Goal: Task Accomplishment & Management: Complete application form

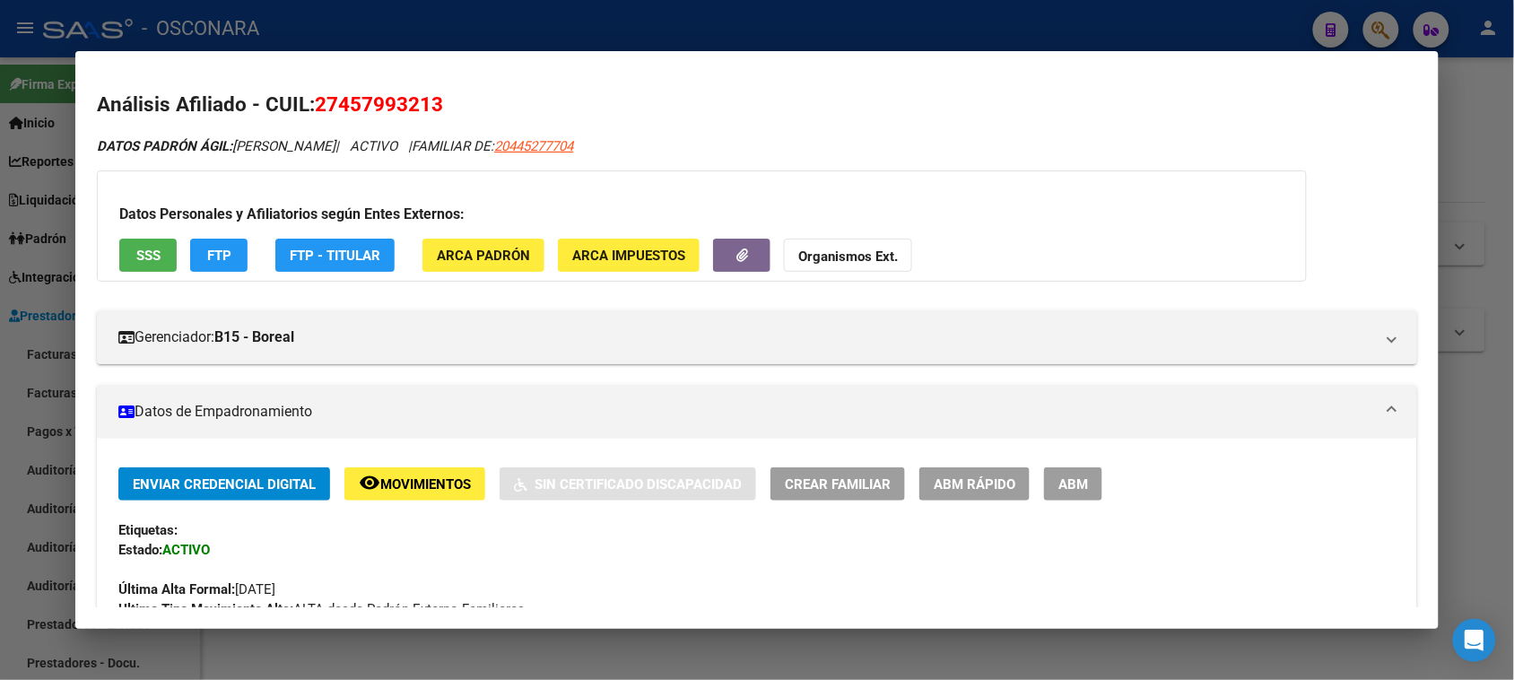
scroll to position [1563, 0]
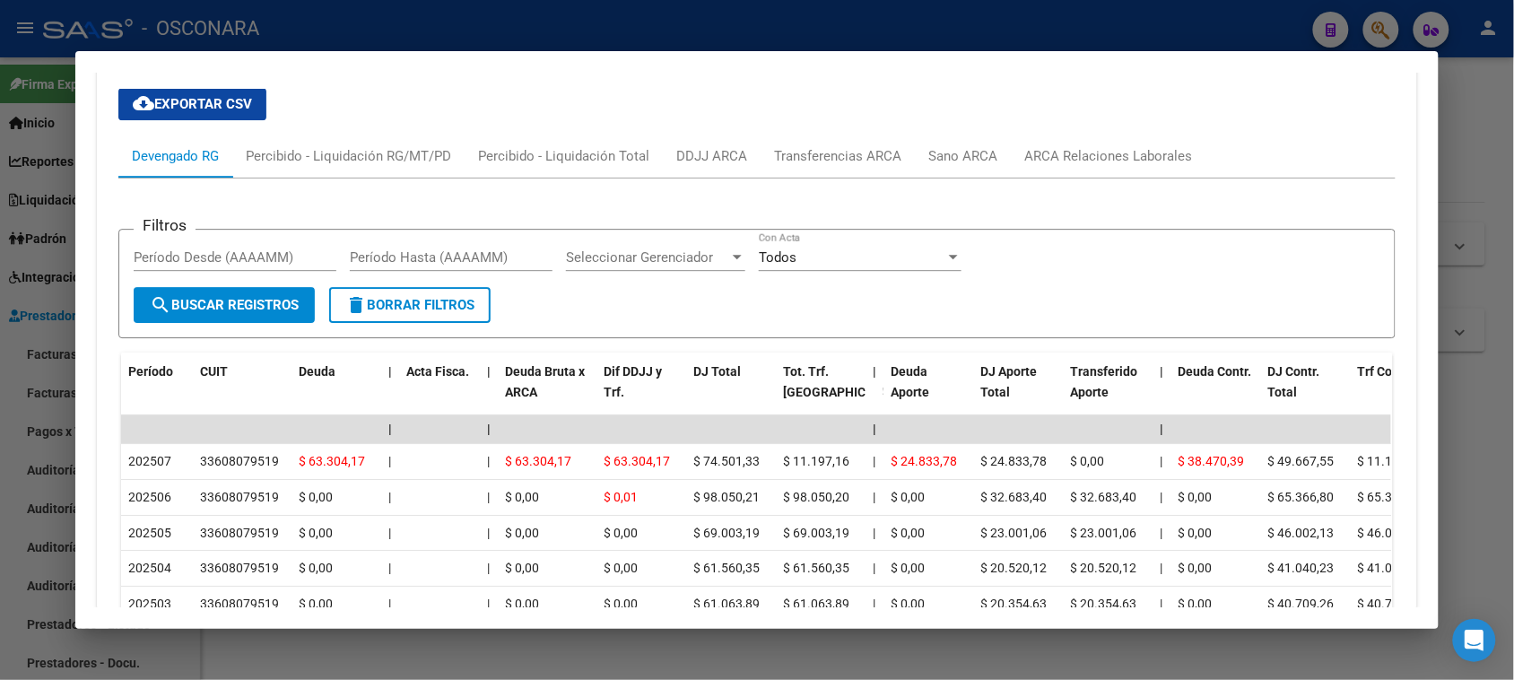
click at [369, 13] on div at bounding box center [757, 340] width 1514 height 680
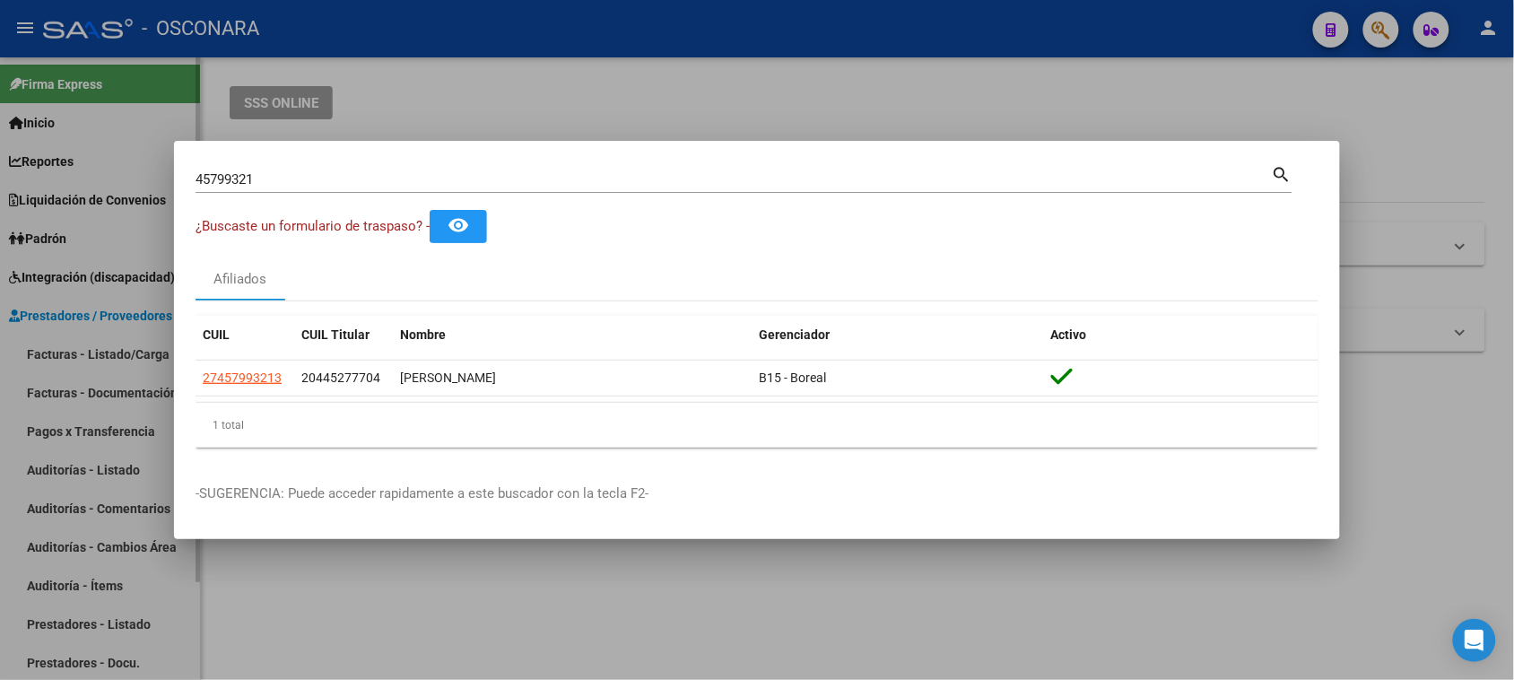
click at [74, 324] on div at bounding box center [757, 340] width 1514 height 680
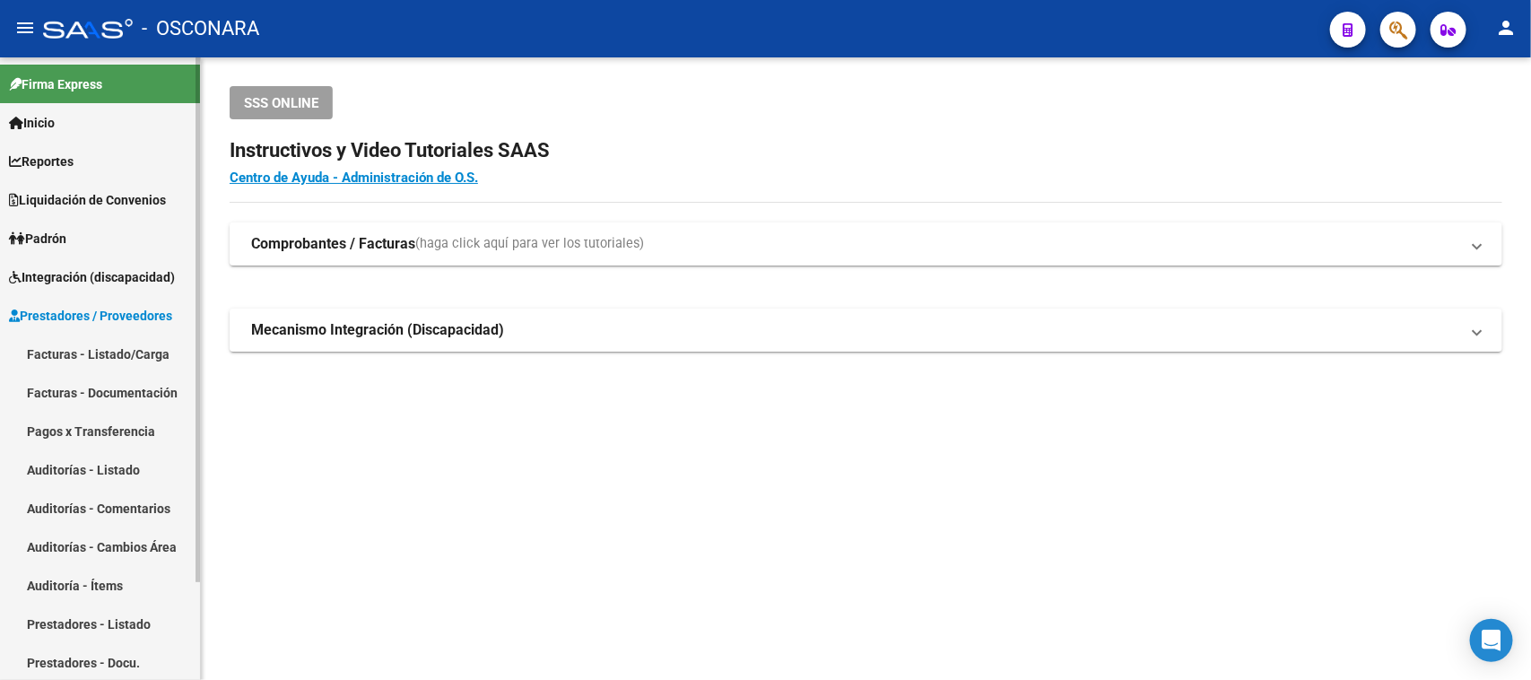
click at [73, 351] on link "Facturas - Listado/Carga" at bounding box center [100, 353] width 200 height 39
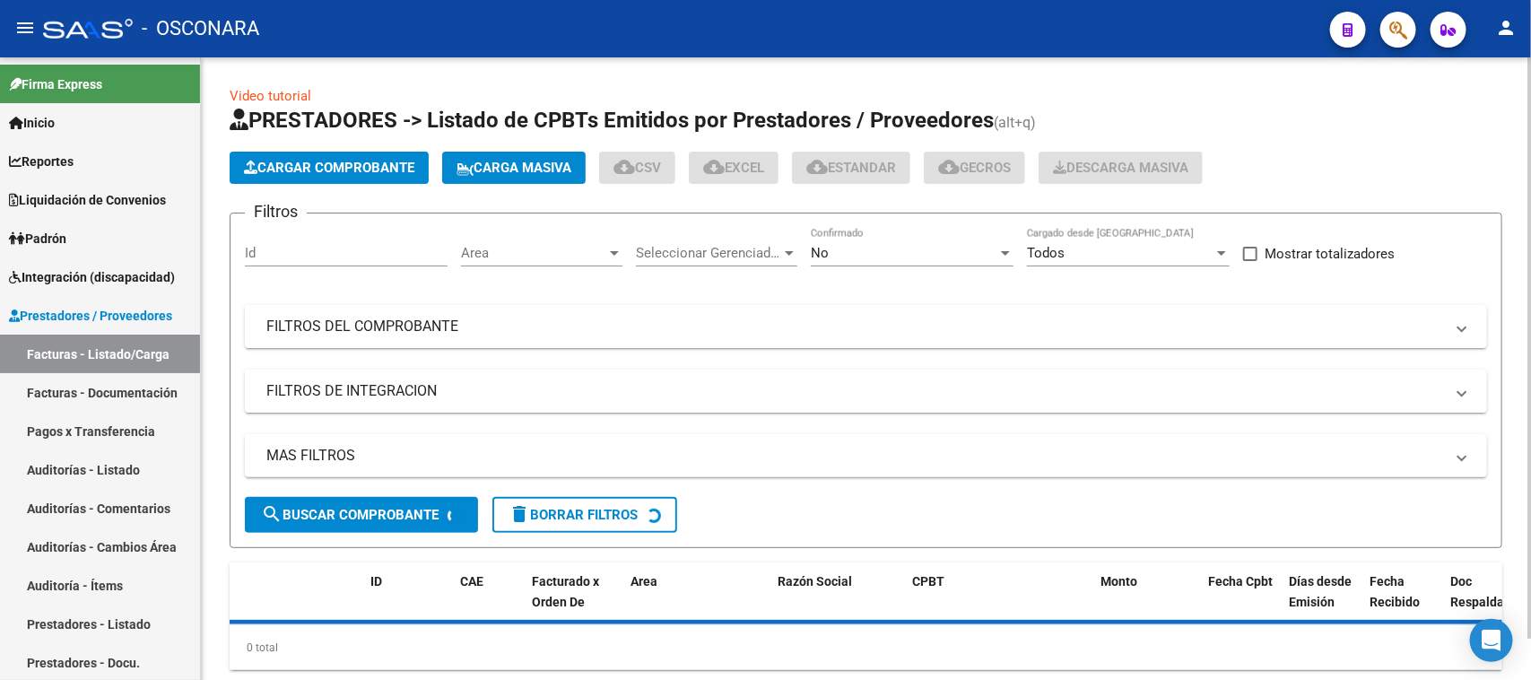
click at [325, 172] on span "Cargar Comprobante" at bounding box center [329, 168] width 170 height 16
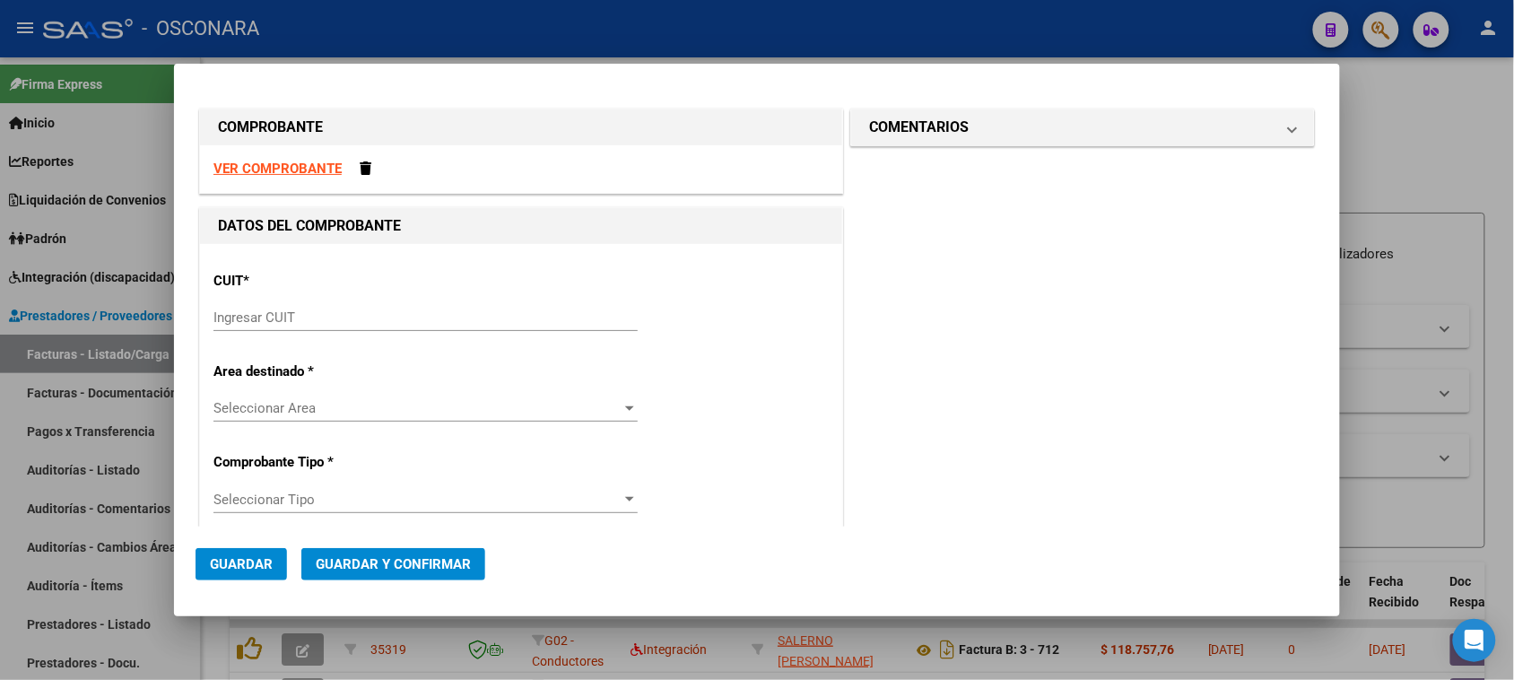
click at [256, 316] on input "Ingresar CUIT" at bounding box center [425, 317] width 424 height 16
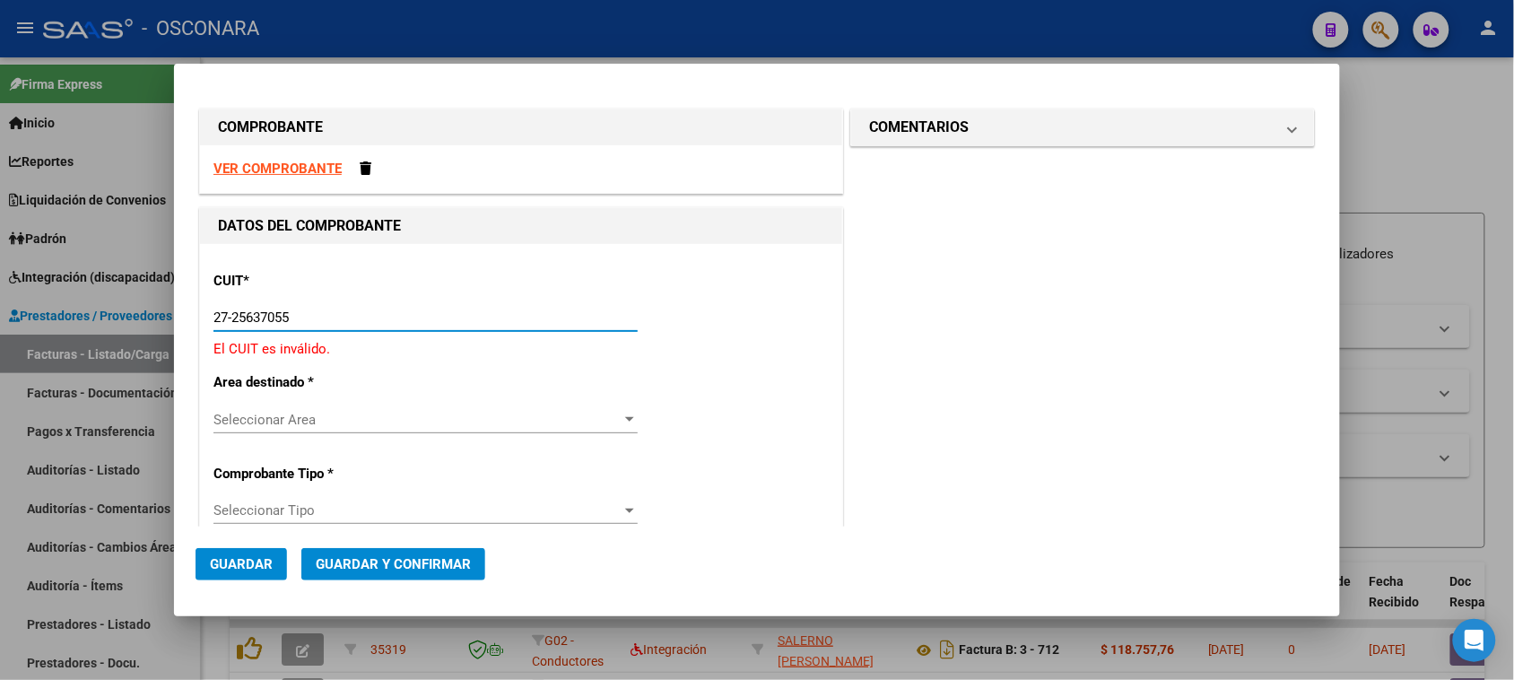
type input "27-25637055-2"
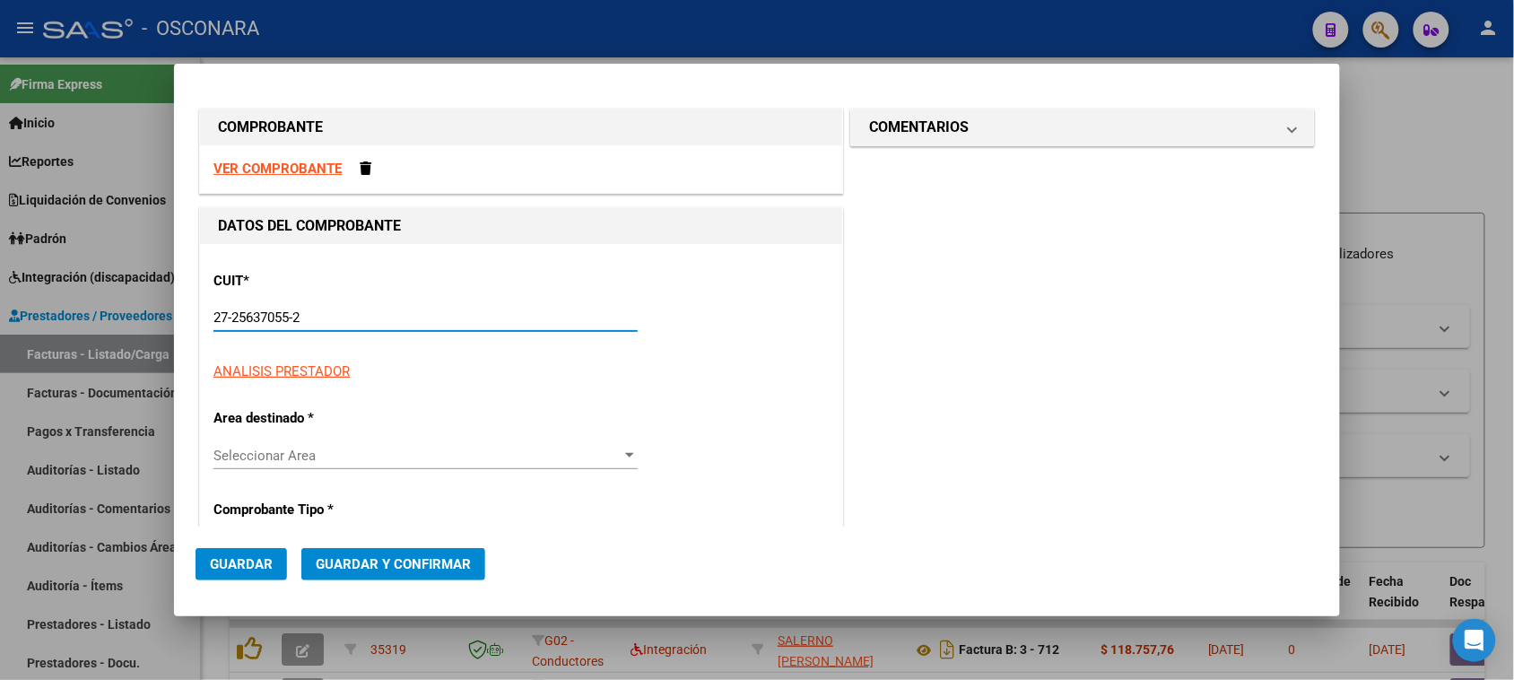
type input "2"
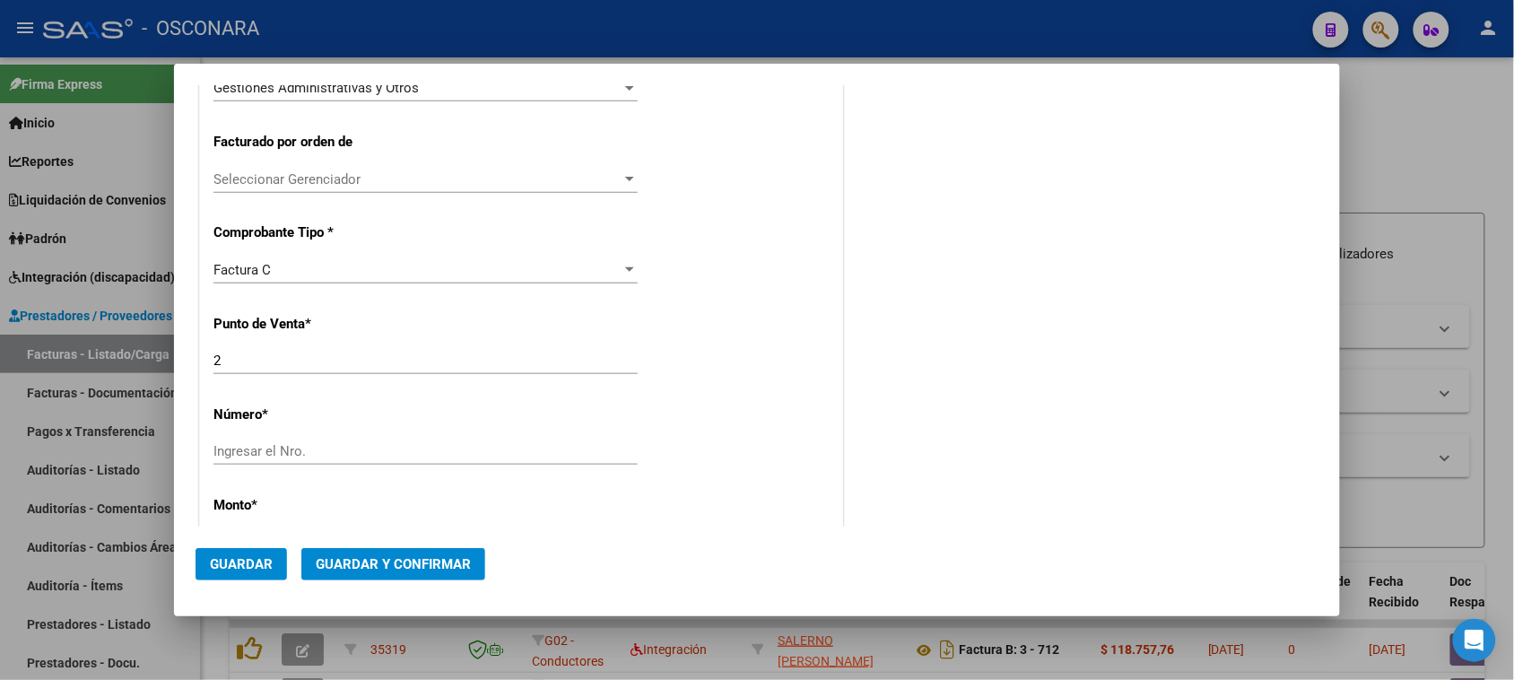
scroll to position [448, 0]
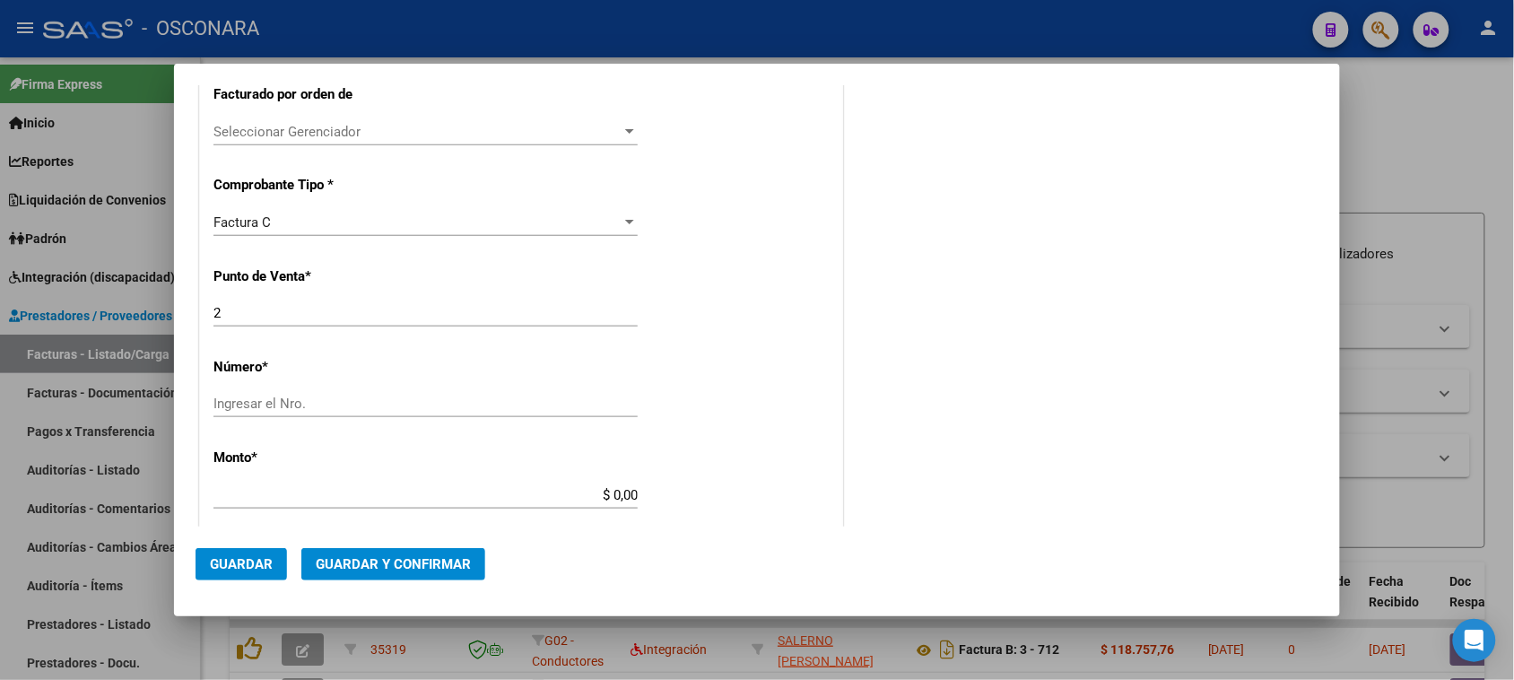
type input "27-25637055-2"
click at [266, 413] on div "Ingresar el Nro." at bounding box center [425, 403] width 424 height 27
type input "138"
drag, startPoint x: 610, startPoint y: 495, endPoint x: 722, endPoint y: 477, distance: 113.5
click at [718, 478] on div "CUIT * 27-25637055-2 Ingresar CUIT ANALISIS PRESTADOR CENTURION [PERSON_NAME] A…" at bounding box center [521, 477] width 642 height 1362
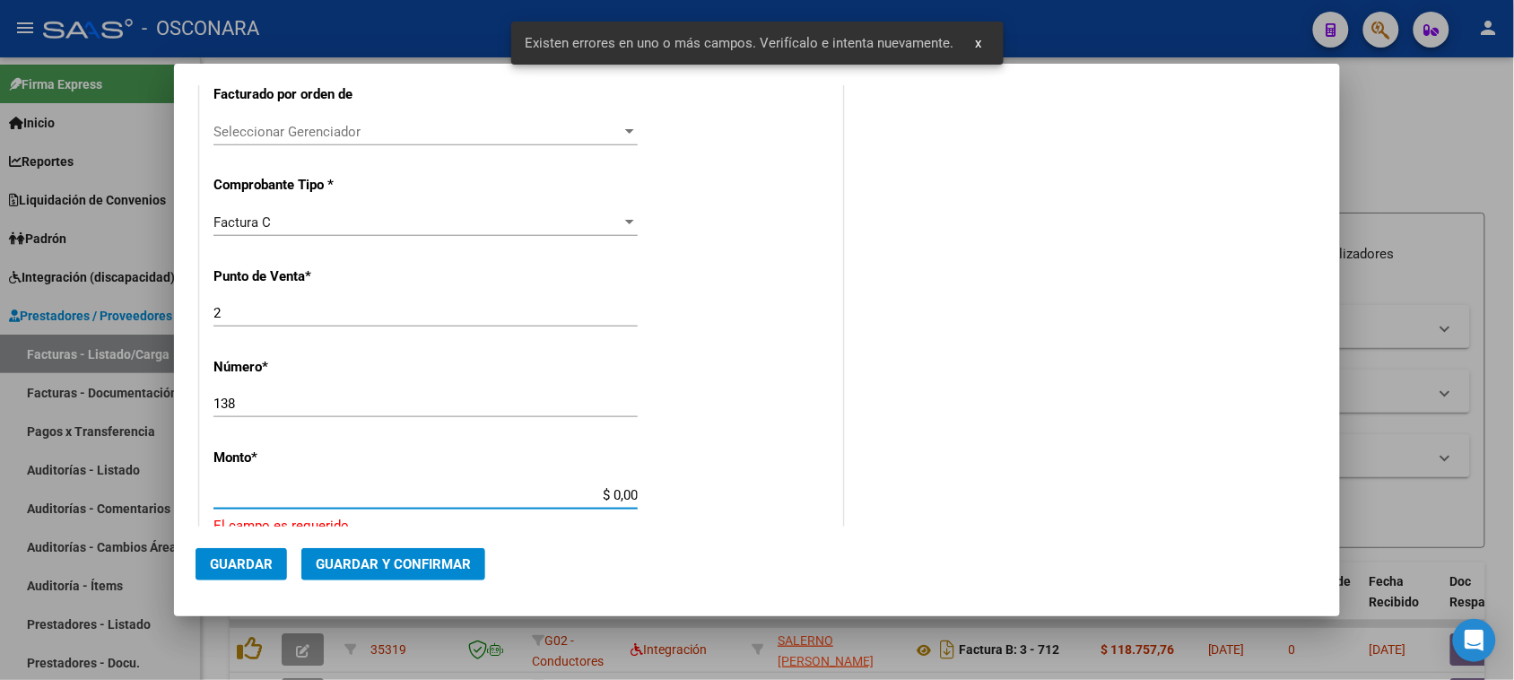
scroll to position [629, 0]
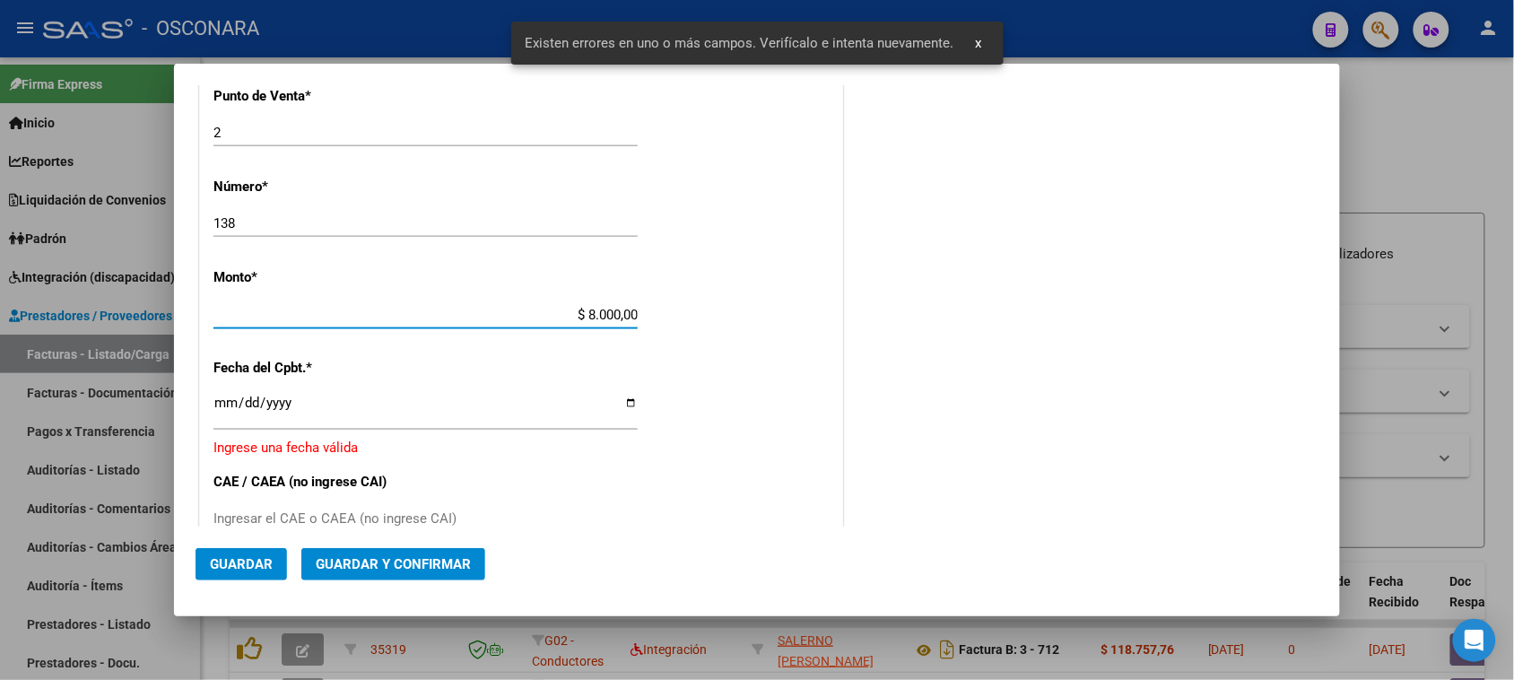
type input "$ 80.000,00"
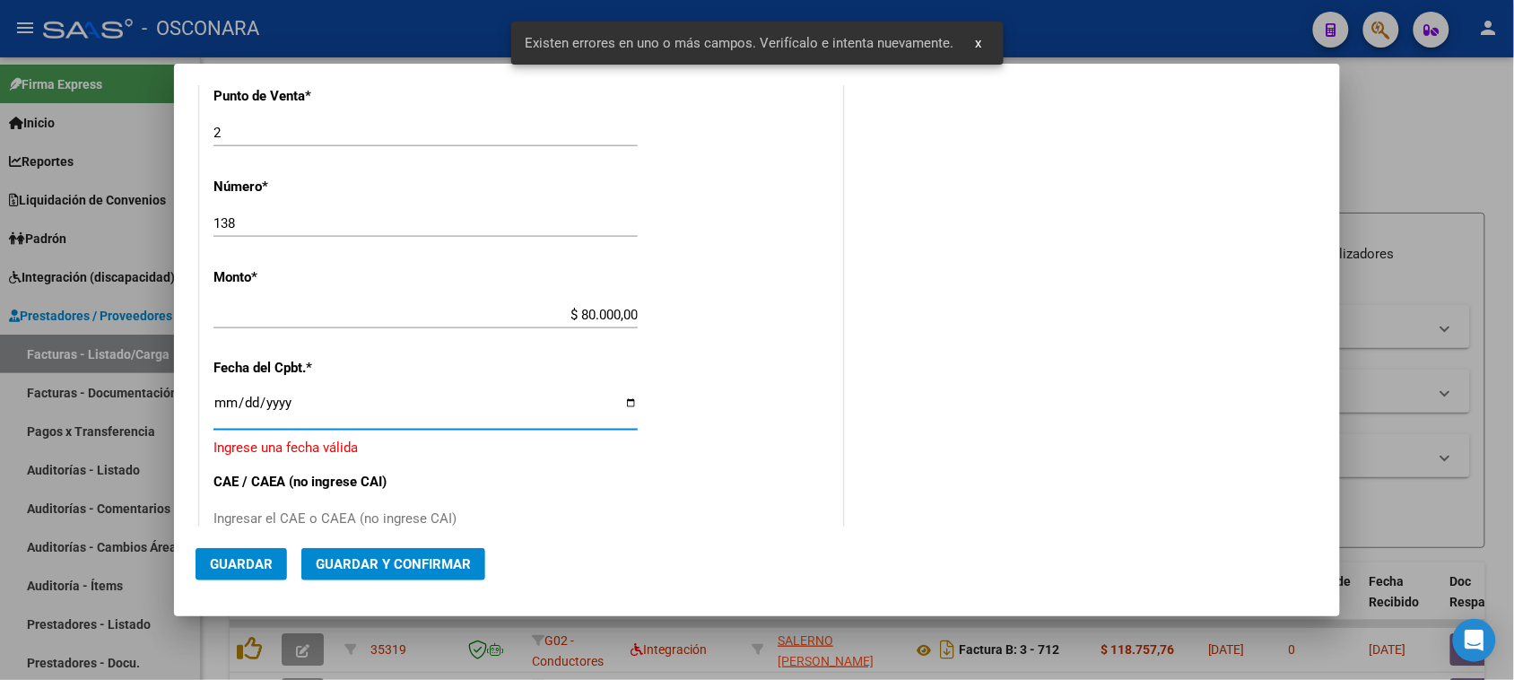
click at [225, 406] on input "Ingresar la fecha" at bounding box center [425, 409] width 424 height 29
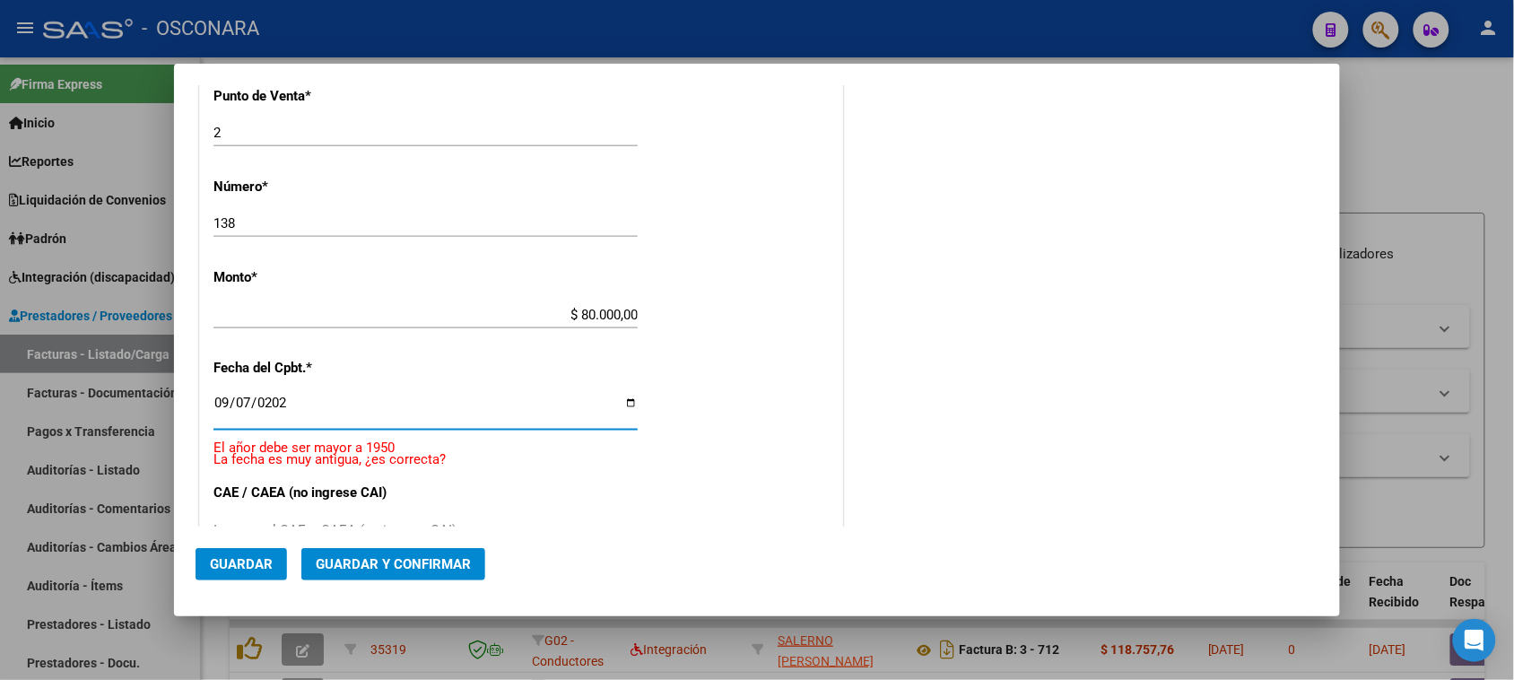
type input "[DATE]"
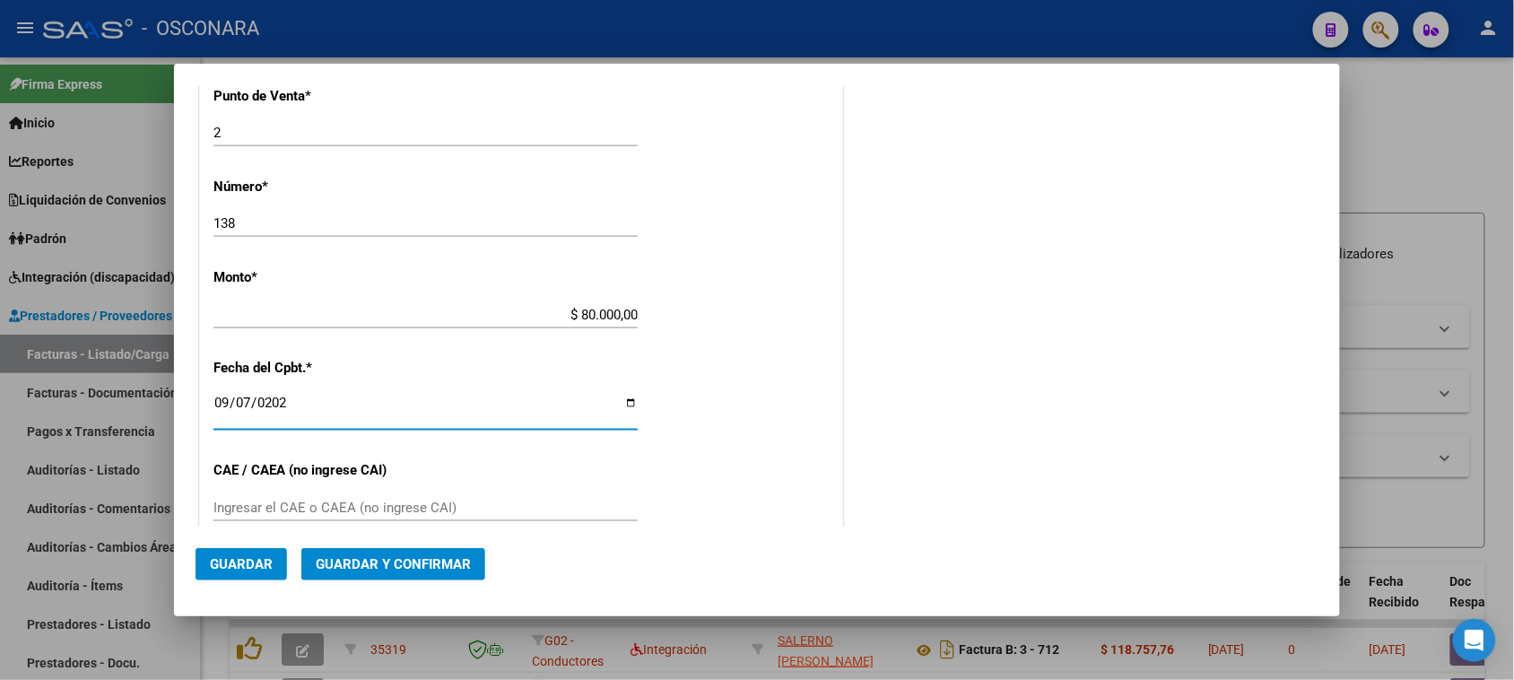
click at [361, 553] on button "Guardar y Confirmar" at bounding box center [393, 564] width 184 height 32
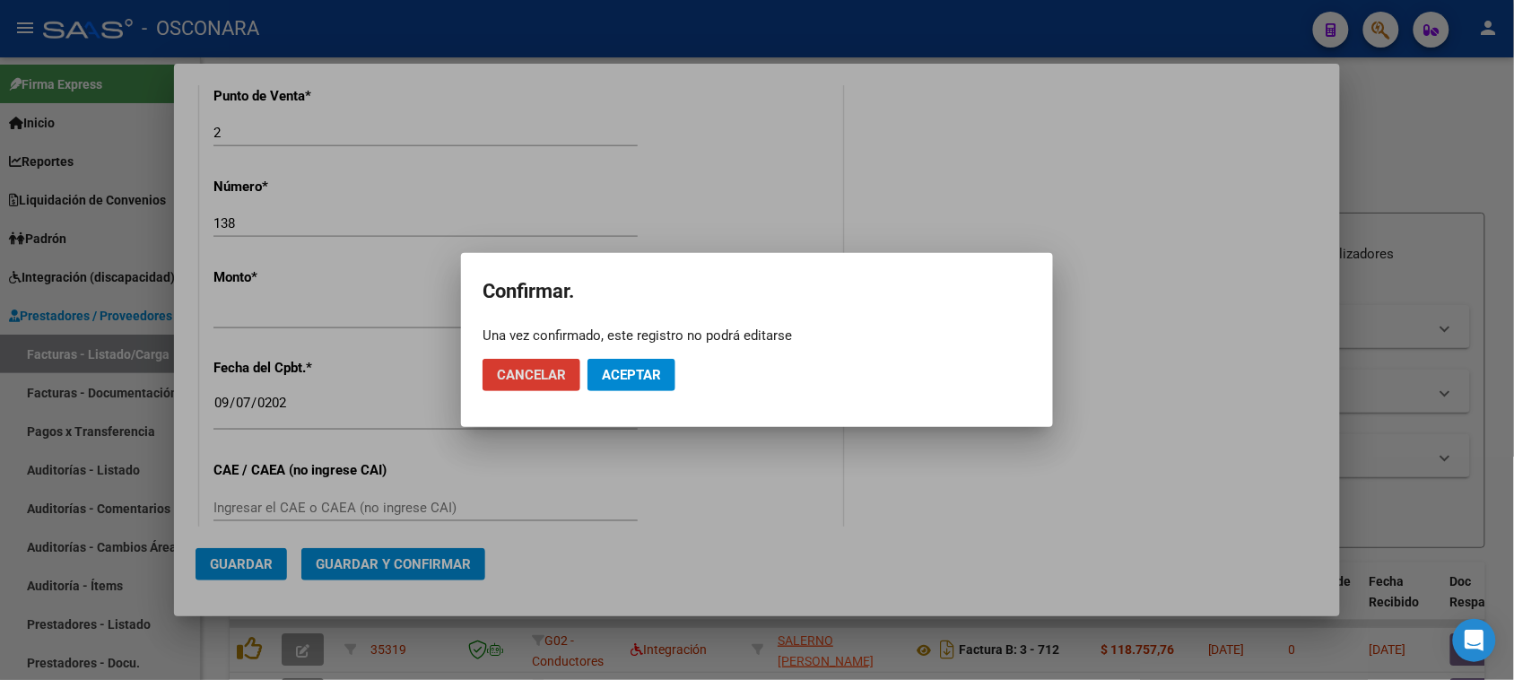
click at [621, 368] on span "Aceptar" at bounding box center [631, 375] width 59 height 16
click at [655, 373] on span "Guardar igualmente." at bounding box center [678, 375] width 152 height 16
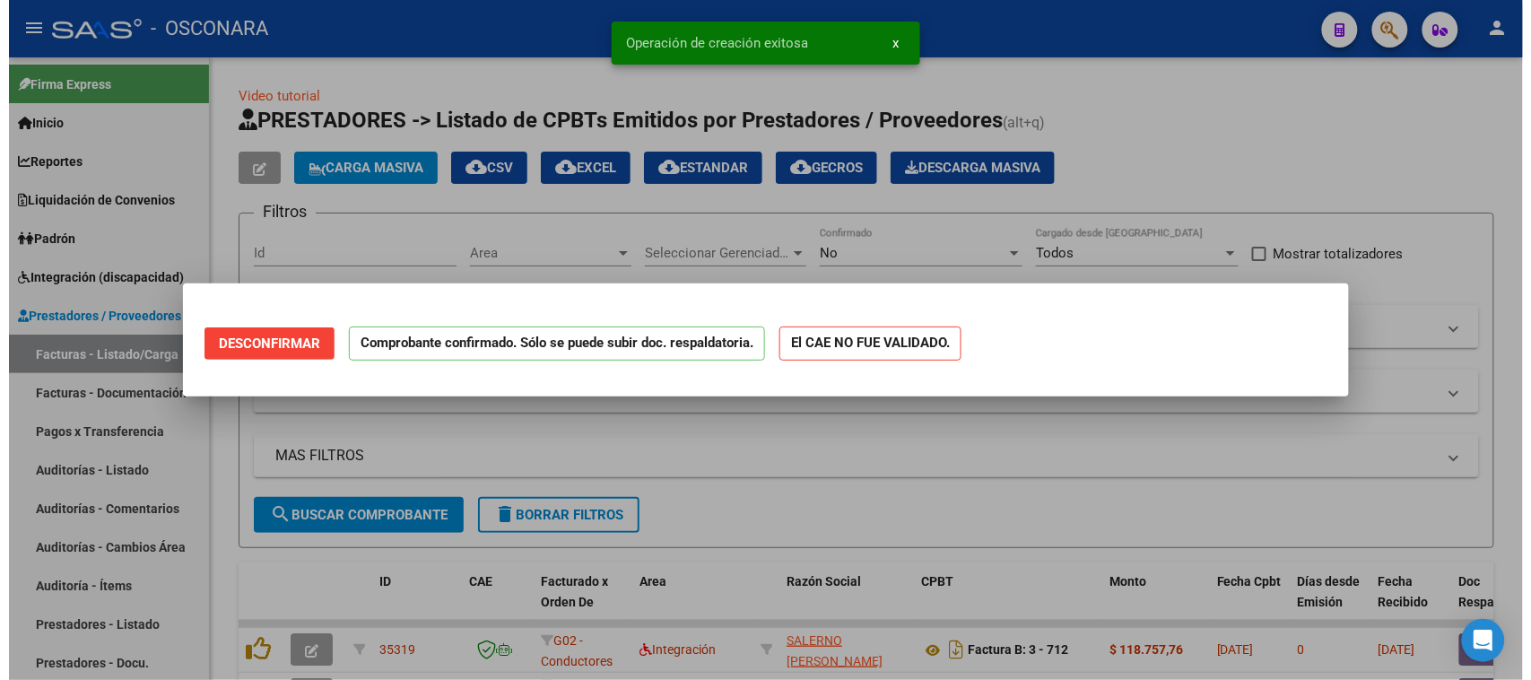
scroll to position [0, 0]
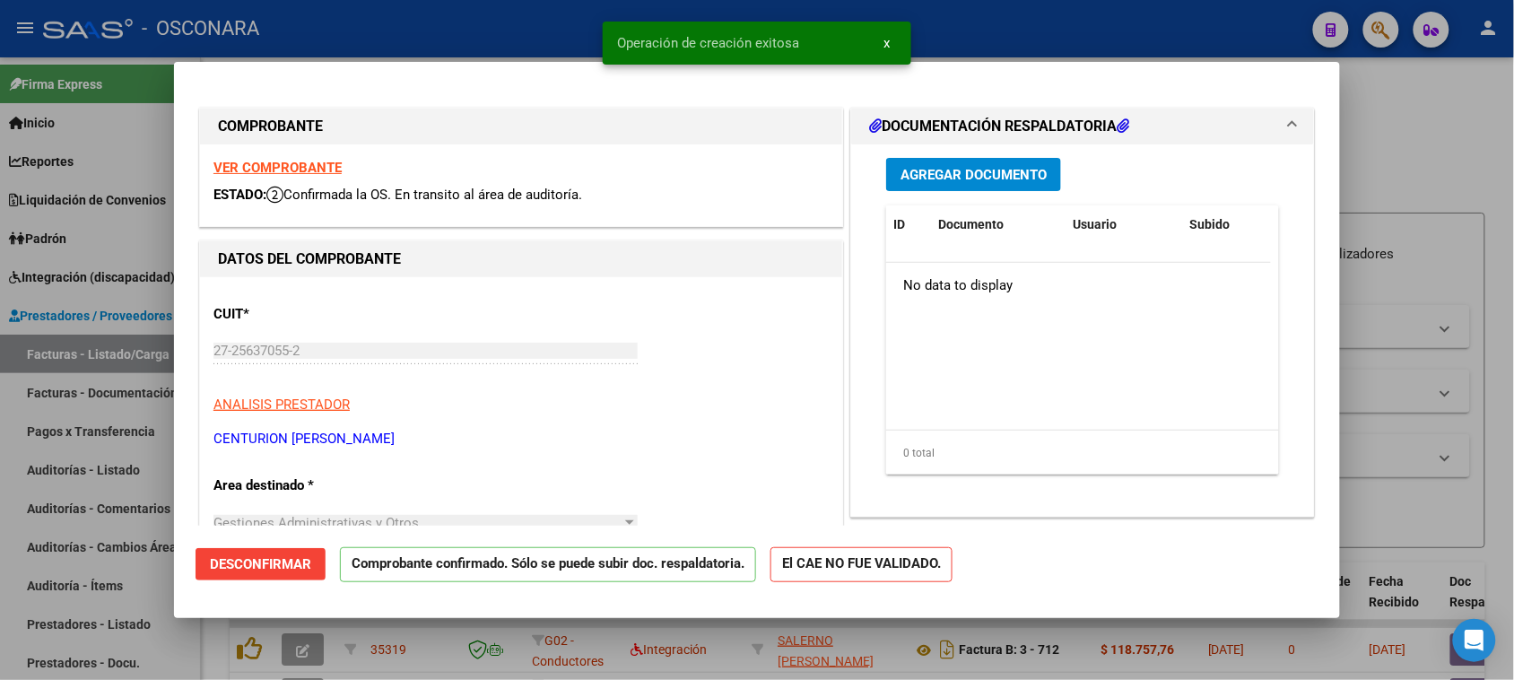
click at [0, 523] on div at bounding box center [757, 340] width 1514 height 680
type input "$ 0,00"
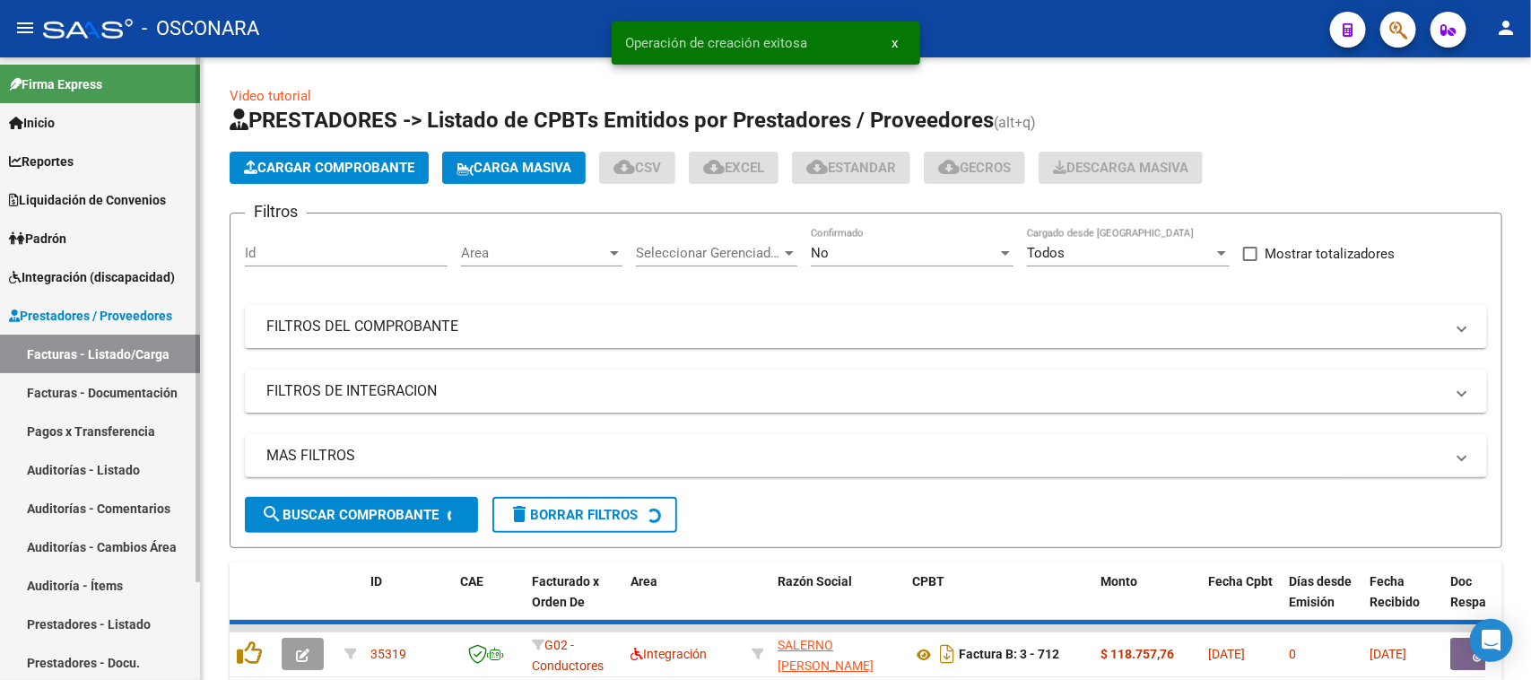
click at [82, 460] on link "Auditorías - Listado" at bounding box center [100, 469] width 200 height 39
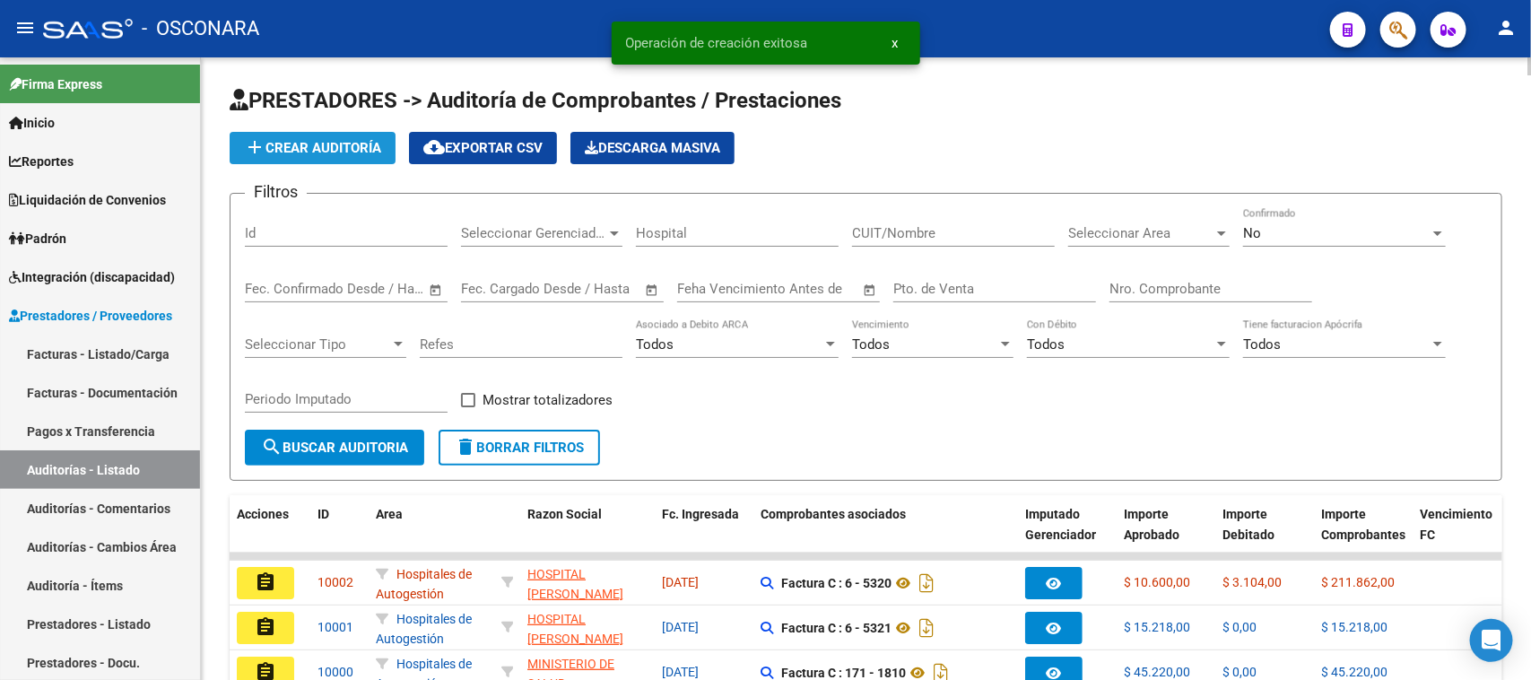
click at [311, 154] on button "add Crear Auditoría" at bounding box center [313, 148] width 166 height 32
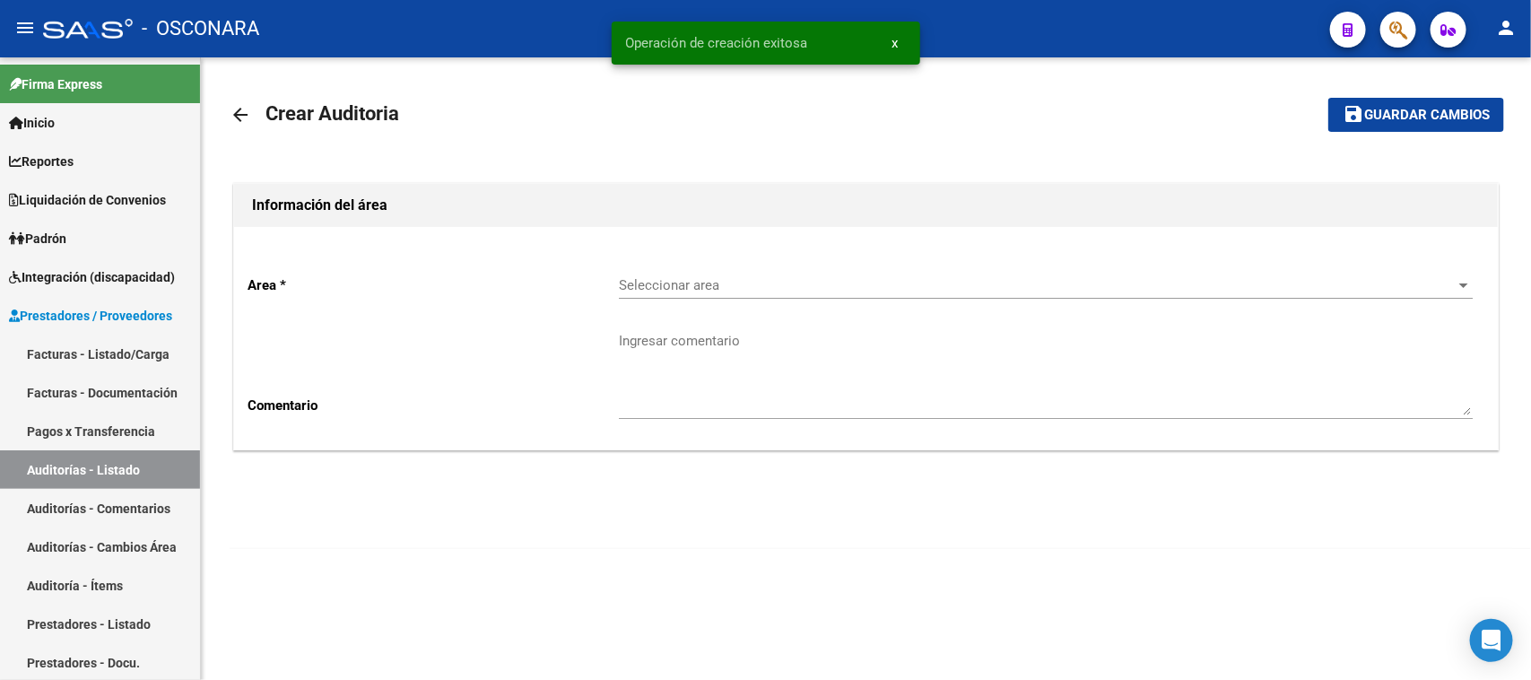
click at [679, 282] on span "Seleccionar area" at bounding box center [1038, 285] width 838 height 16
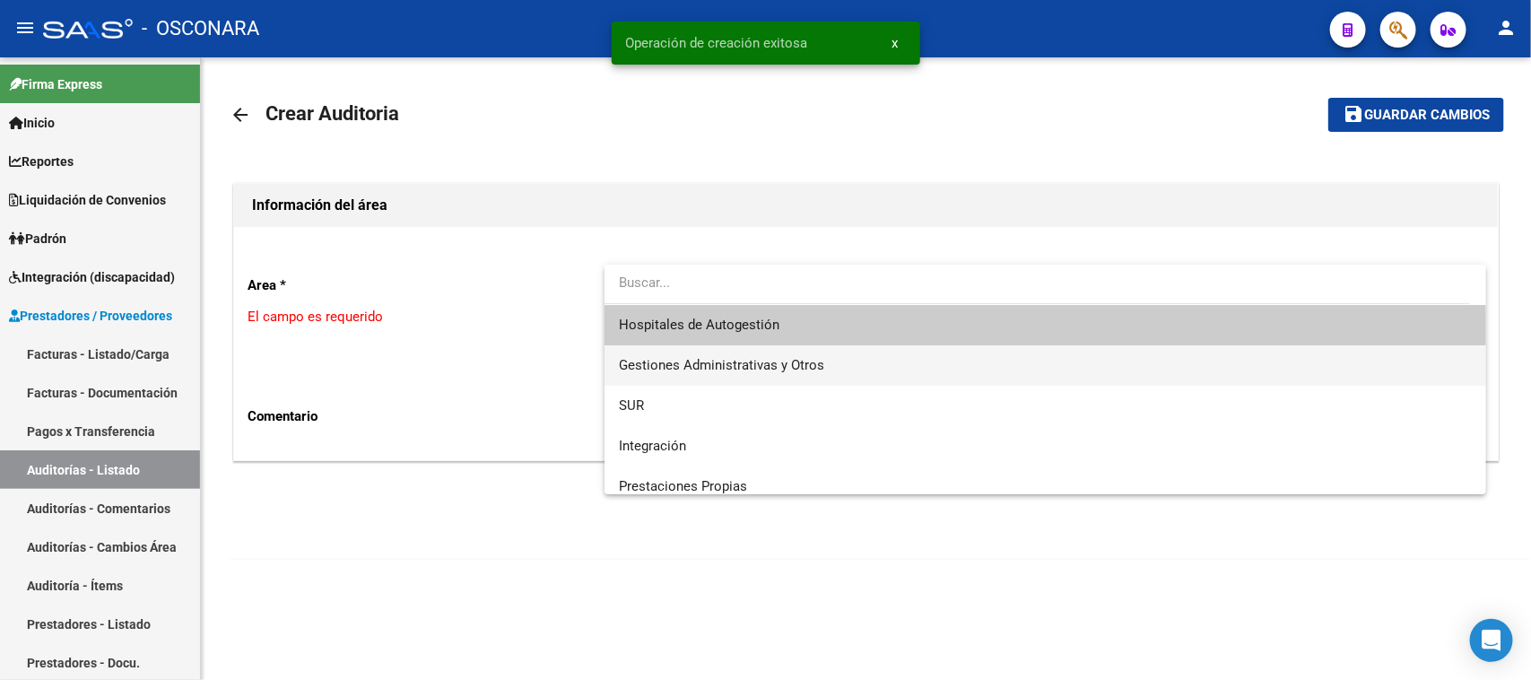
click at [695, 364] on span "Gestiones Administrativas y Otros" at bounding box center [721, 365] width 205 height 16
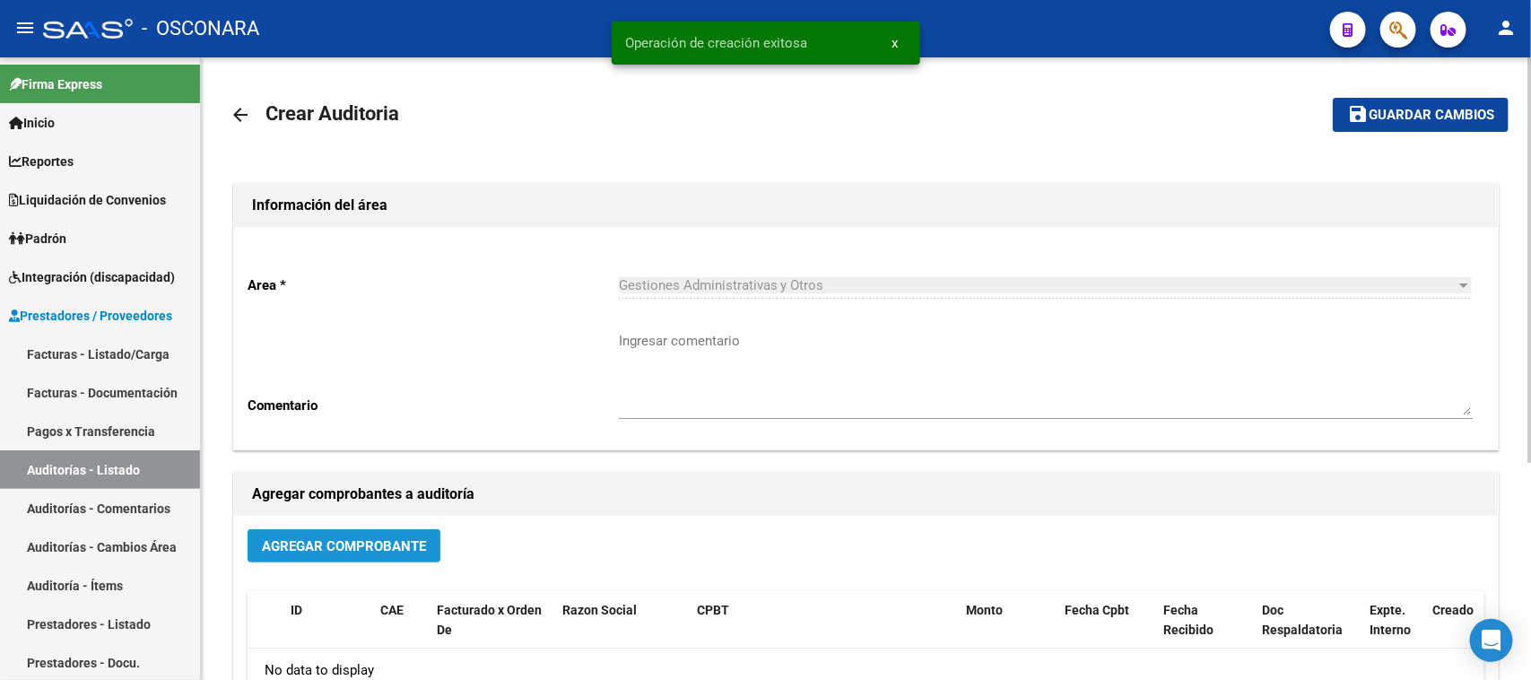
click at [348, 544] on span "Agregar Comprobante" at bounding box center [344, 546] width 164 height 16
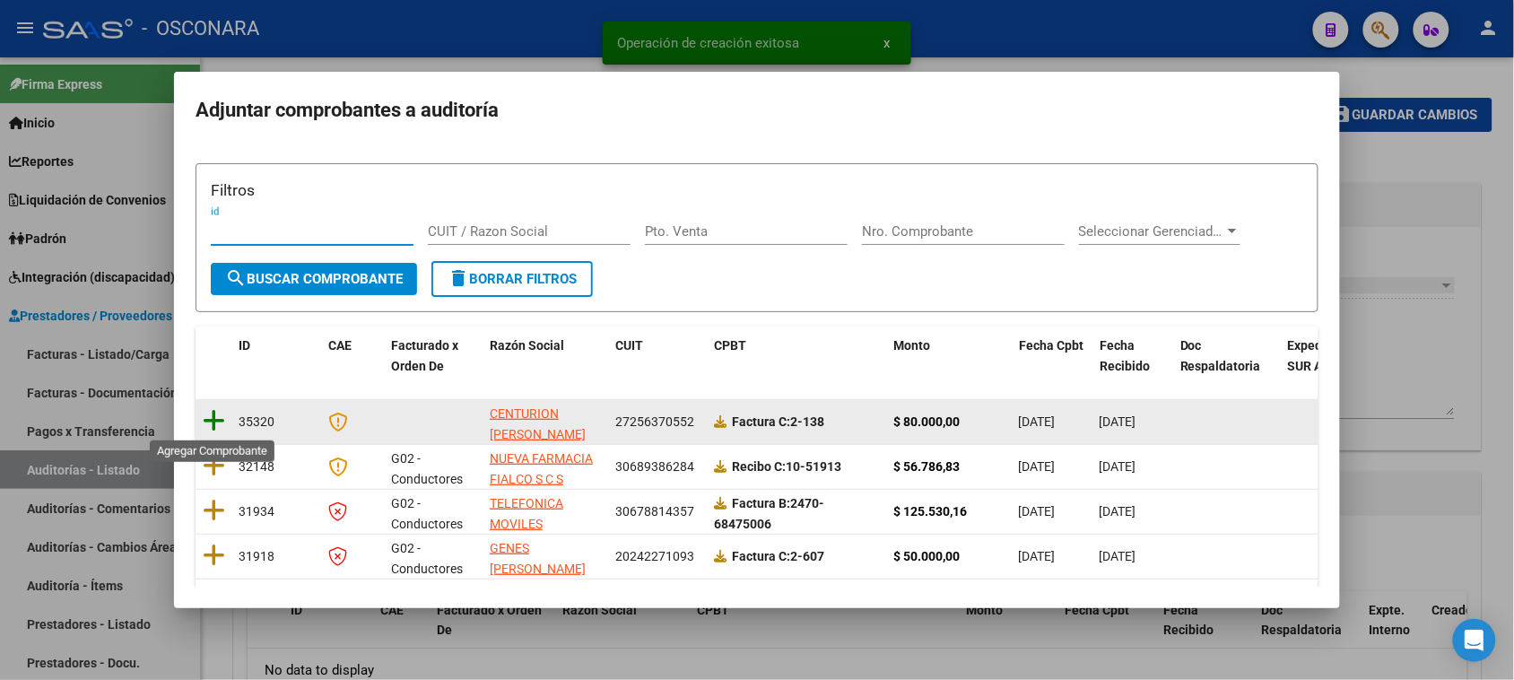
click at [213, 428] on icon at bounding box center [214, 420] width 22 height 25
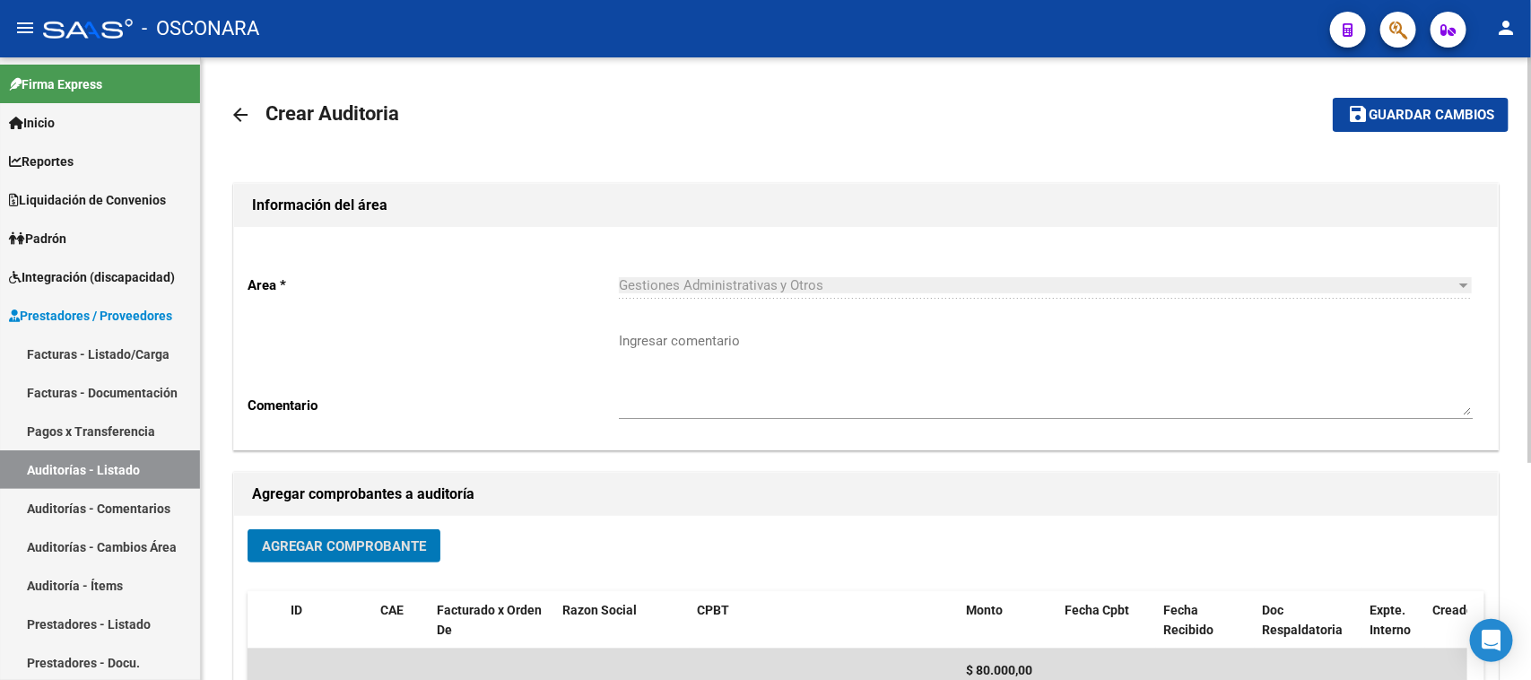
click at [1378, 94] on mat-toolbar-row "save Guardar cambios" at bounding box center [1375, 114] width 267 height 57
click at [1375, 121] on span "Guardar cambios" at bounding box center [1431, 116] width 126 height 16
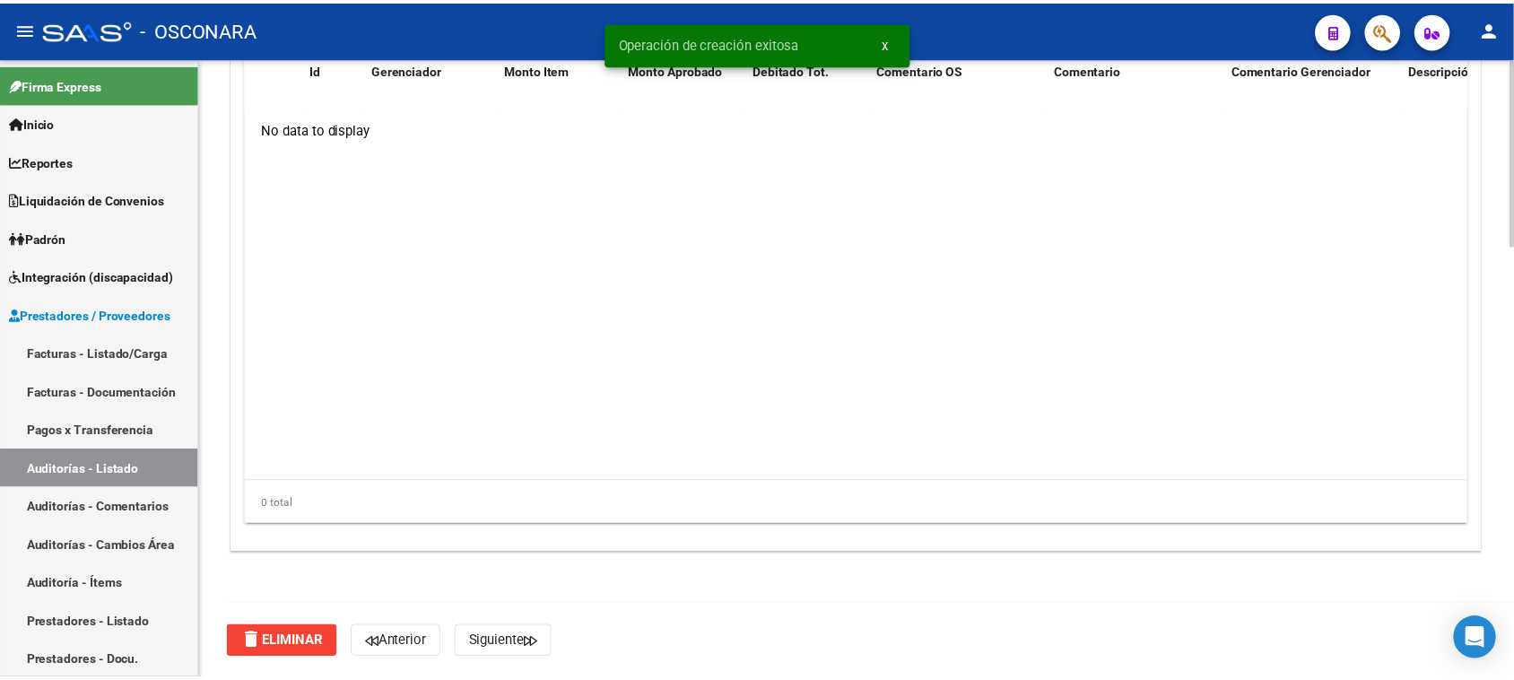
scroll to position [1211, 0]
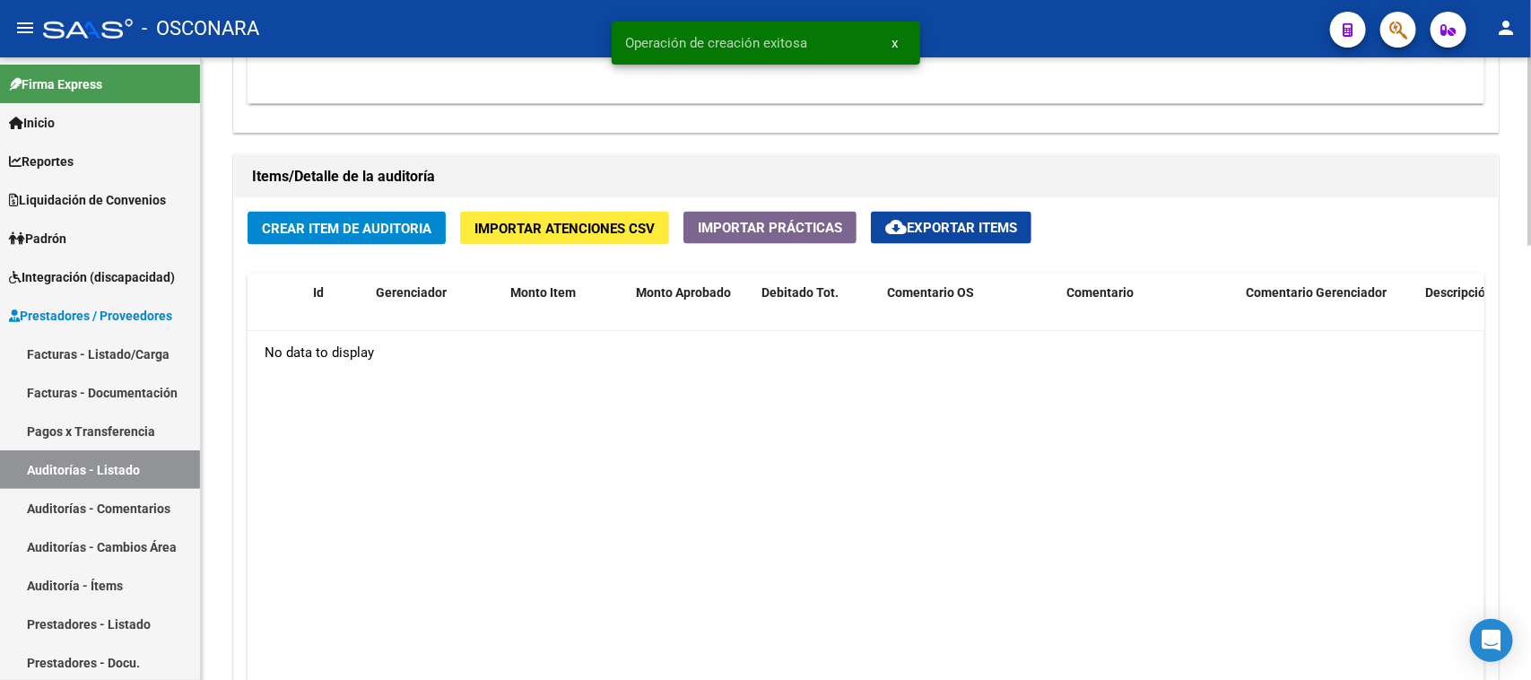
click at [352, 212] on button "Crear Item de Auditoria" at bounding box center [346, 228] width 198 height 33
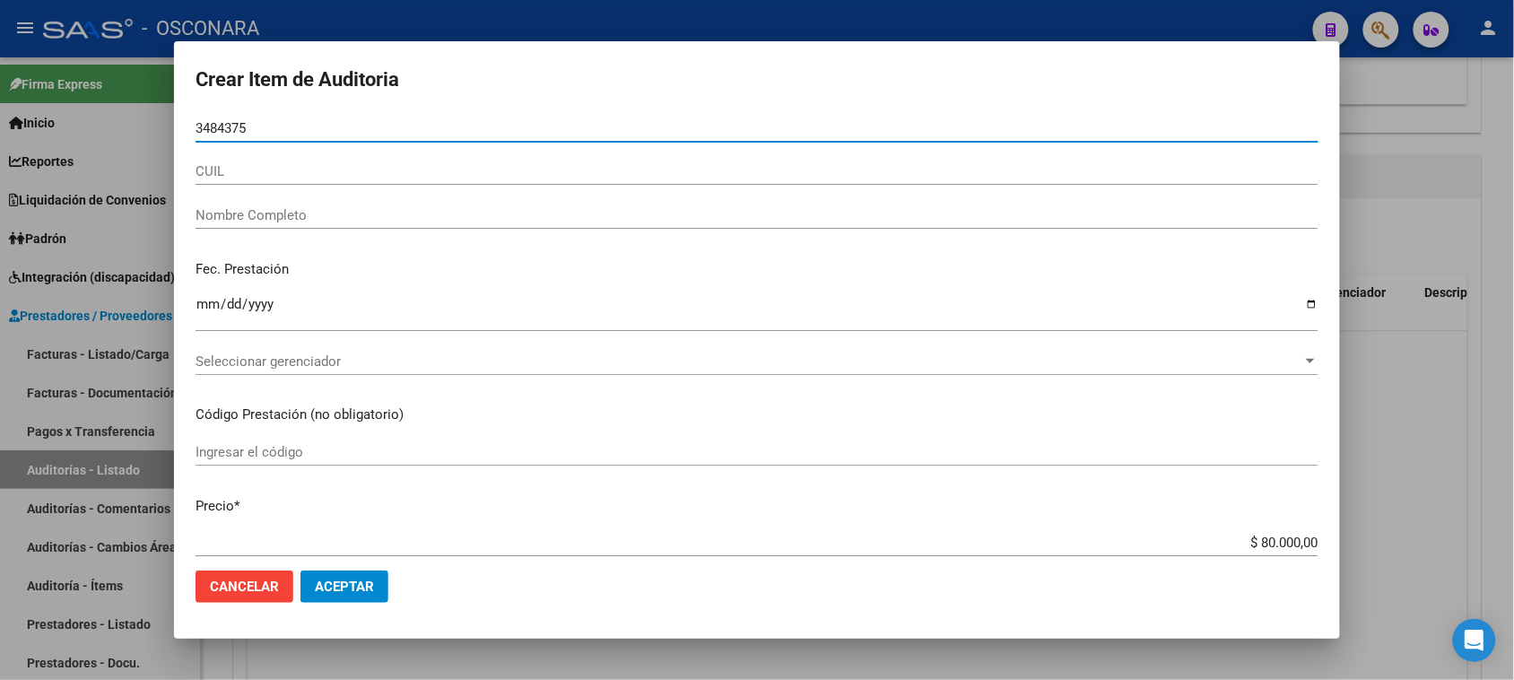
type input "34843756"
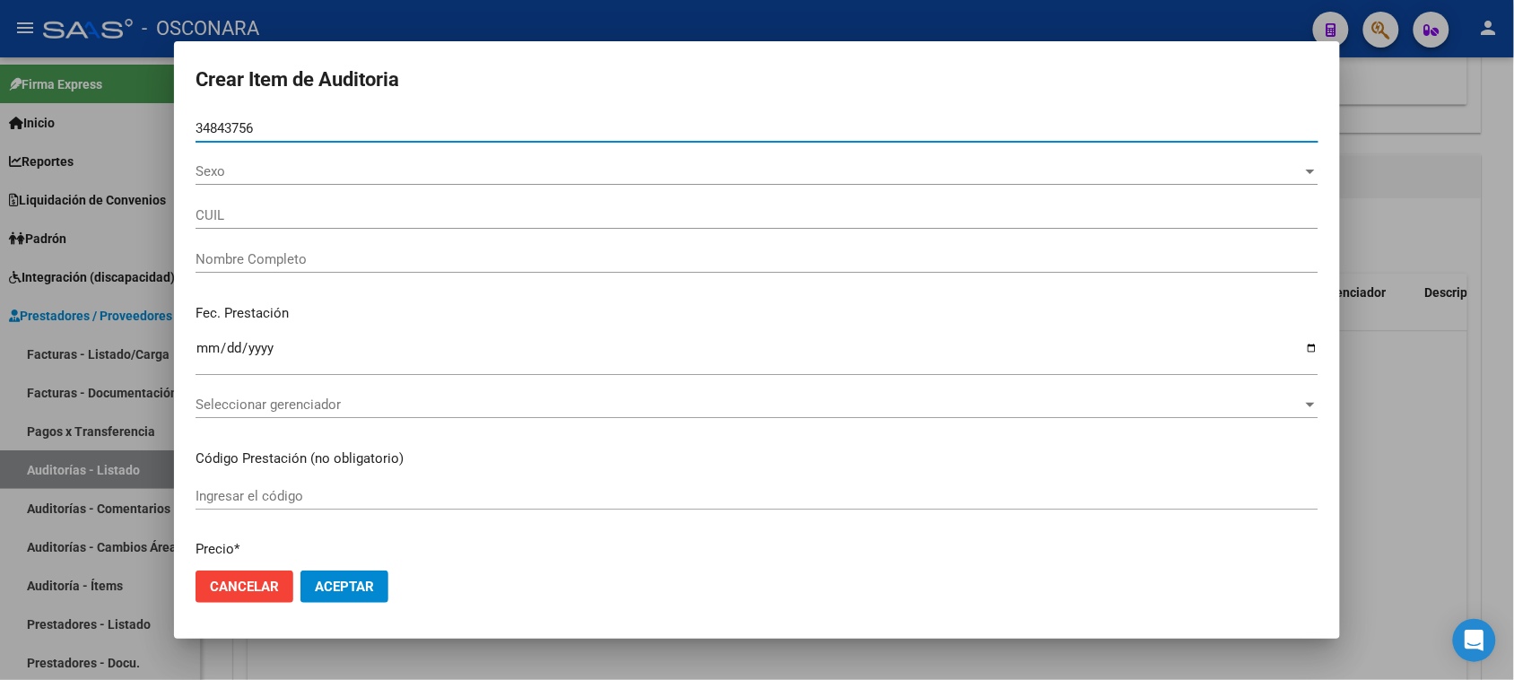
type input "27348437564"
type input "[PERSON_NAME]"
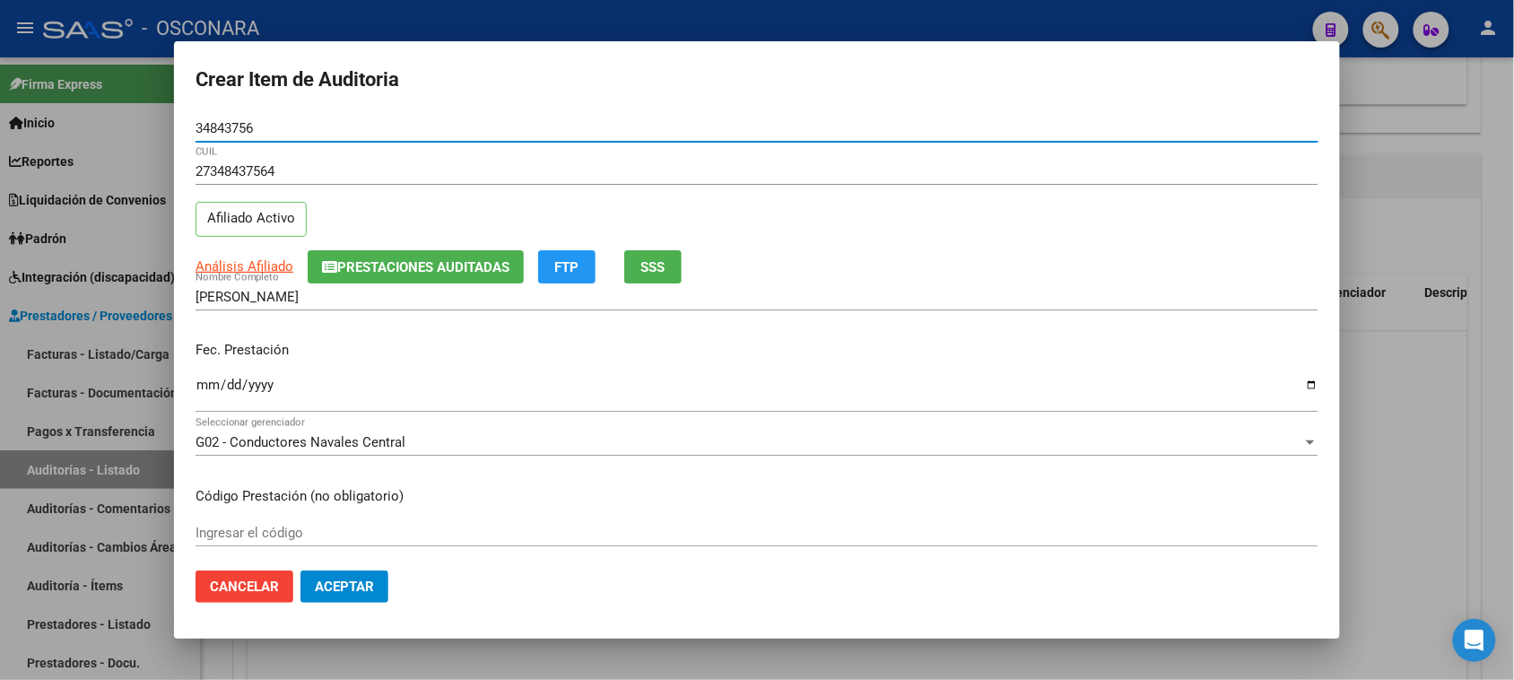
type input "34843756"
drag, startPoint x: 204, startPoint y: 391, endPoint x: 213, endPoint y: 383, distance: 11.4
click at [206, 390] on input "Ingresar la fecha" at bounding box center [756, 392] width 1123 height 29
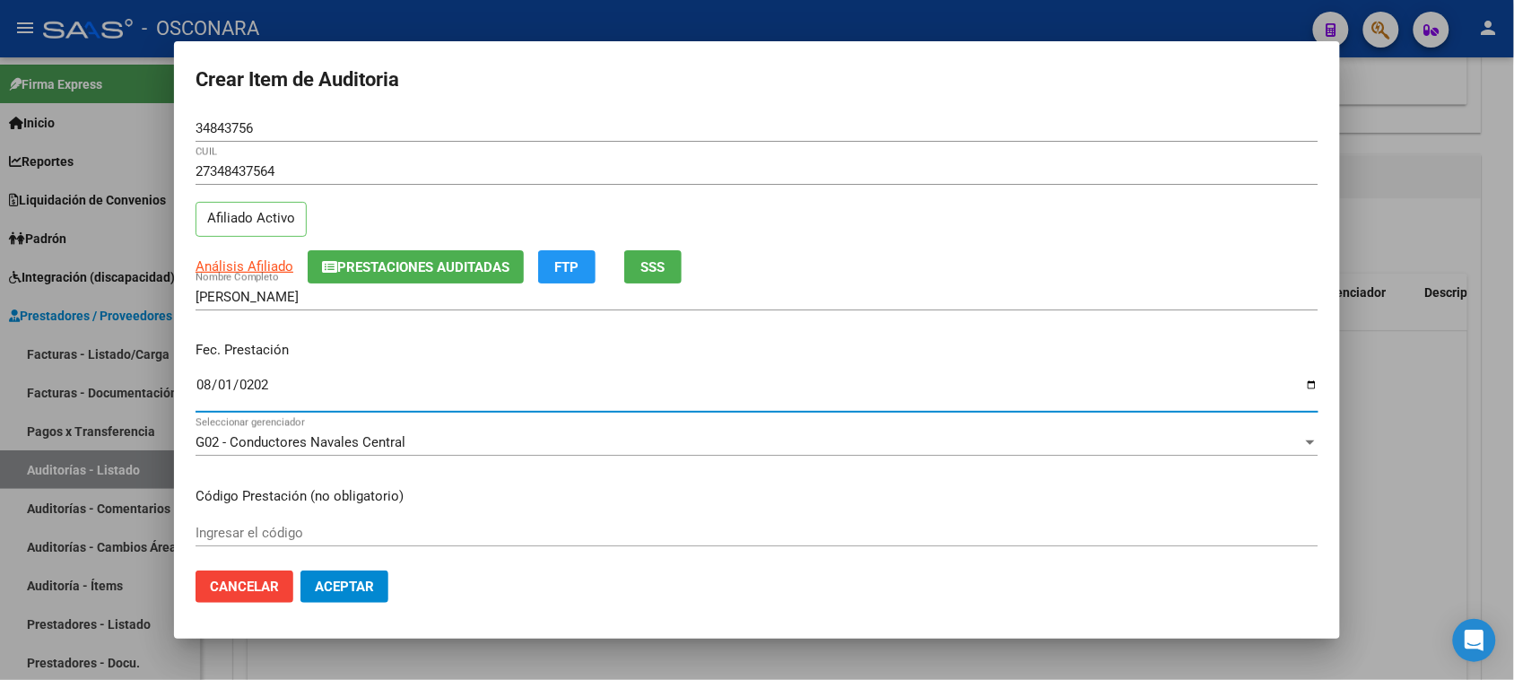
type input "[DATE]"
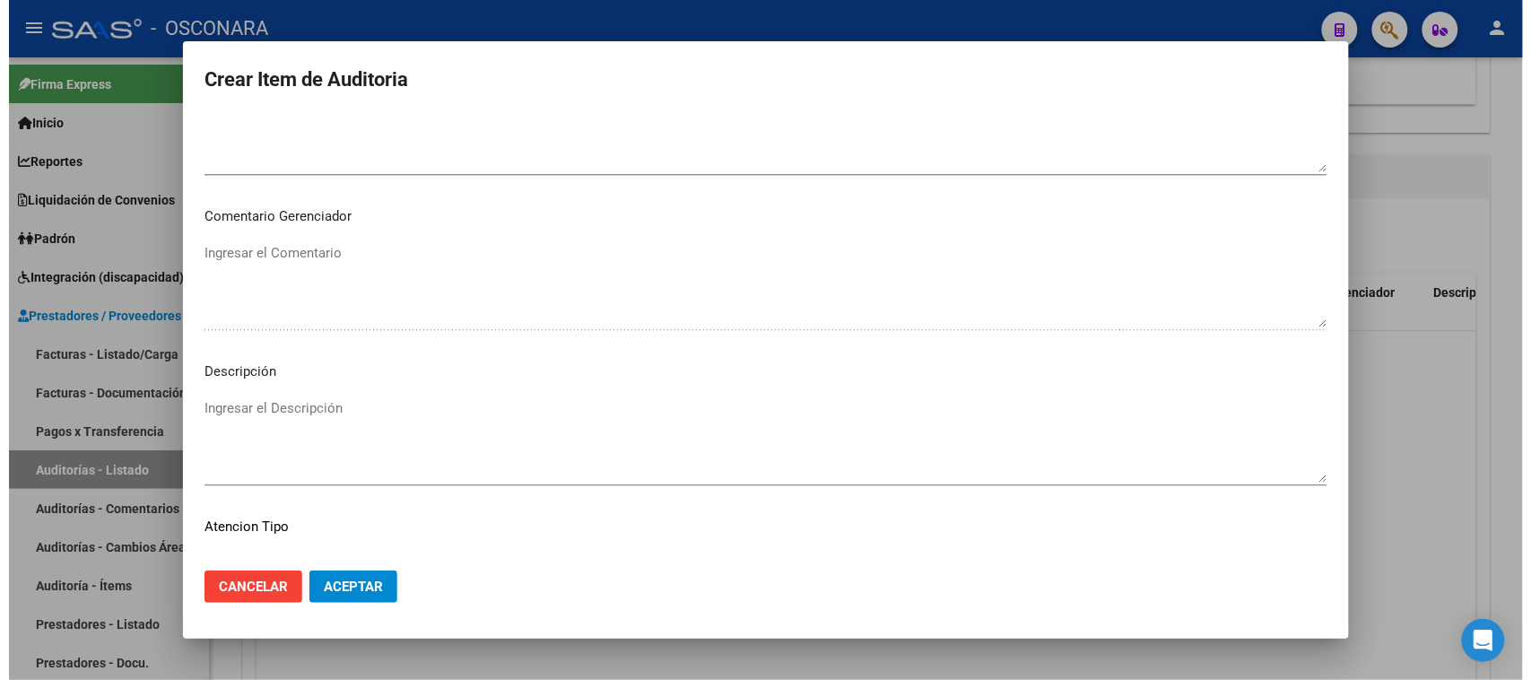
scroll to position [1171, 0]
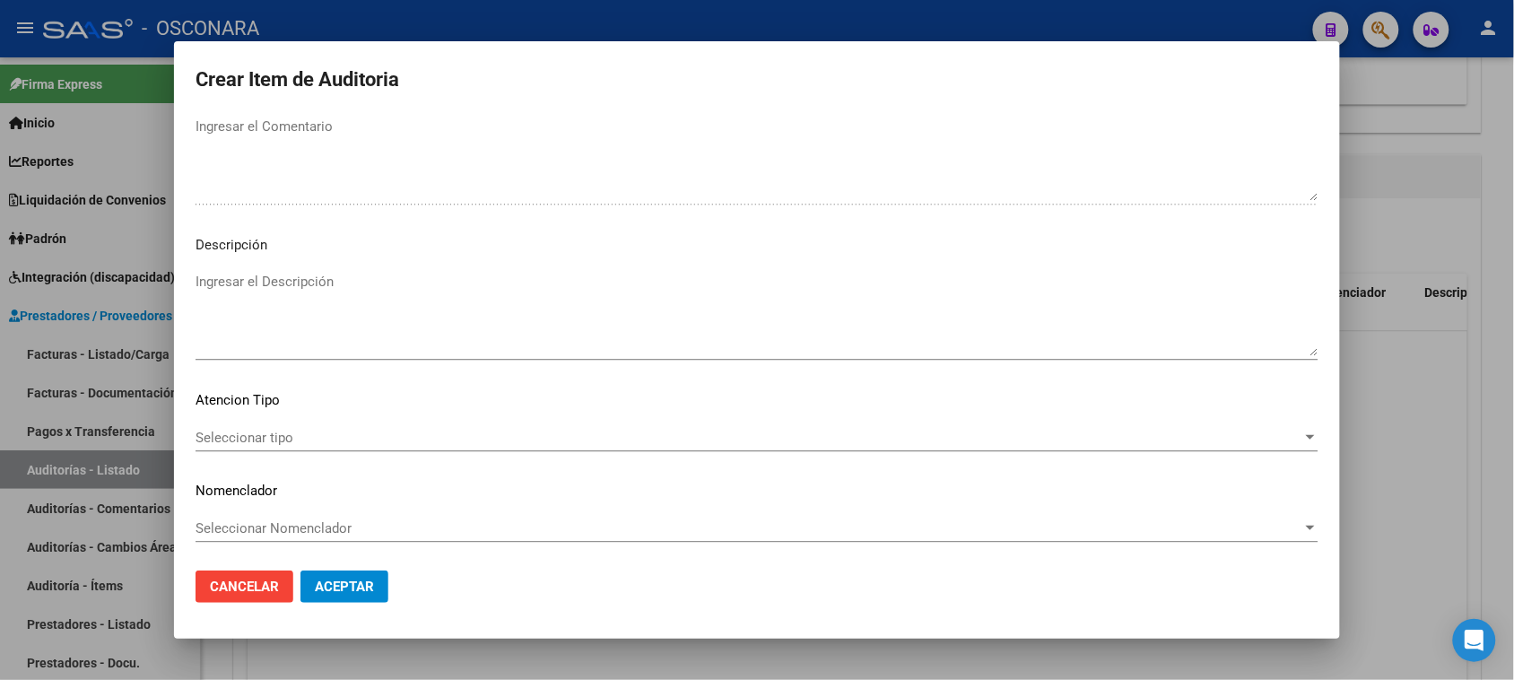
click at [287, 307] on textarea "Ingresar el Descripción" at bounding box center [756, 314] width 1123 height 84
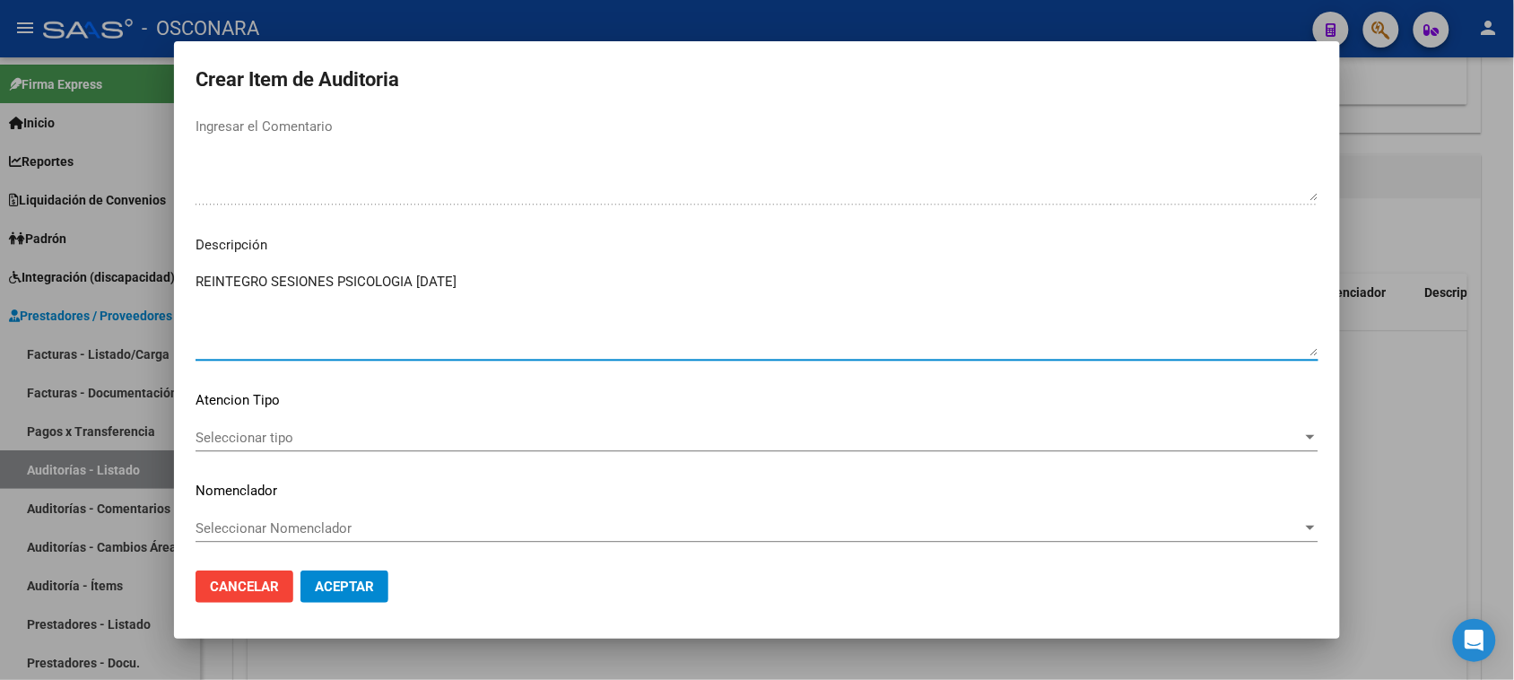
type textarea "REINTEGRO SESIONES PSICOLOGIA [DATE]"
click at [227, 435] on span "Seleccionar tipo" at bounding box center [748, 438] width 1107 height 16
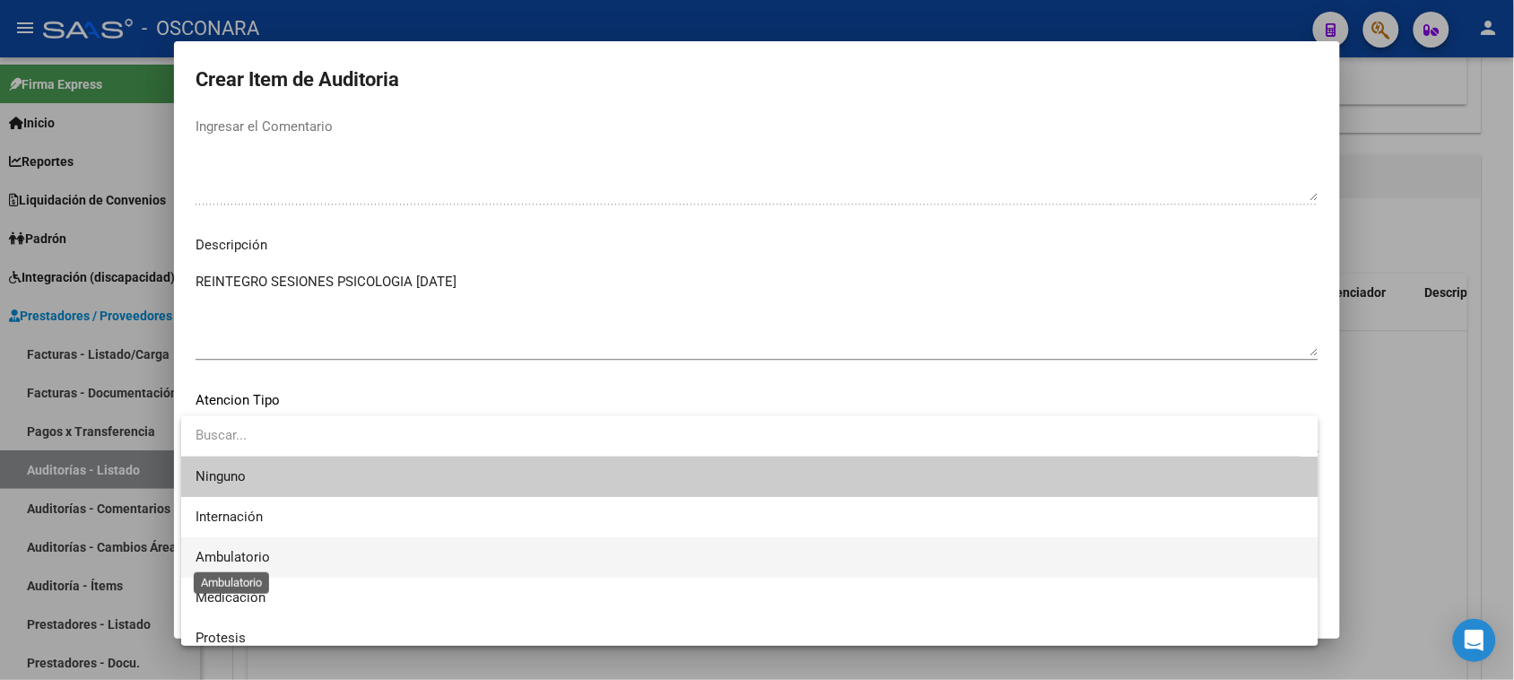
click at [244, 551] on span "Ambulatorio" at bounding box center [232, 557] width 74 height 16
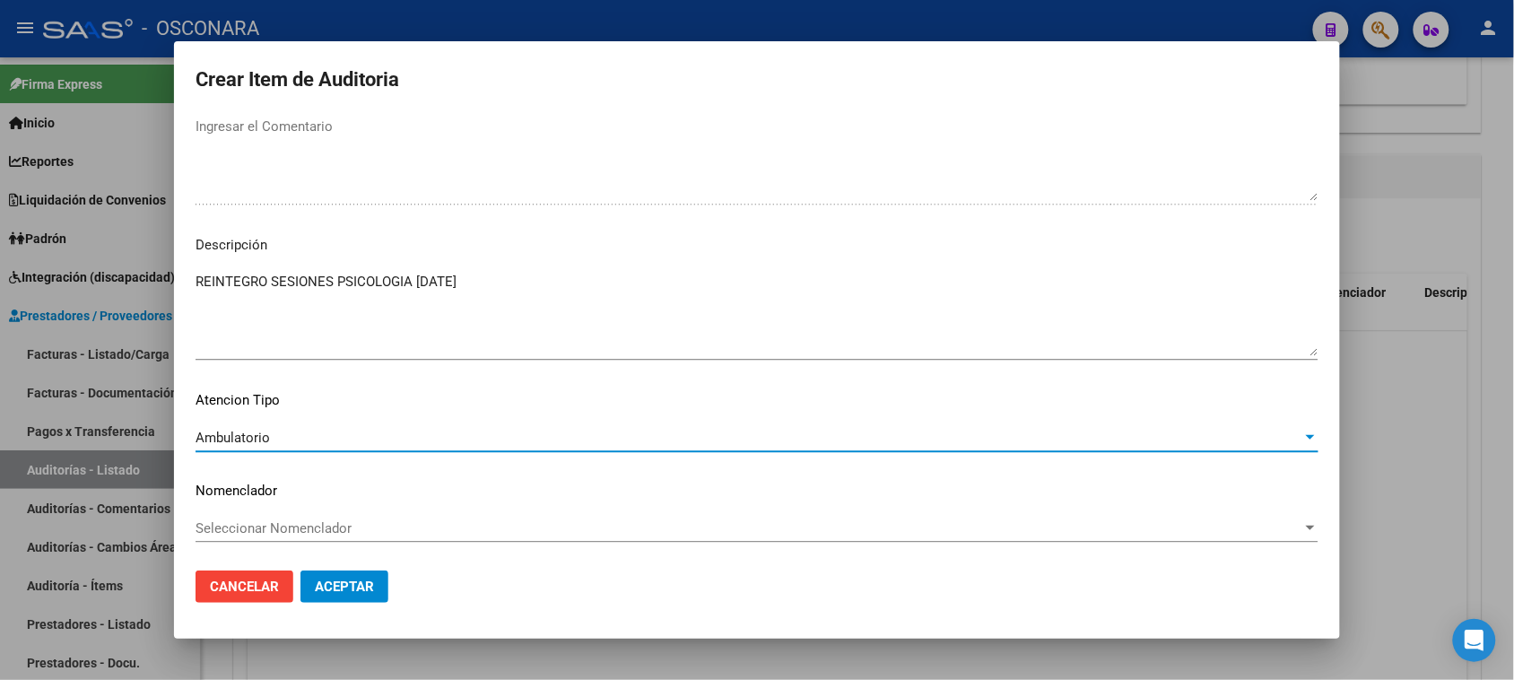
click at [318, 583] on span "Aceptar" at bounding box center [344, 586] width 59 height 16
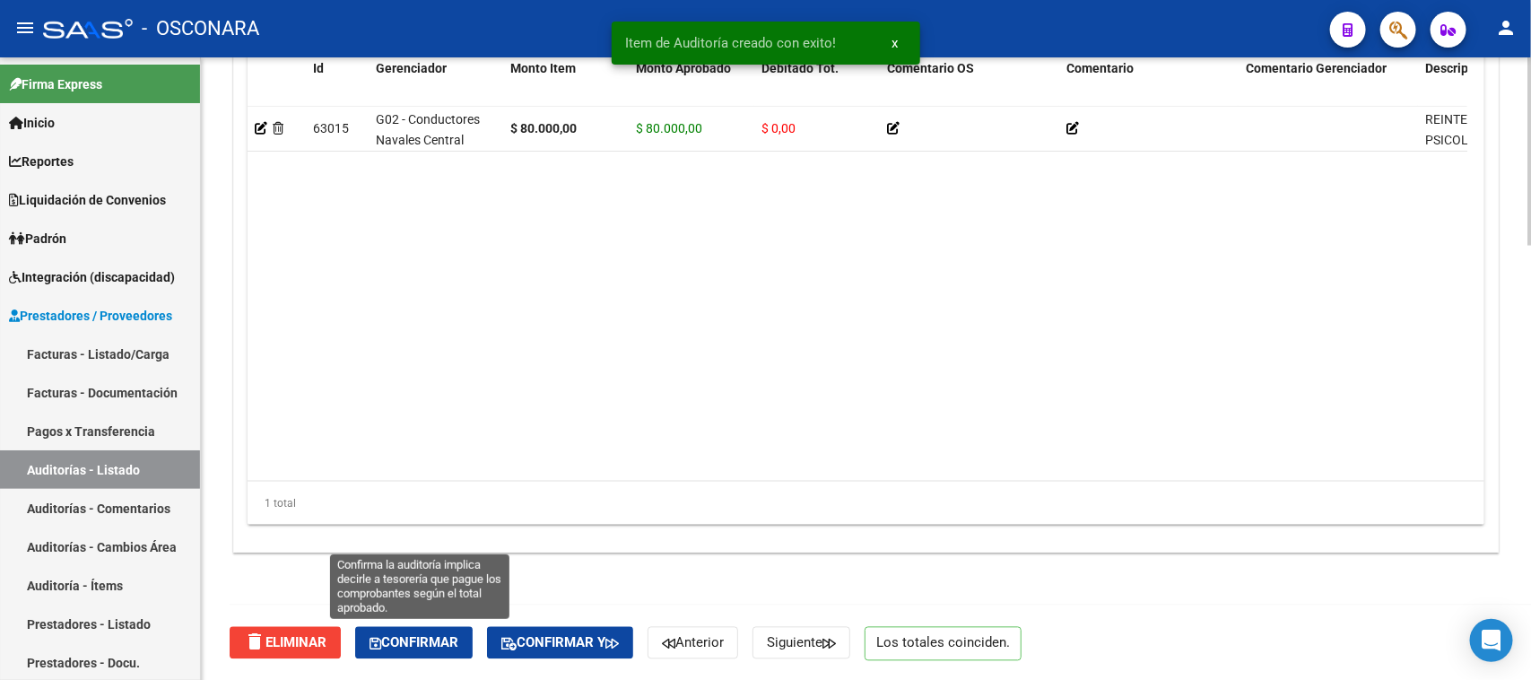
click at [420, 644] on span "Confirmar" at bounding box center [413, 643] width 89 height 16
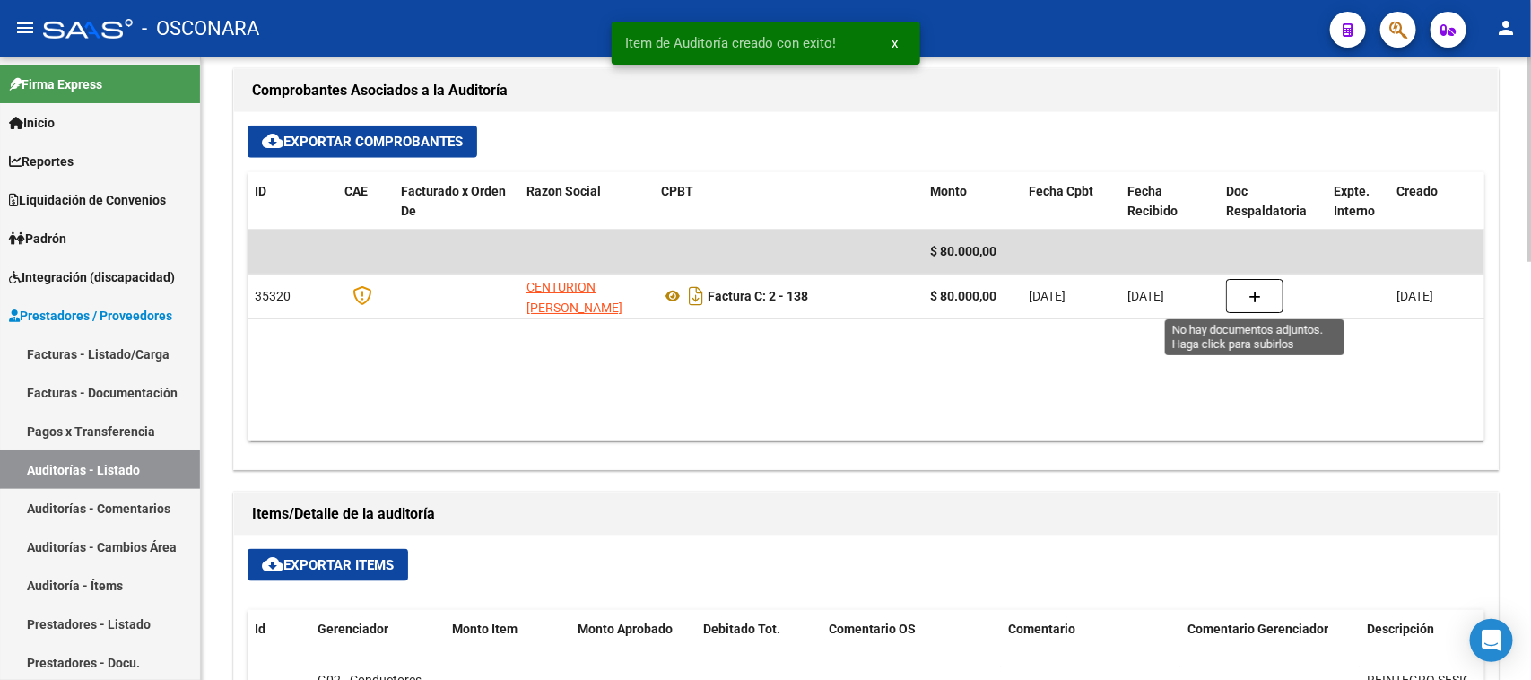
type input "202509"
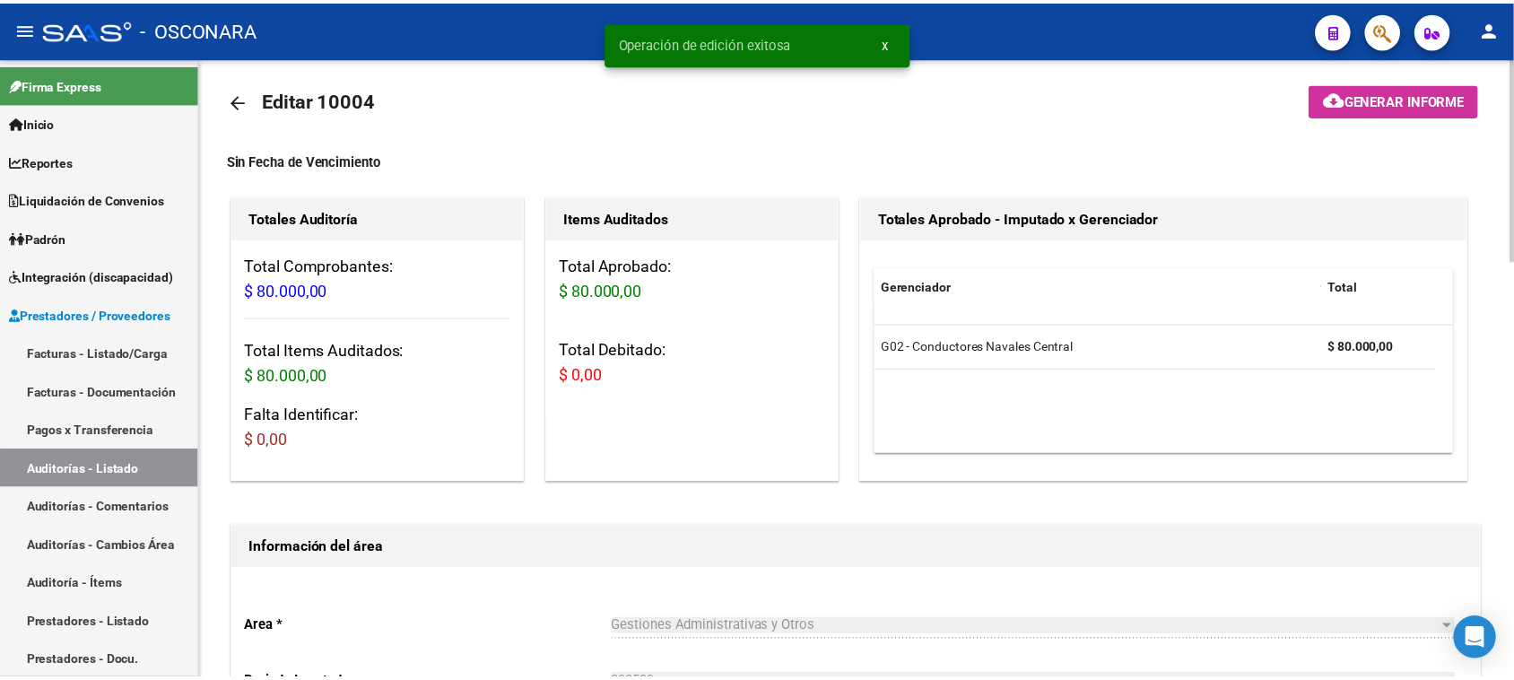
scroll to position [0, 0]
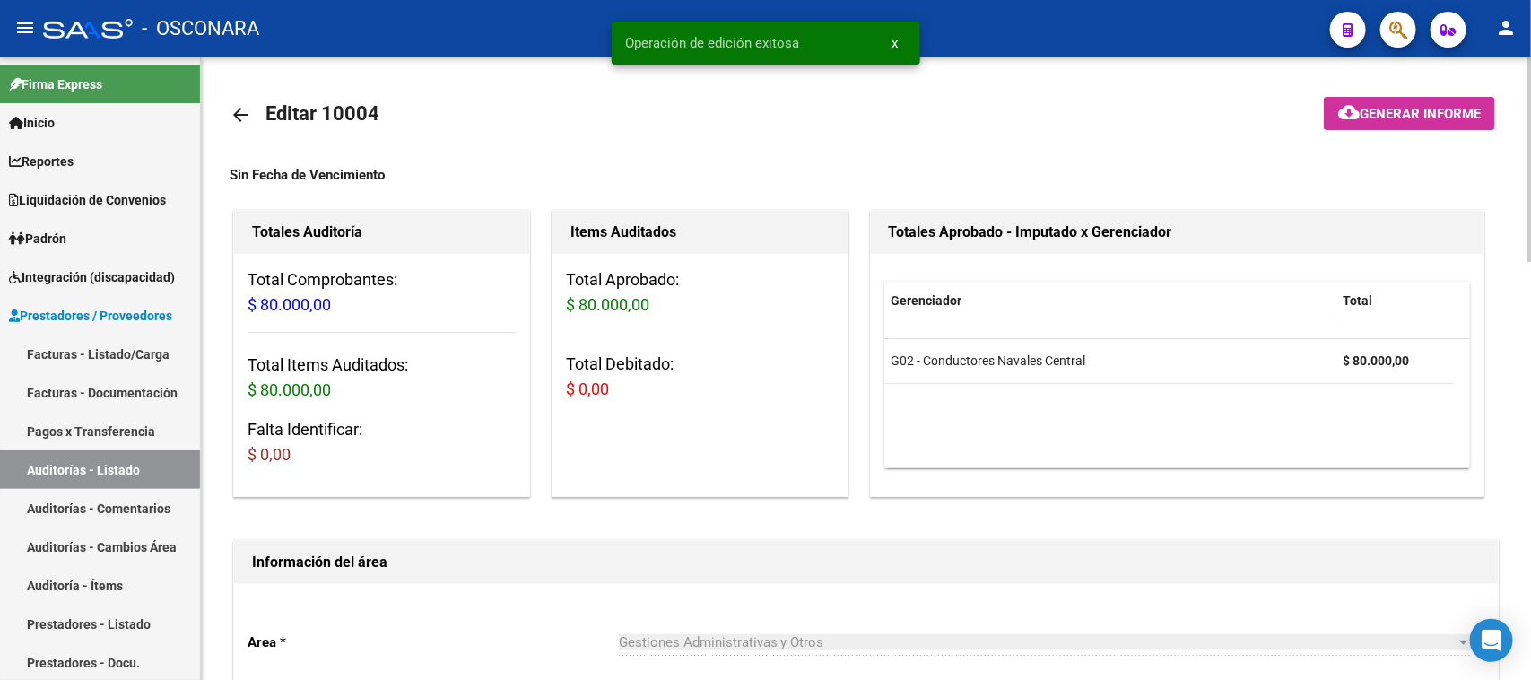
click at [1367, 115] on span "Generar informe" at bounding box center [1419, 114] width 121 height 16
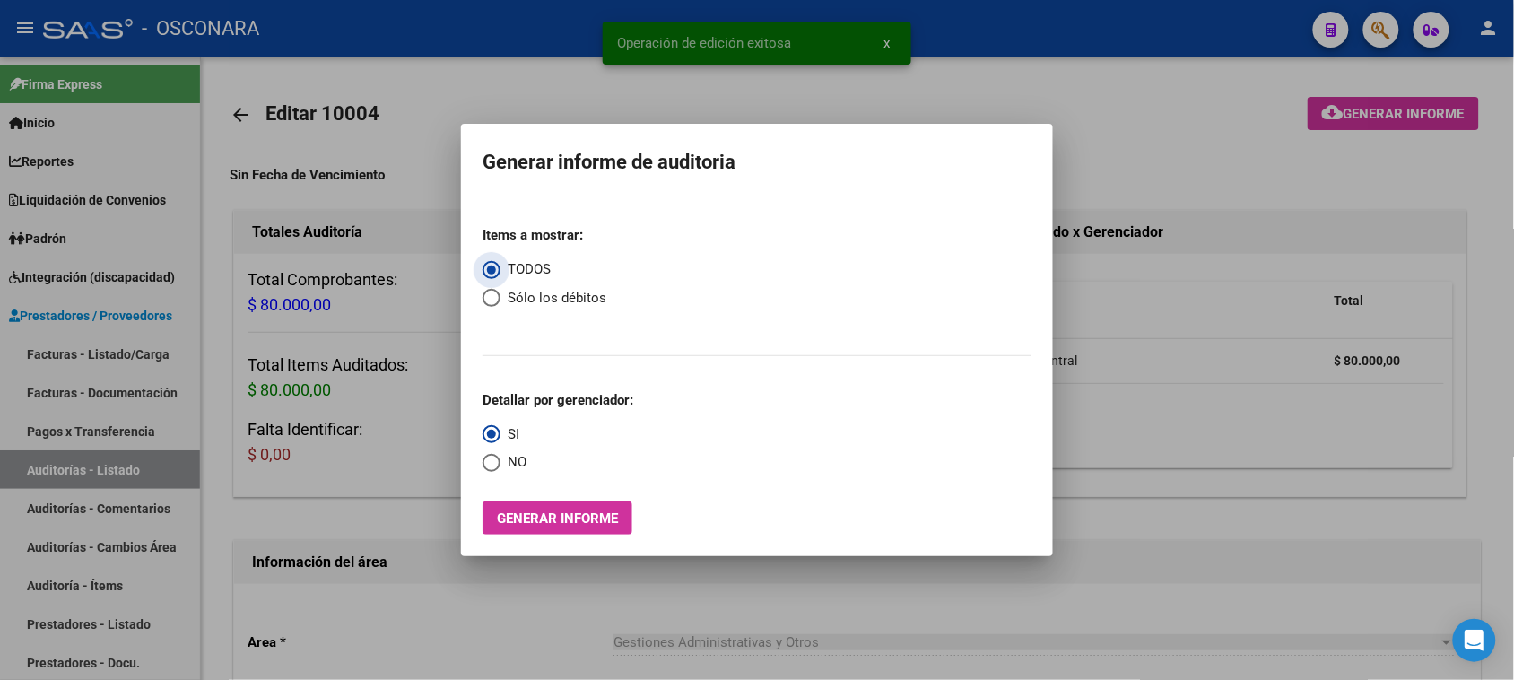
click at [584, 518] on span "Generar informe" at bounding box center [557, 518] width 121 height 16
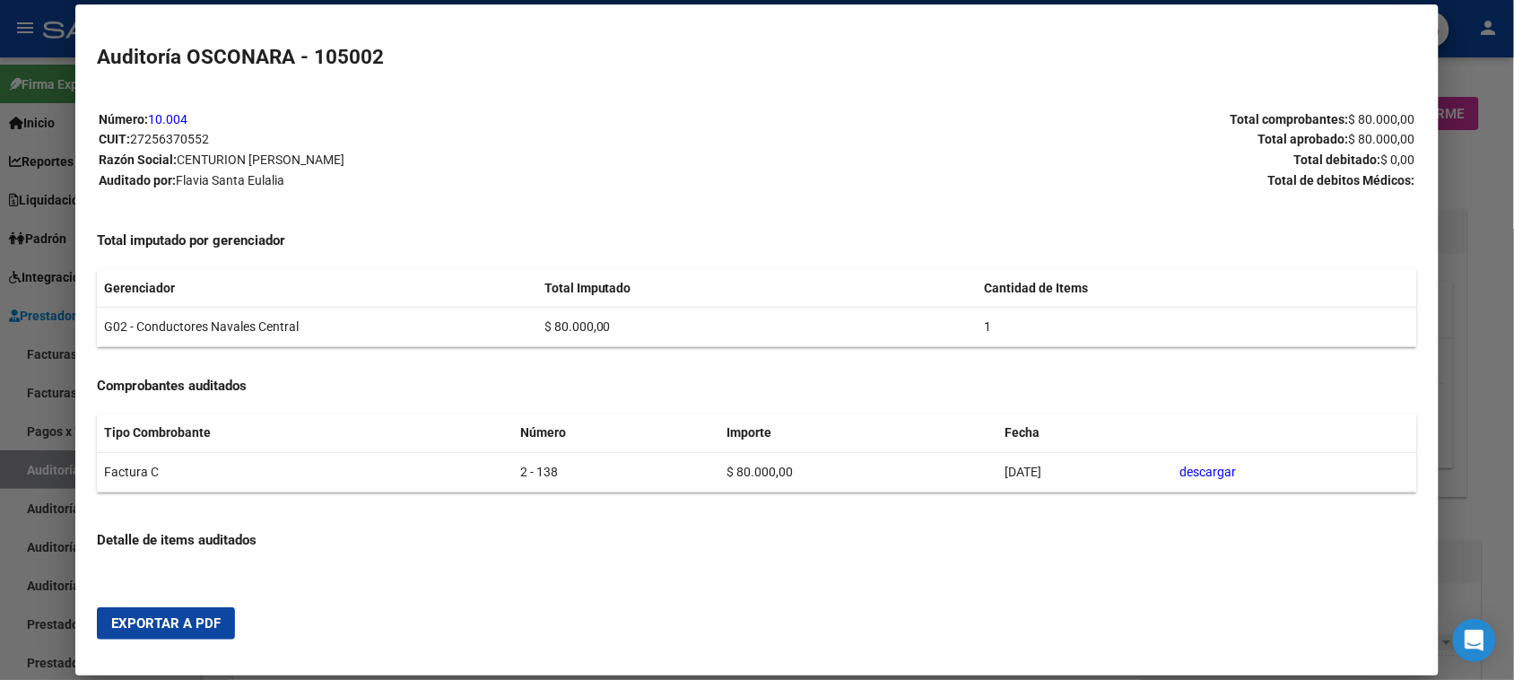
click at [127, 612] on button "Exportar a PDF" at bounding box center [166, 623] width 138 height 32
click at [1473, 213] on div at bounding box center [757, 340] width 1514 height 680
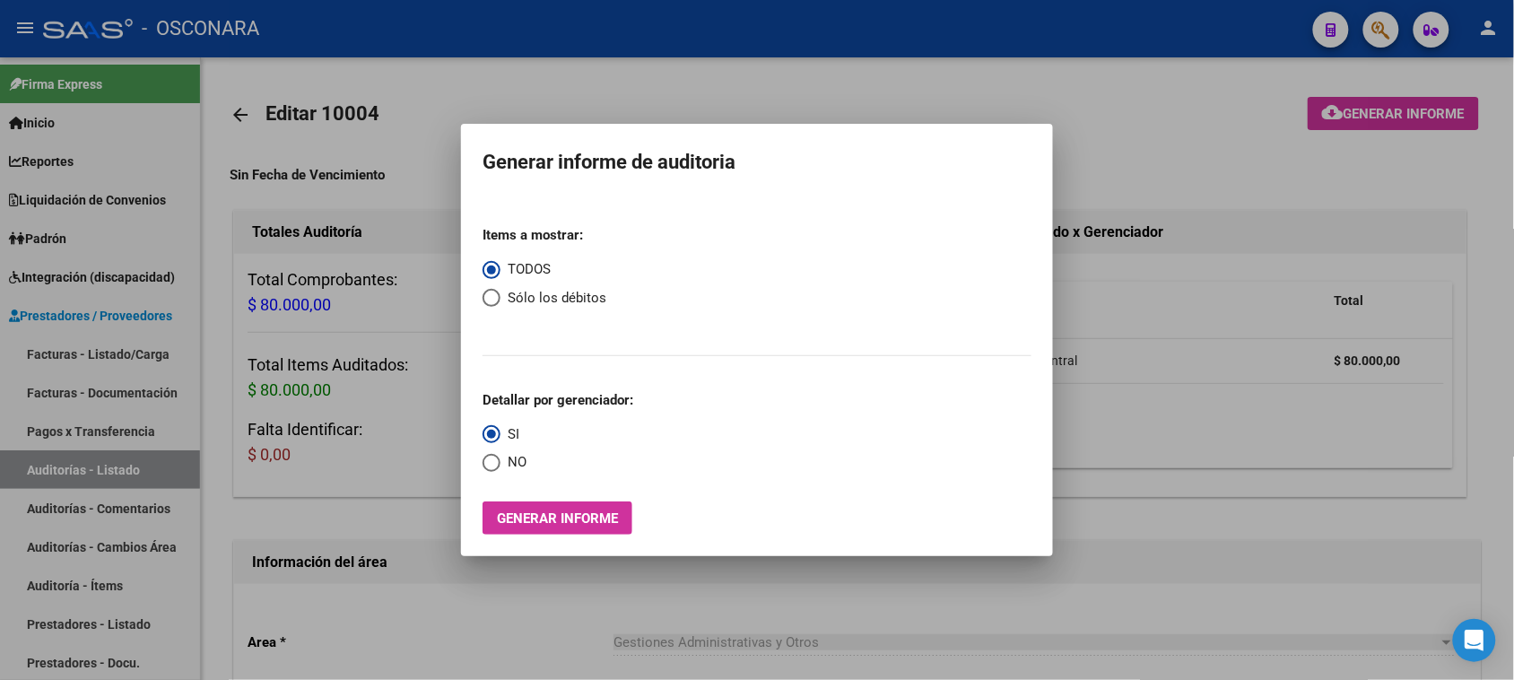
click at [199, 230] on div at bounding box center [757, 340] width 1514 height 680
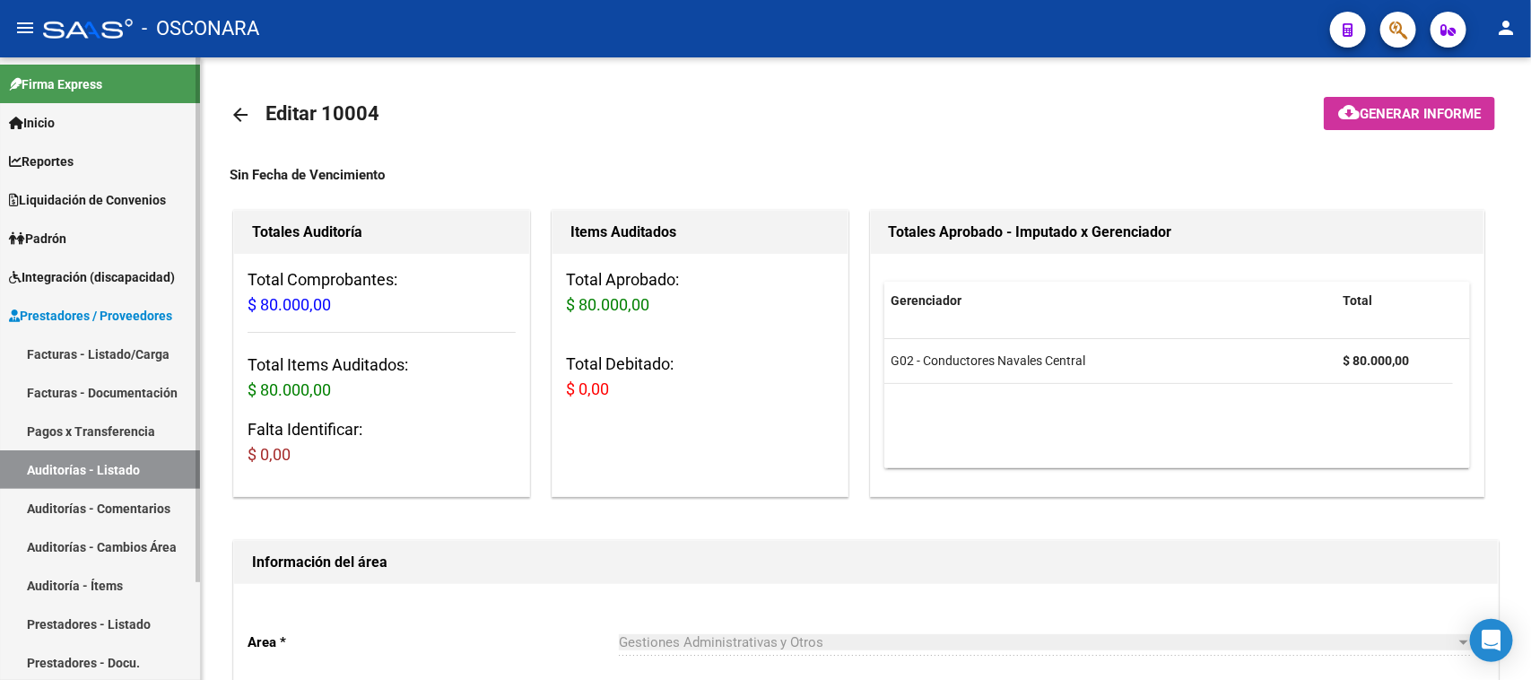
click at [82, 350] on link "Facturas - Listado/Carga" at bounding box center [100, 353] width 200 height 39
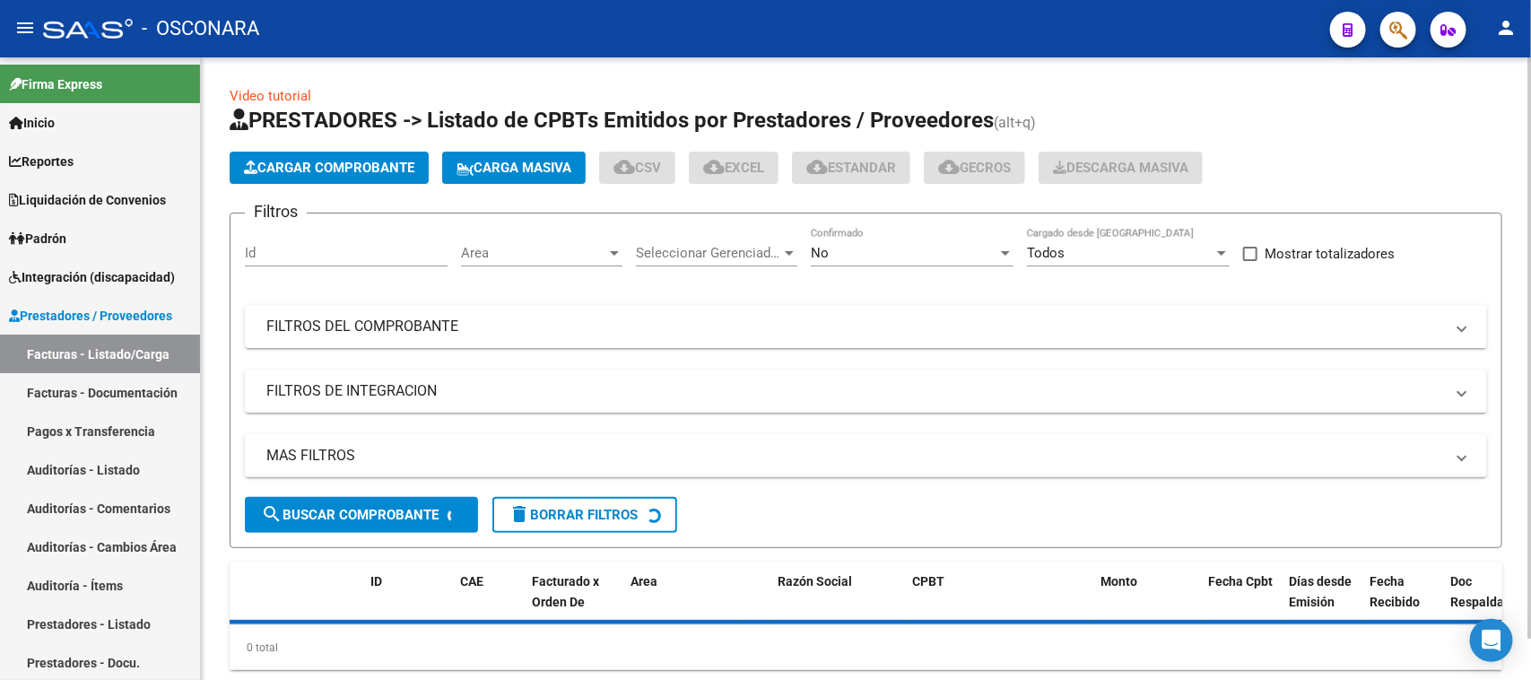
click at [306, 160] on span "Cargar Comprobante" at bounding box center [329, 168] width 170 height 16
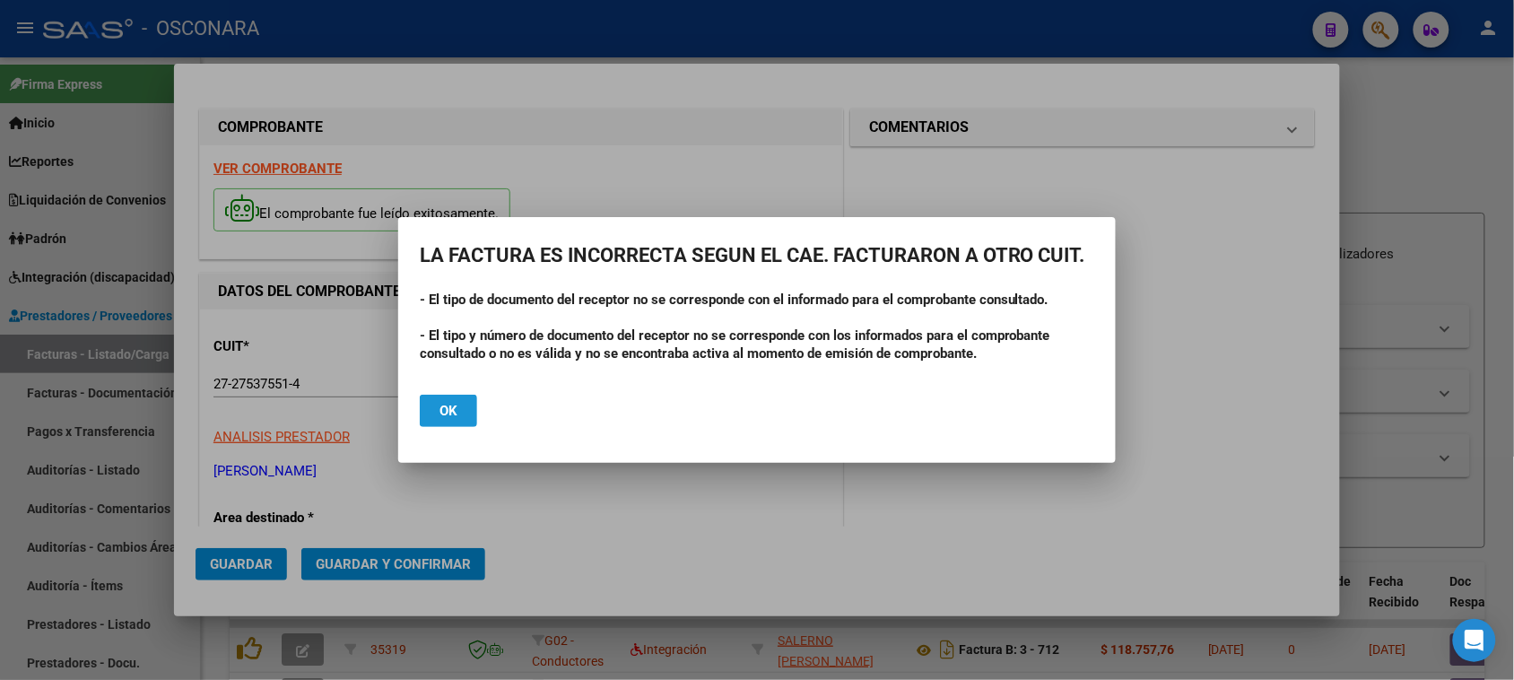
click at [441, 413] on span "Ok" at bounding box center [448, 411] width 18 height 16
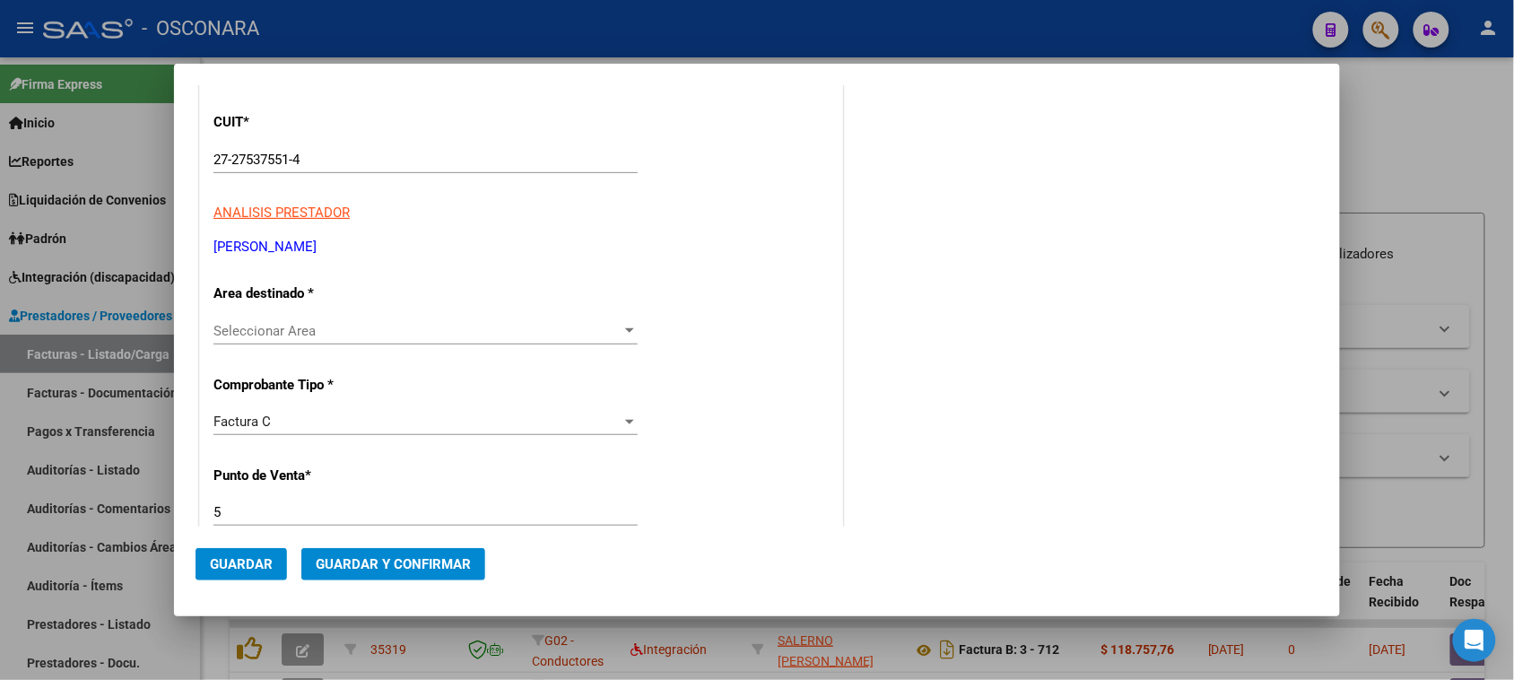
scroll to position [336, 0]
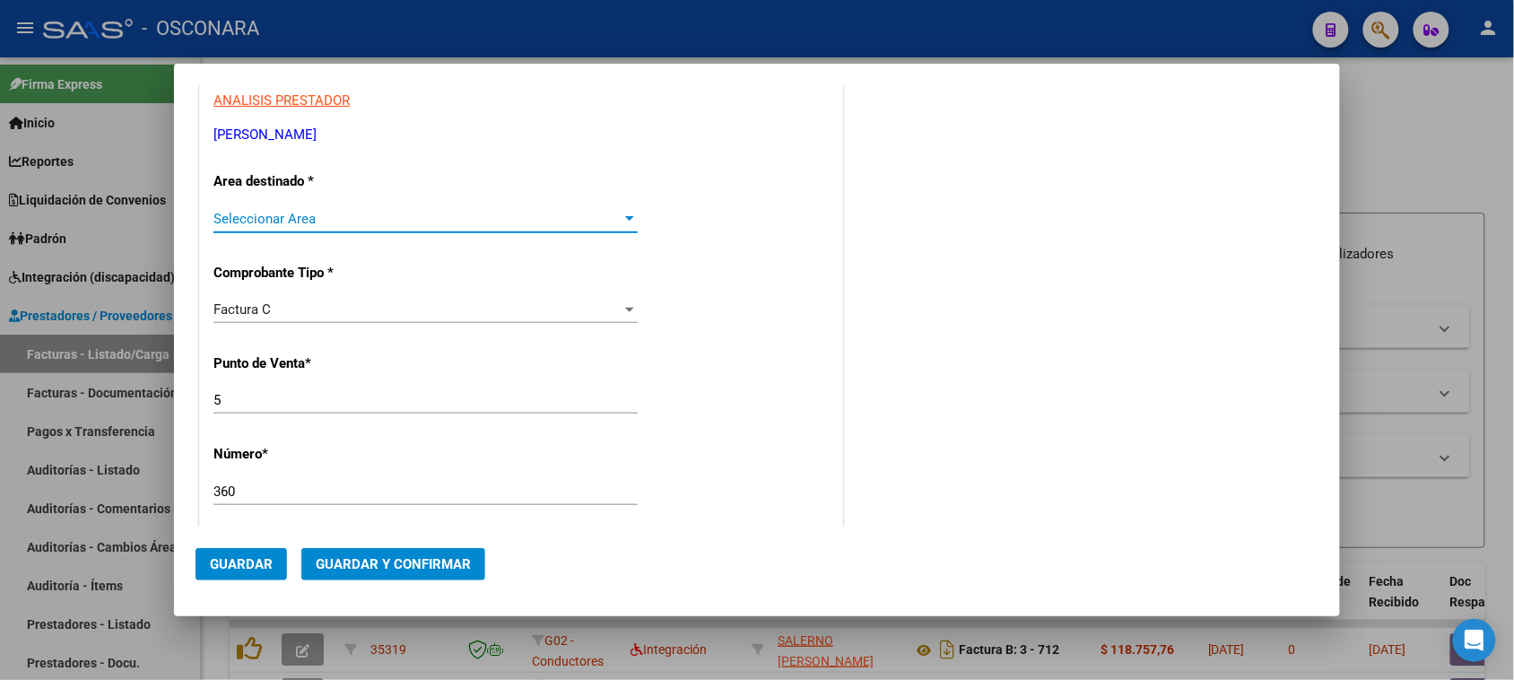
click at [336, 225] on span "Seleccionar Area" at bounding box center [417, 219] width 408 height 16
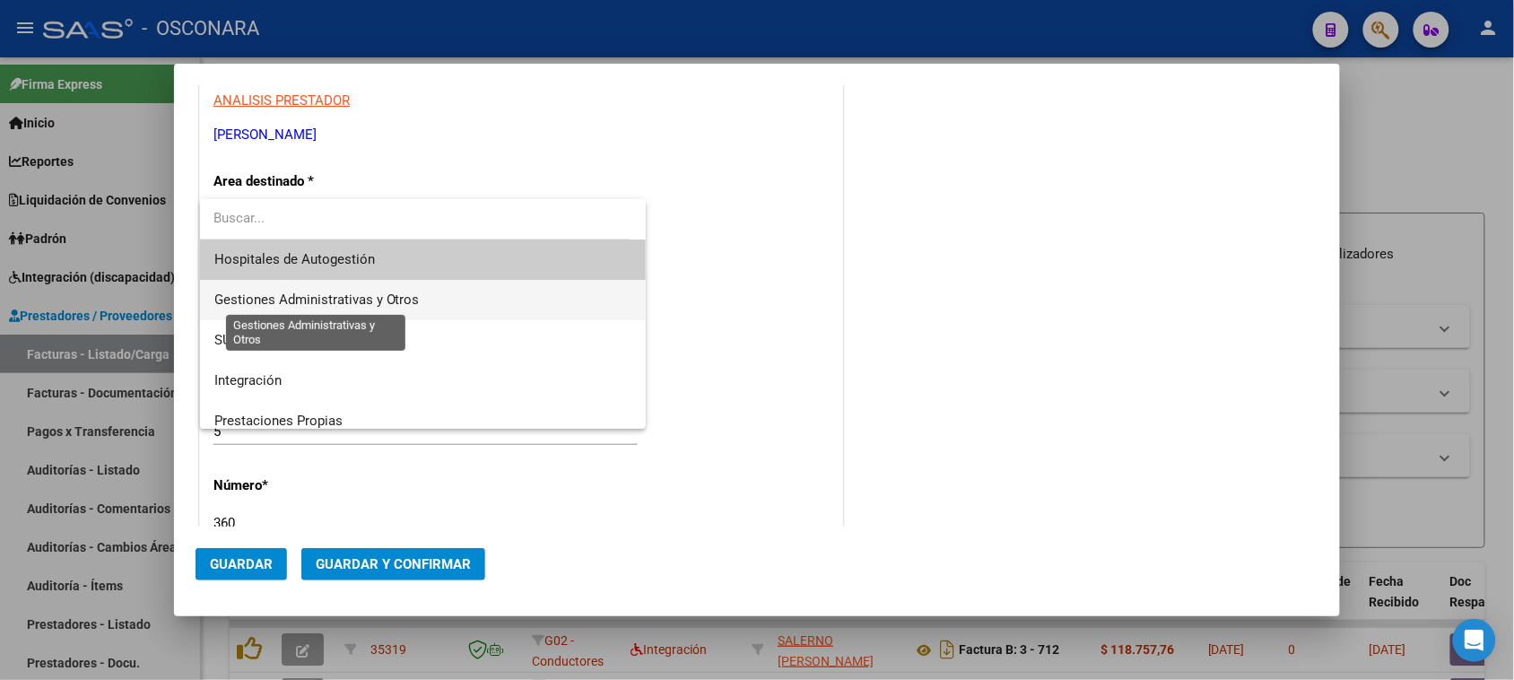
click at [334, 293] on span "Gestiones Administrativas y Otros" at bounding box center [316, 299] width 205 height 16
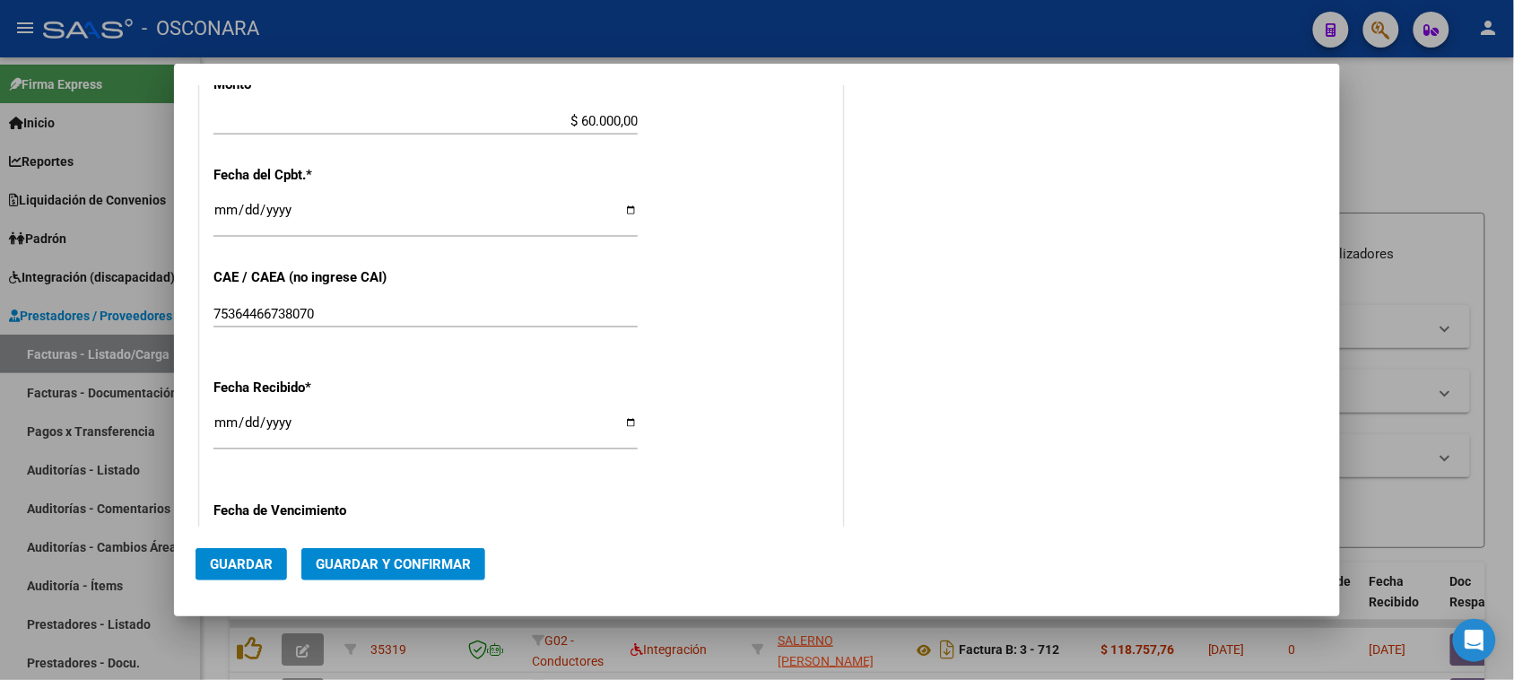
scroll to position [897, 0]
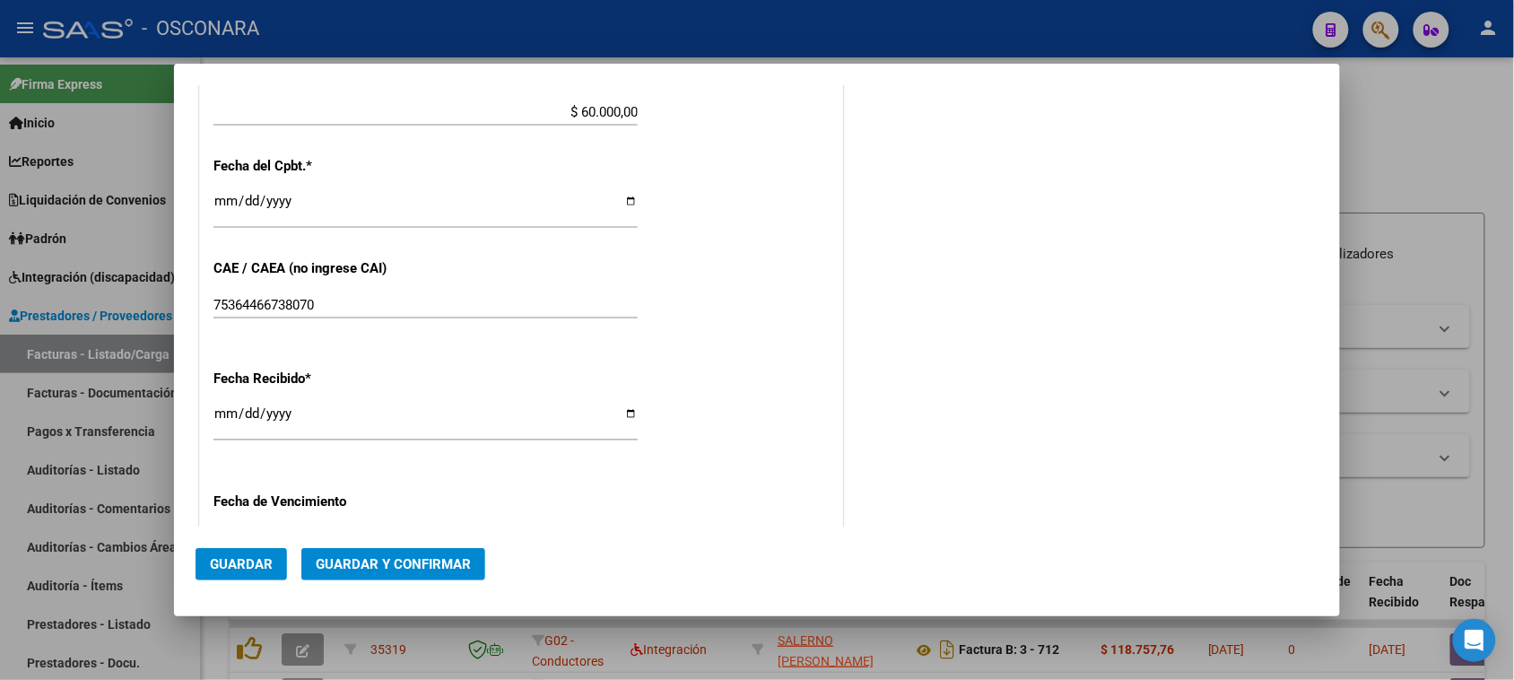
click at [420, 553] on button "Guardar y Confirmar" at bounding box center [393, 564] width 184 height 32
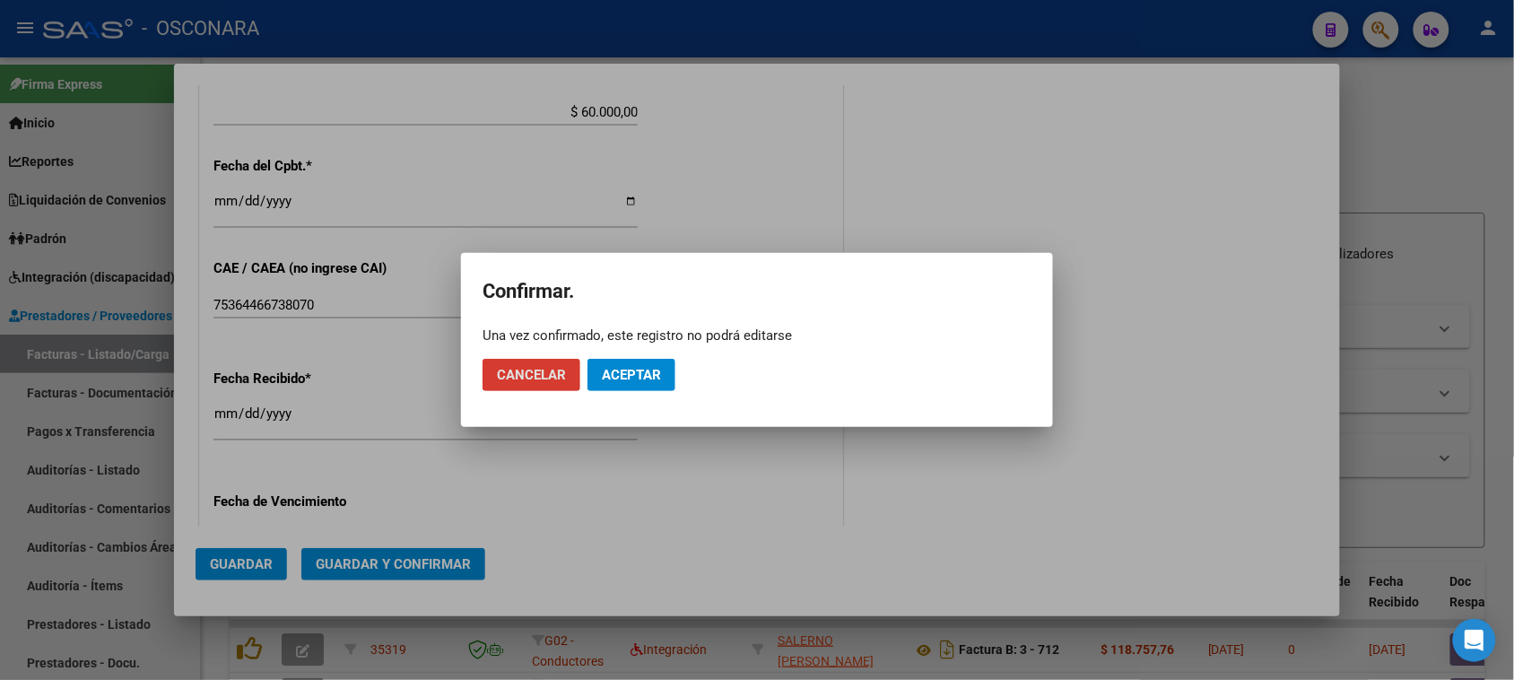
drag, startPoint x: 626, startPoint y: 377, endPoint x: 689, endPoint y: 390, distance: 64.2
click at [628, 377] on span "Aceptar" at bounding box center [631, 375] width 59 height 16
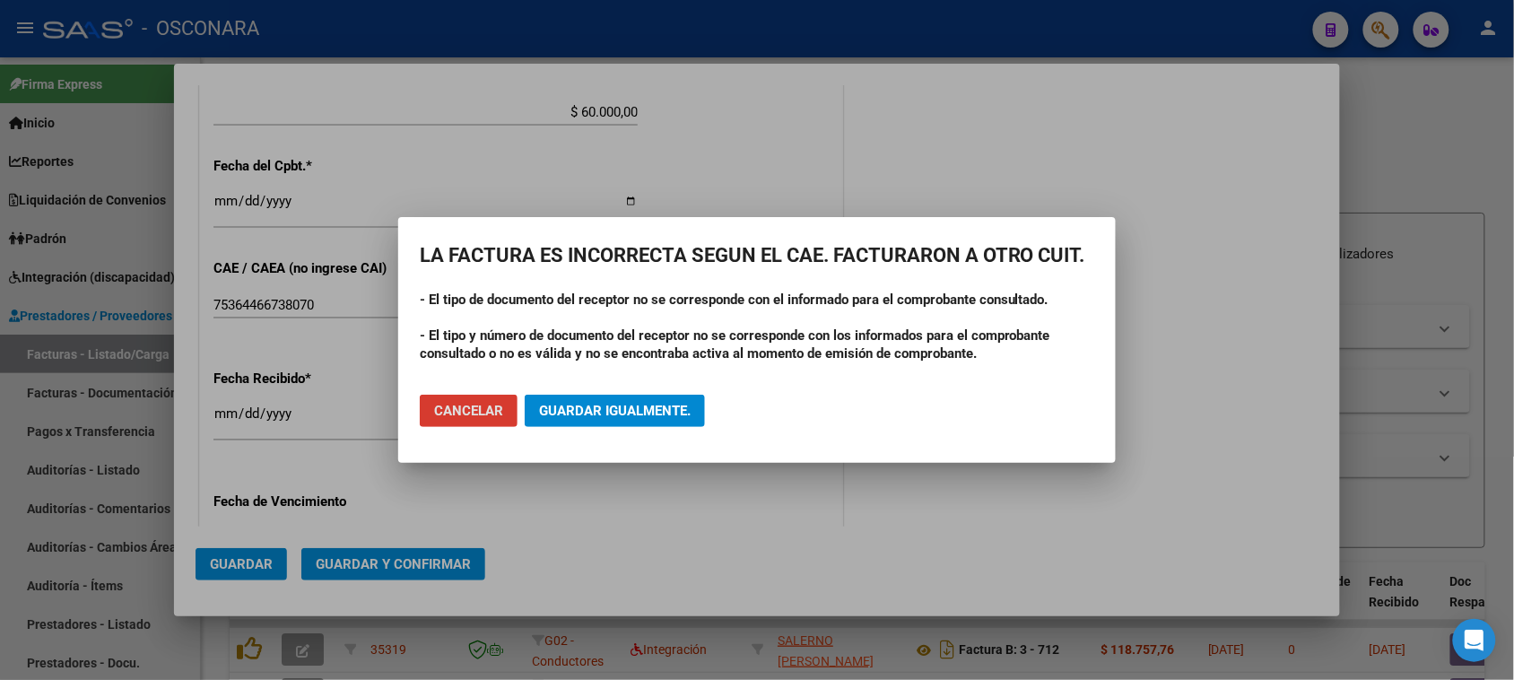
click at [638, 405] on span "Guardar igualmente." at bounding box center [615, 411] width 152 height 16
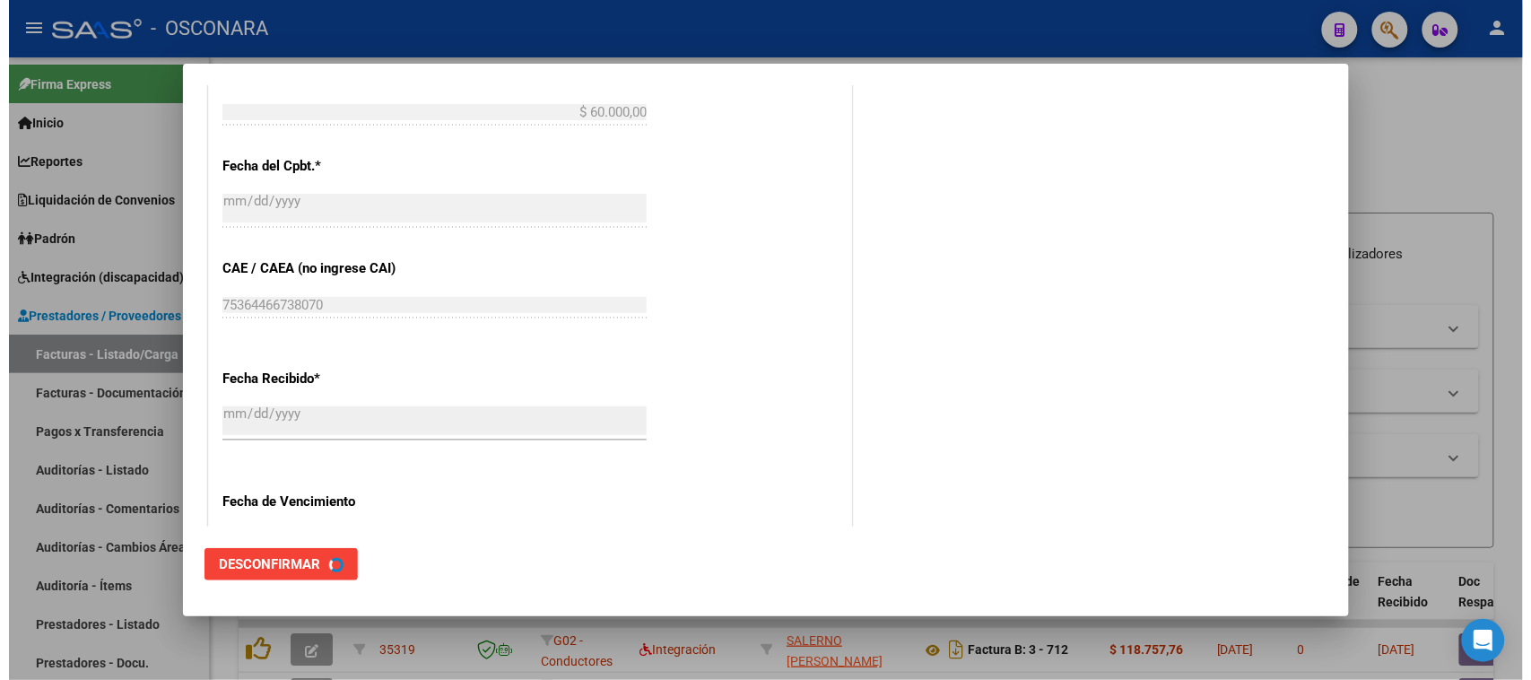
scroll to position [0, 0]
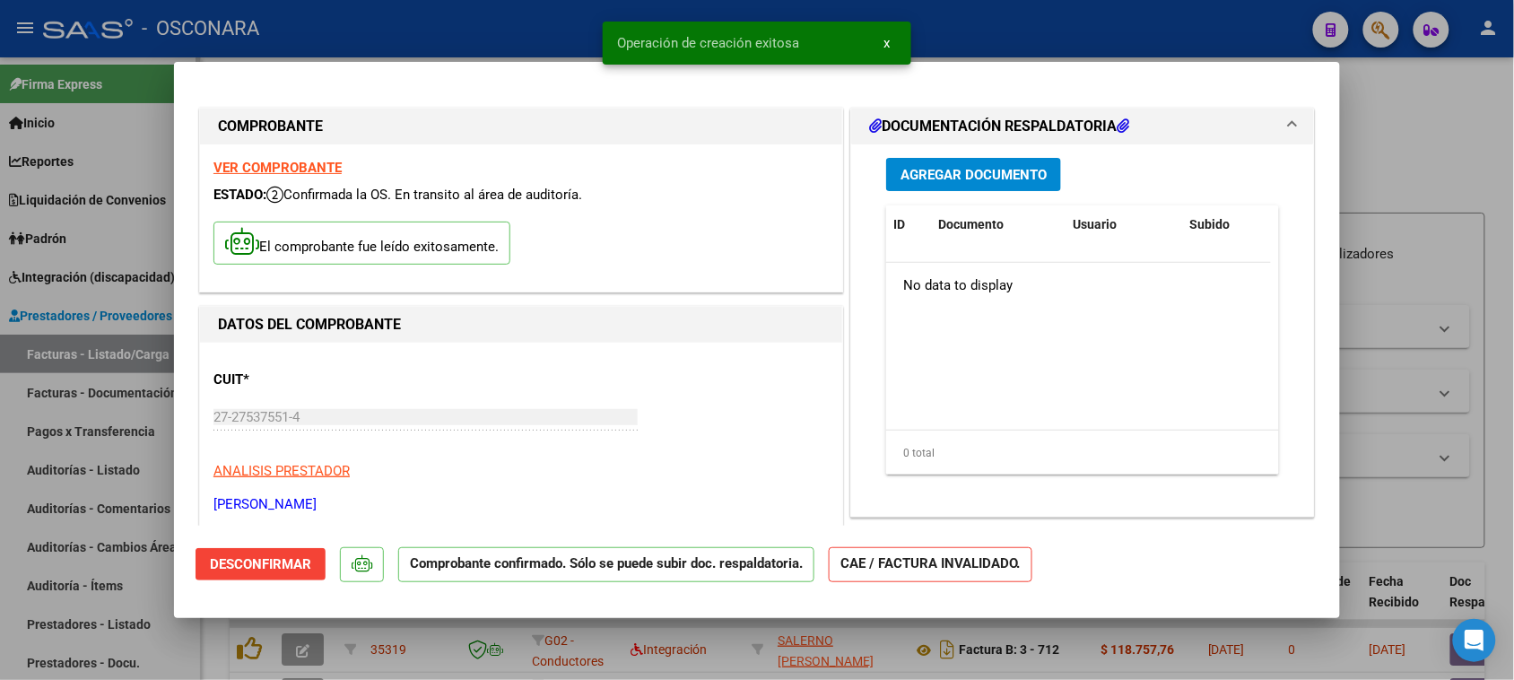
click at [0, 449] on div at bounding box center [757, 340] width 1514 height 680
type input "$ 0,00"
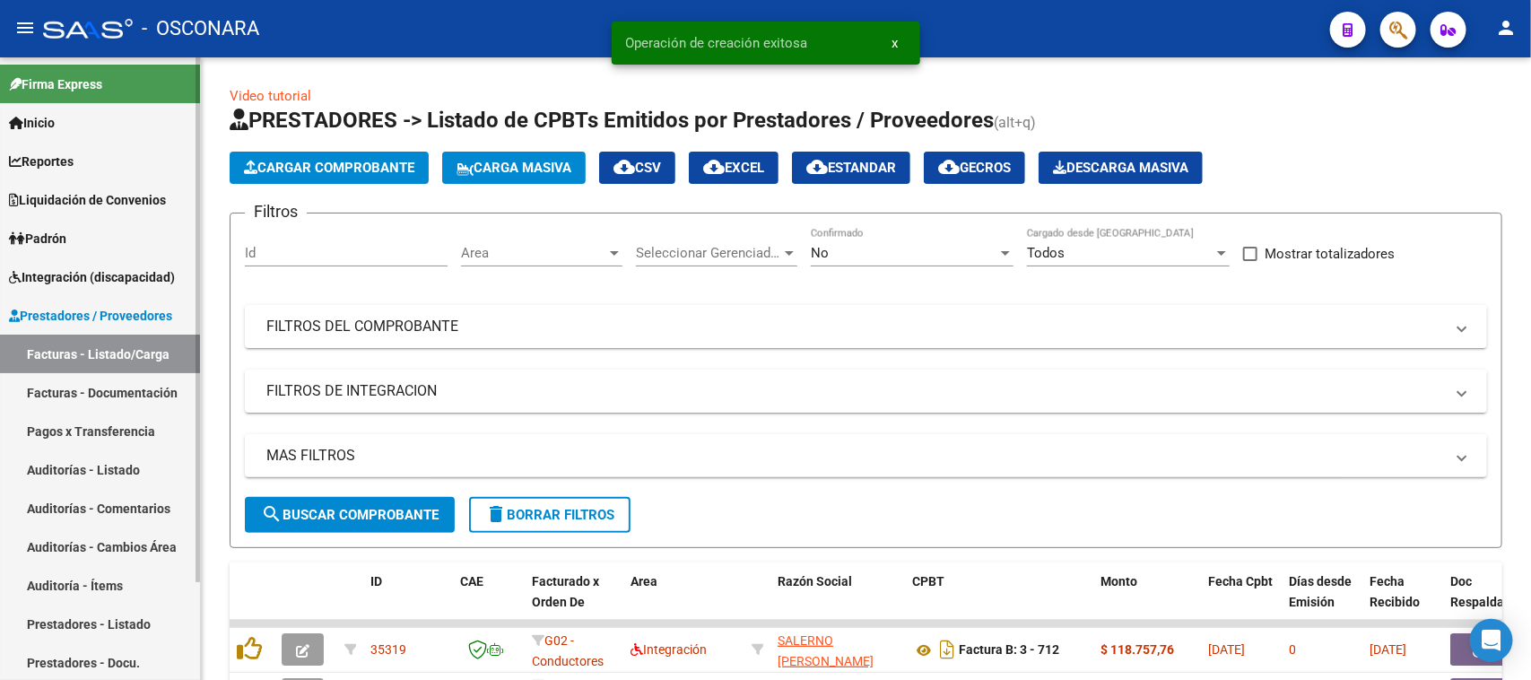
click at [82, 468] on link "Auditorías - Listado" at bounding box center [100, 469] width 200 height 39
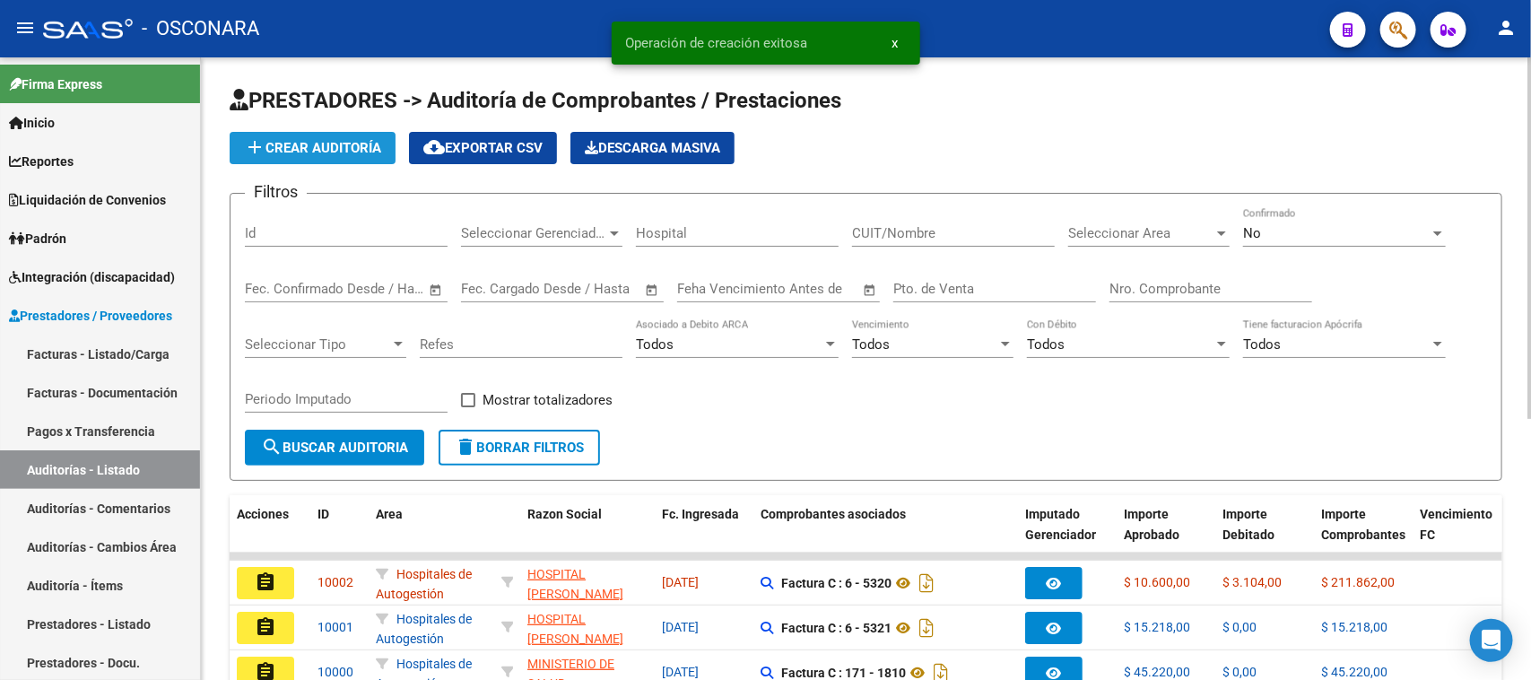
click at [287, 158] on button "add Crear Auditoría" at bounding box center [313, 148] width 166 height 32
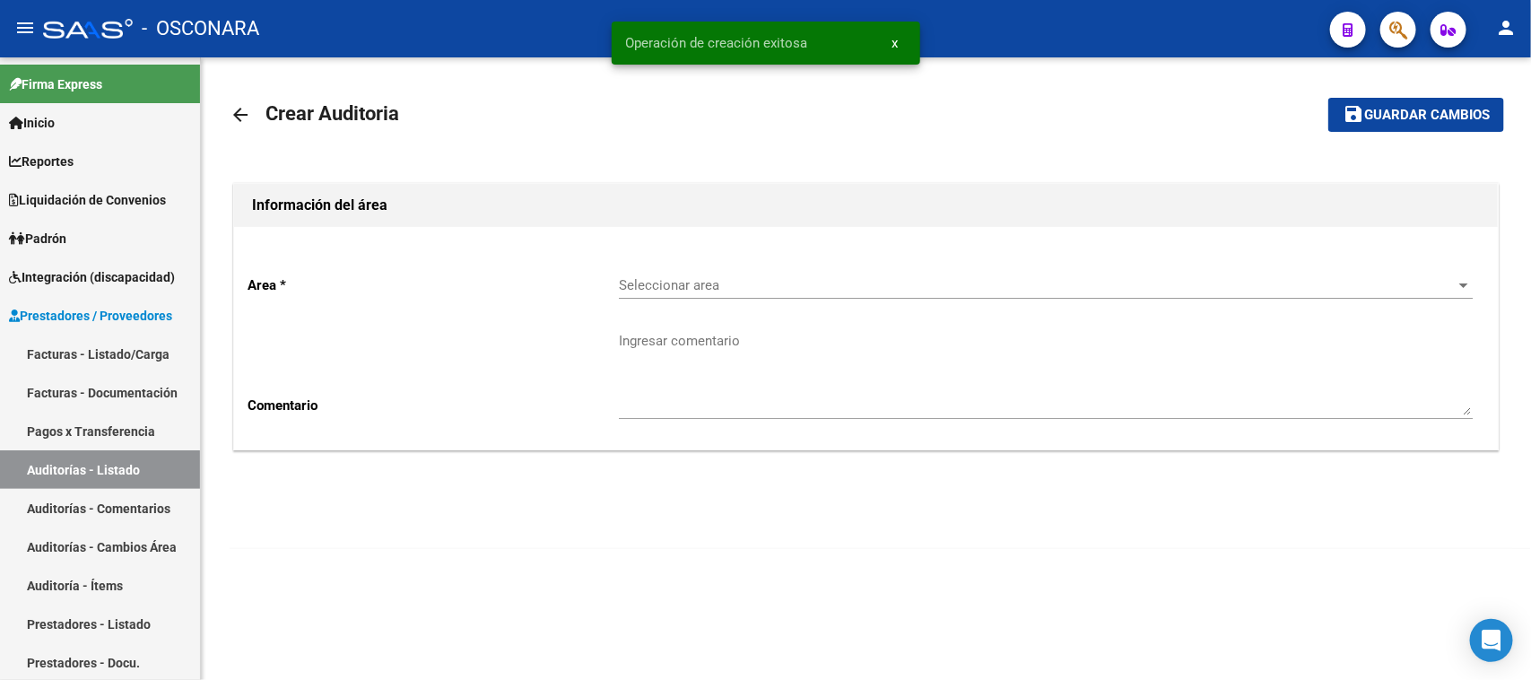
click at [724, 289] on span "Seleccionar area" at bounding box center [1038, 285] width 838 height 16
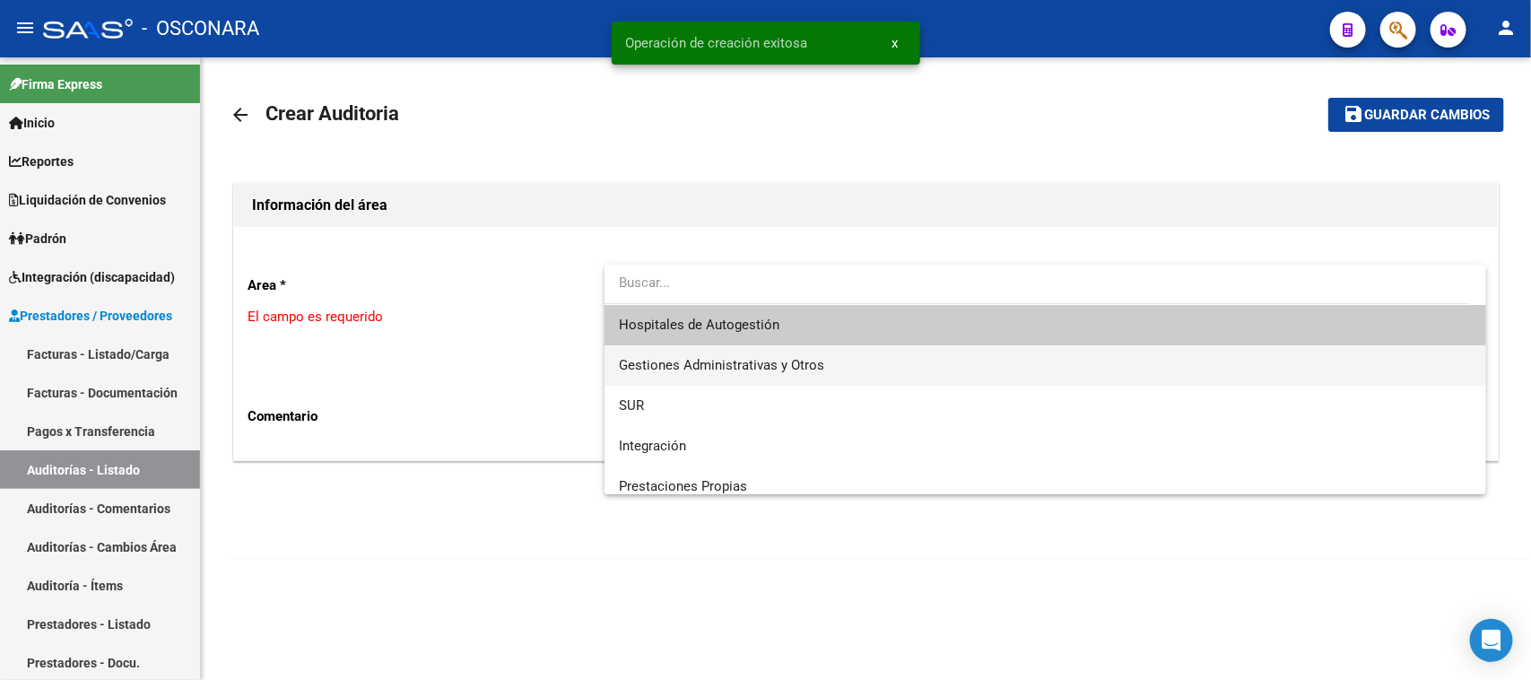
click at [733, 364] on span "Gestiones Administrativas y Otros" at bounding box center [721, 365] width 205 height 16
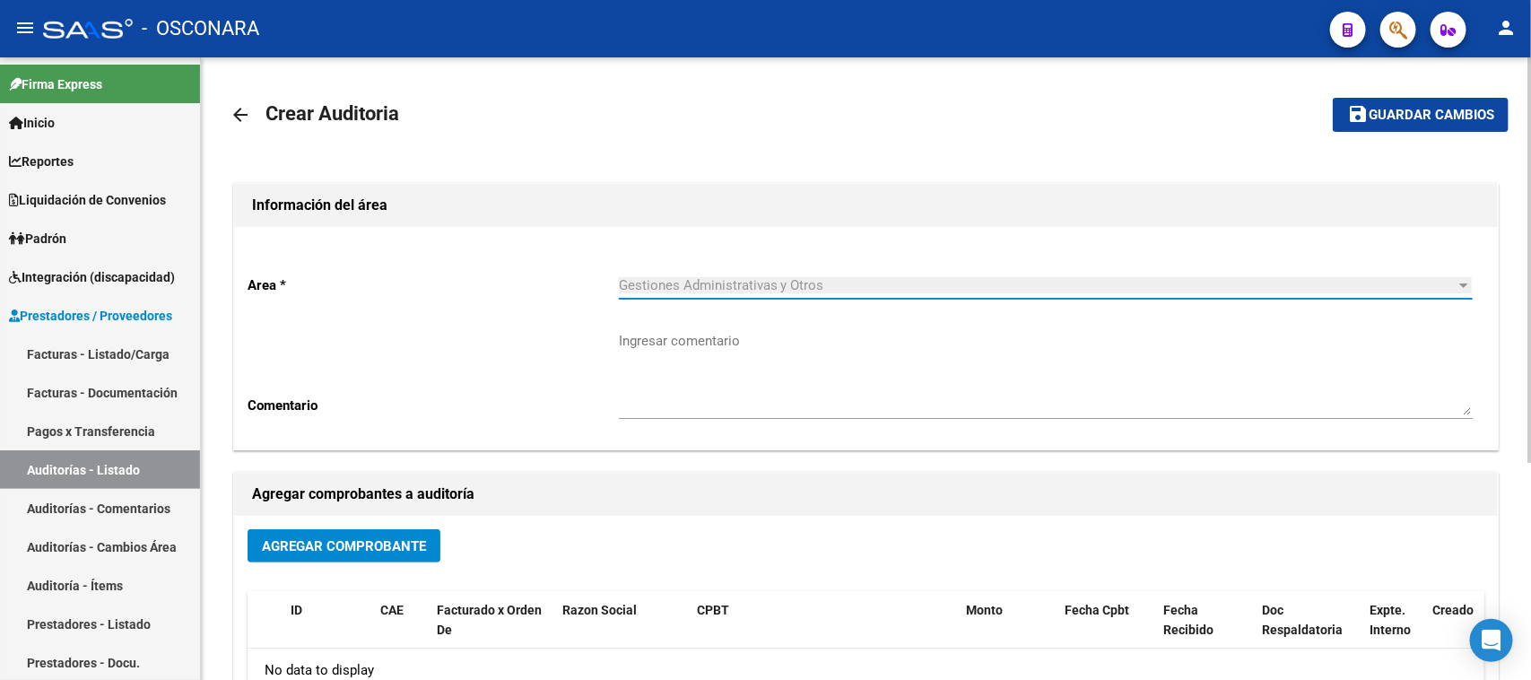
click at [352, 529] on button "Agregar Comprobante" at bounding box center [343, 545] width 193 height 33
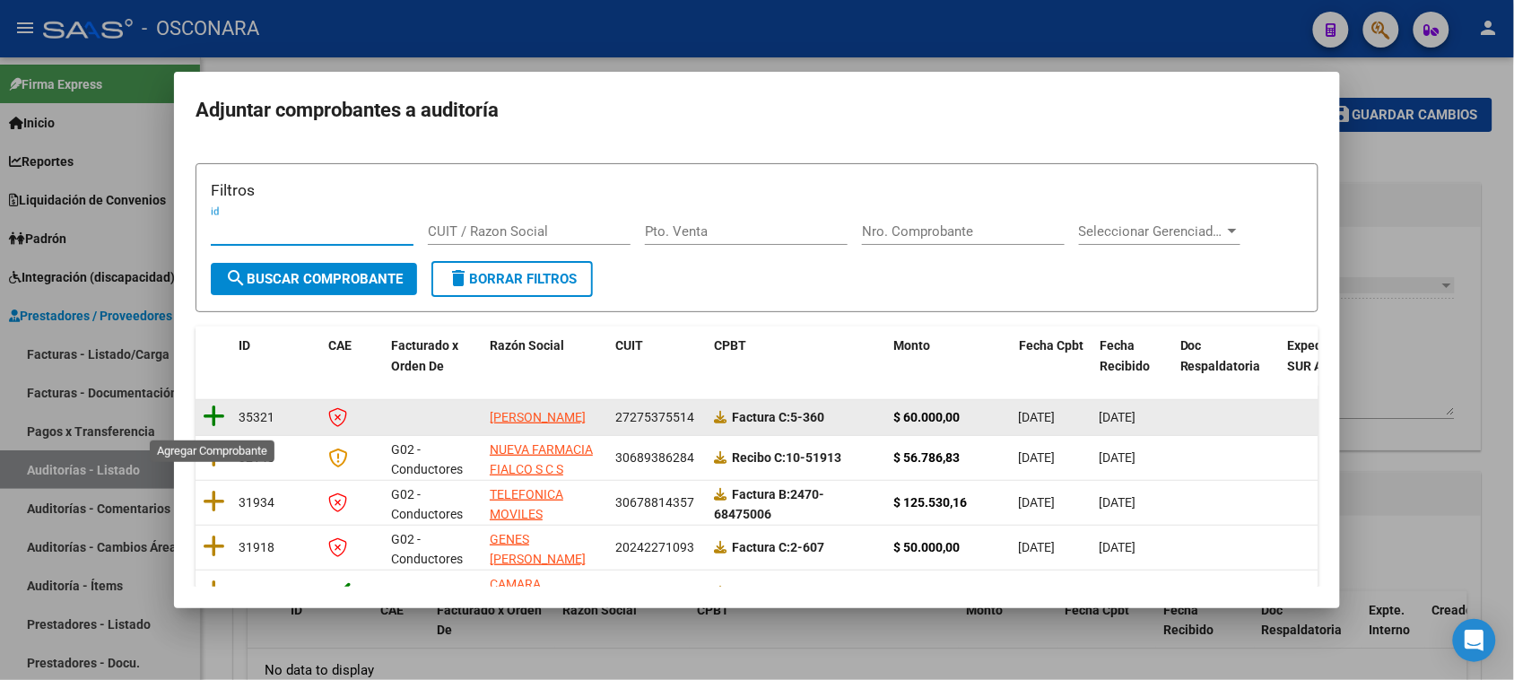
click at [216, 429] on icon at bounding box center [214, 416] width 22 height 25
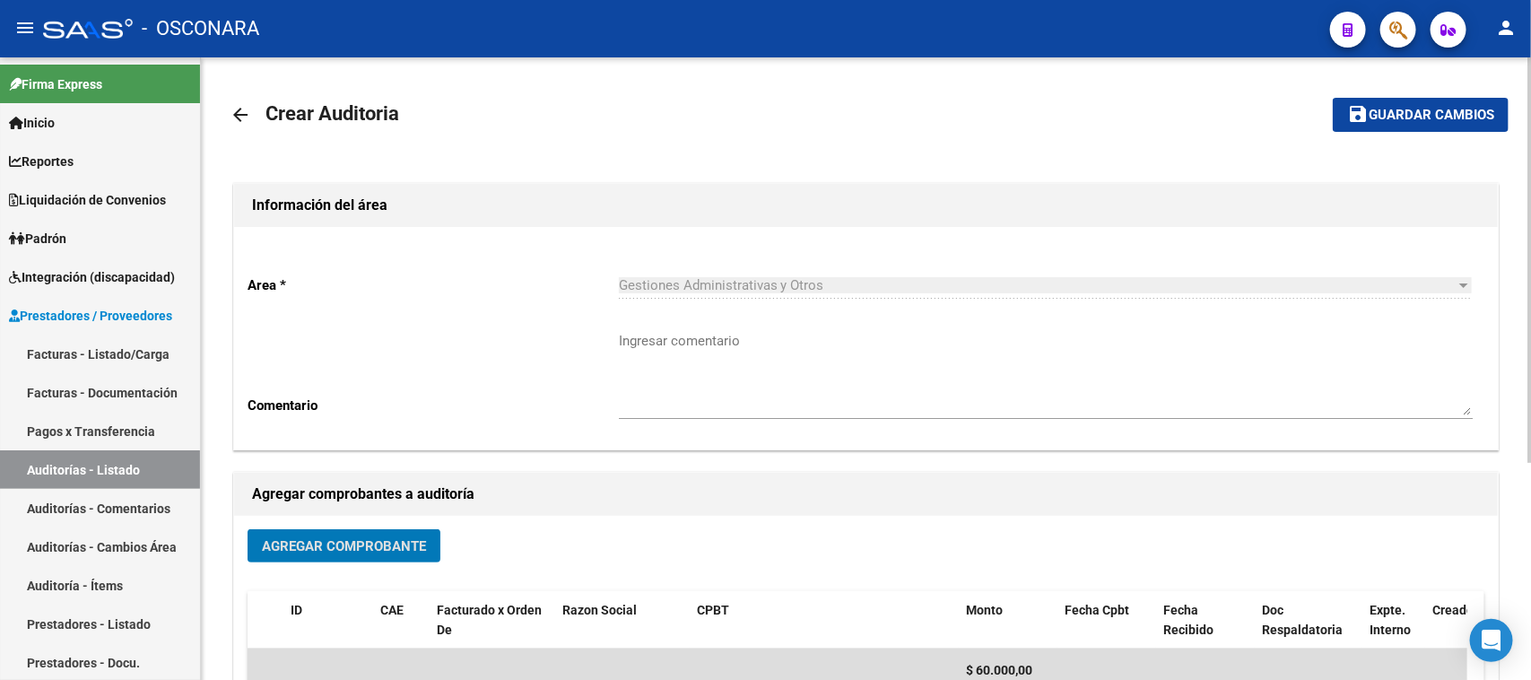
click at [1397, 132] on mat-toolbar-row "save Guardar cambios" at bounding box center [1375, 114] width 267 height 57
click at [1357, 123] on mat-icon "save" at bounding box center [1358, 114] width 22 height 22
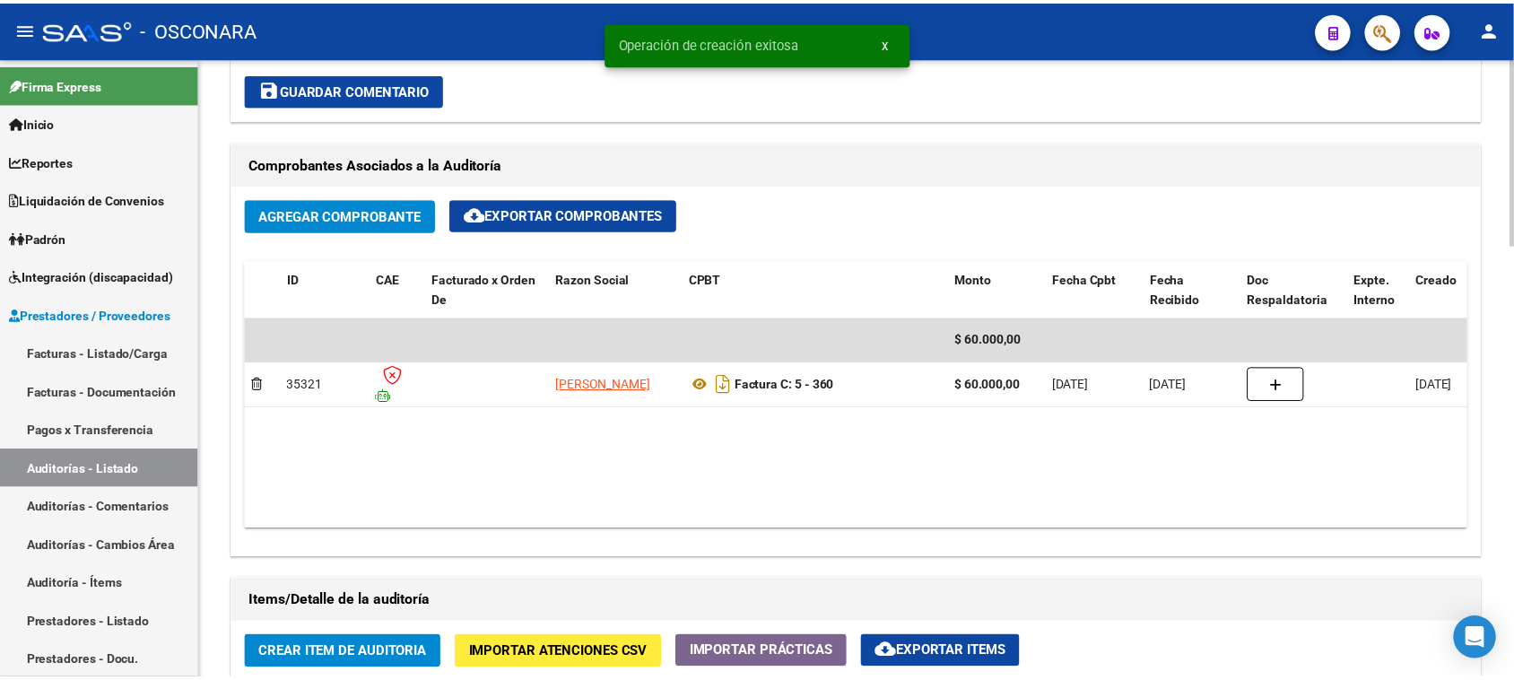
scroll to position [1233, 0]
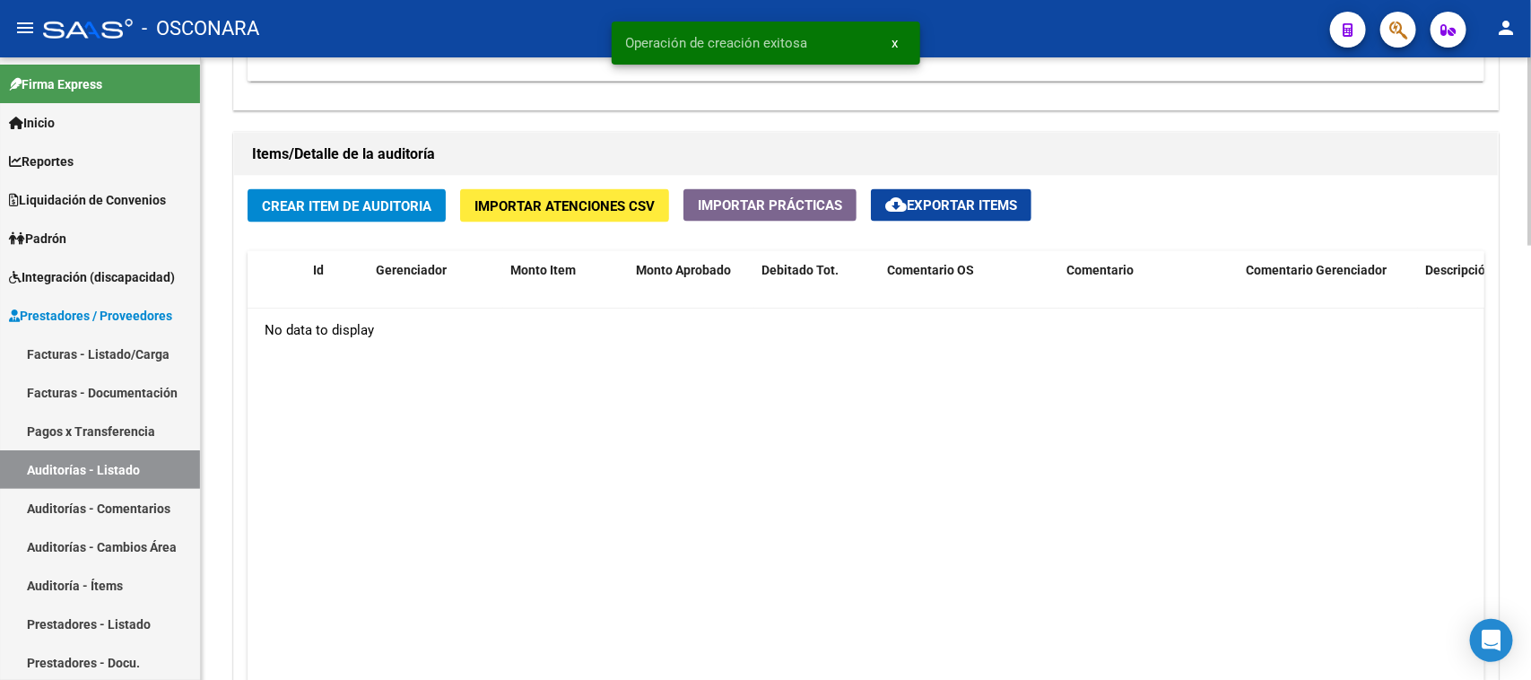
click at [347, 202] on span "Crear Item de Auditoria" at bounding box center [346, 206] width 169 height 16
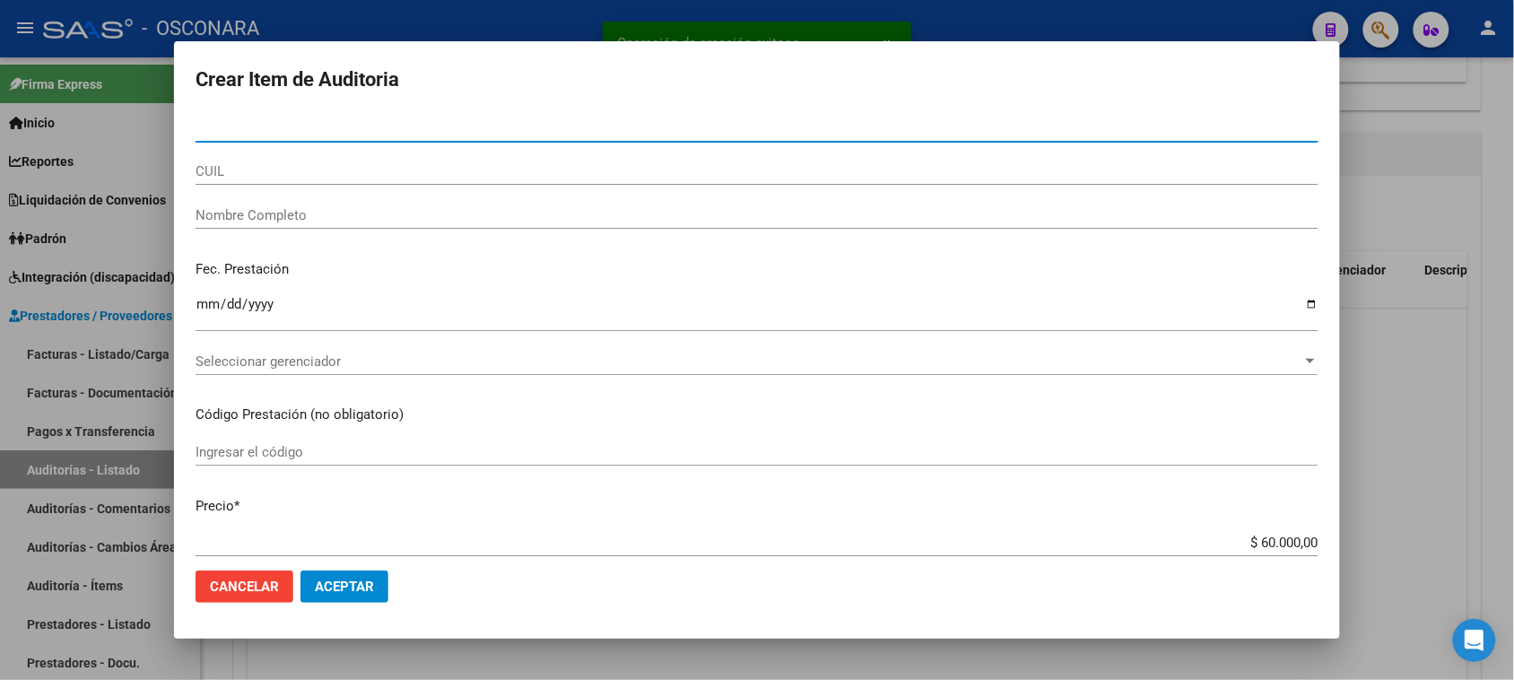
click at [225, 131] on input "Nro Documento" at bounding box center [756, 128] width 1123 height 16
type input "55911322"
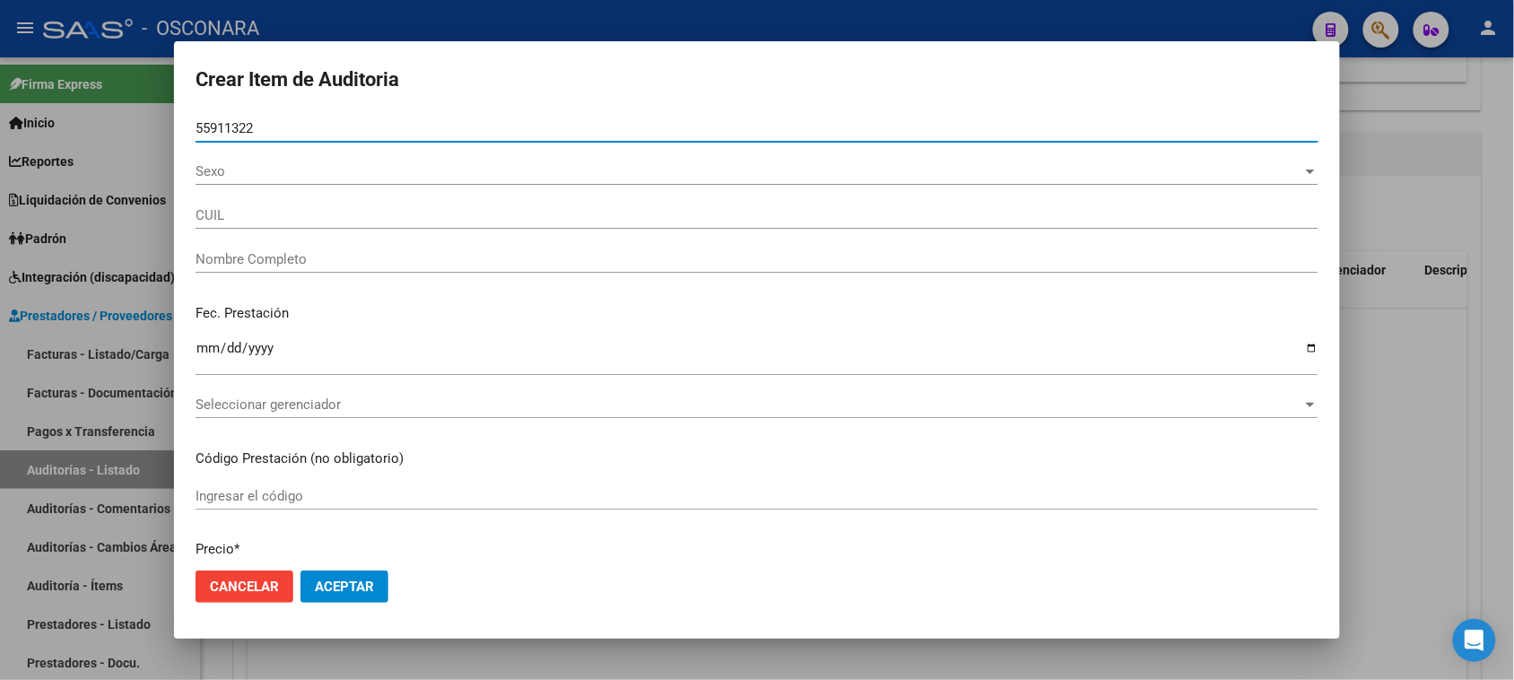
type input "20559113221"
type input "[PERSON_NAME] [PERSON_NAME]"
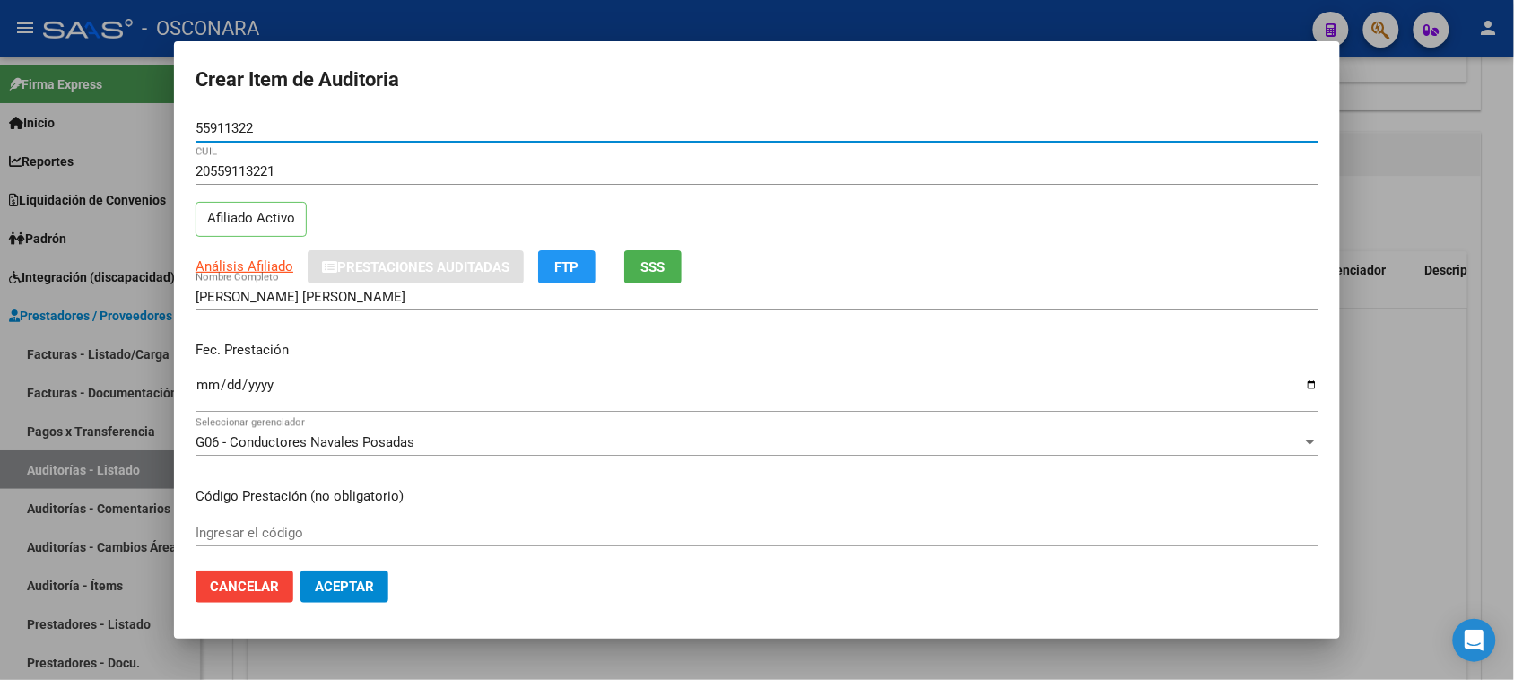
type input "55911322"
click at [216, 382] on input "Ingresar la fecha" at bounding box center [756, 392] width 1123 height 29
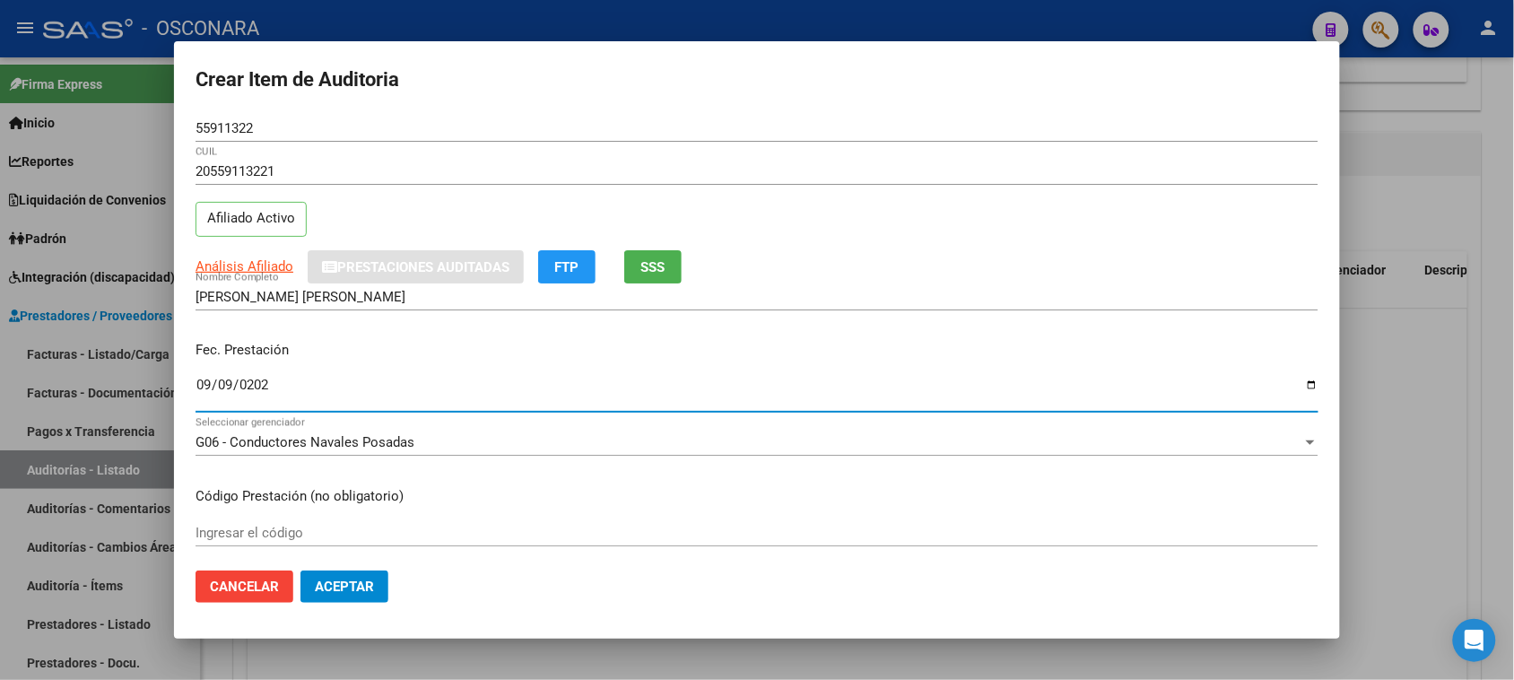
type input "[DATE]"
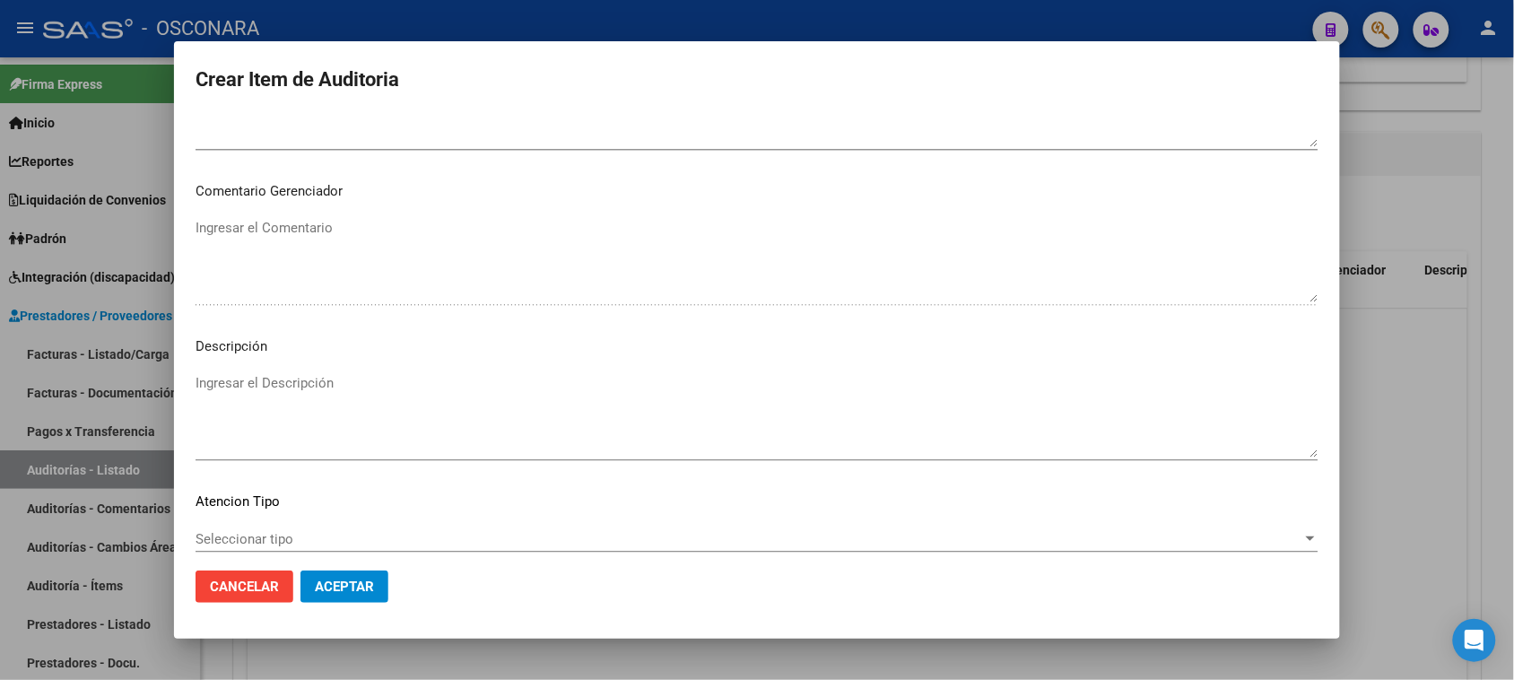
scroll to position [1171, 0]
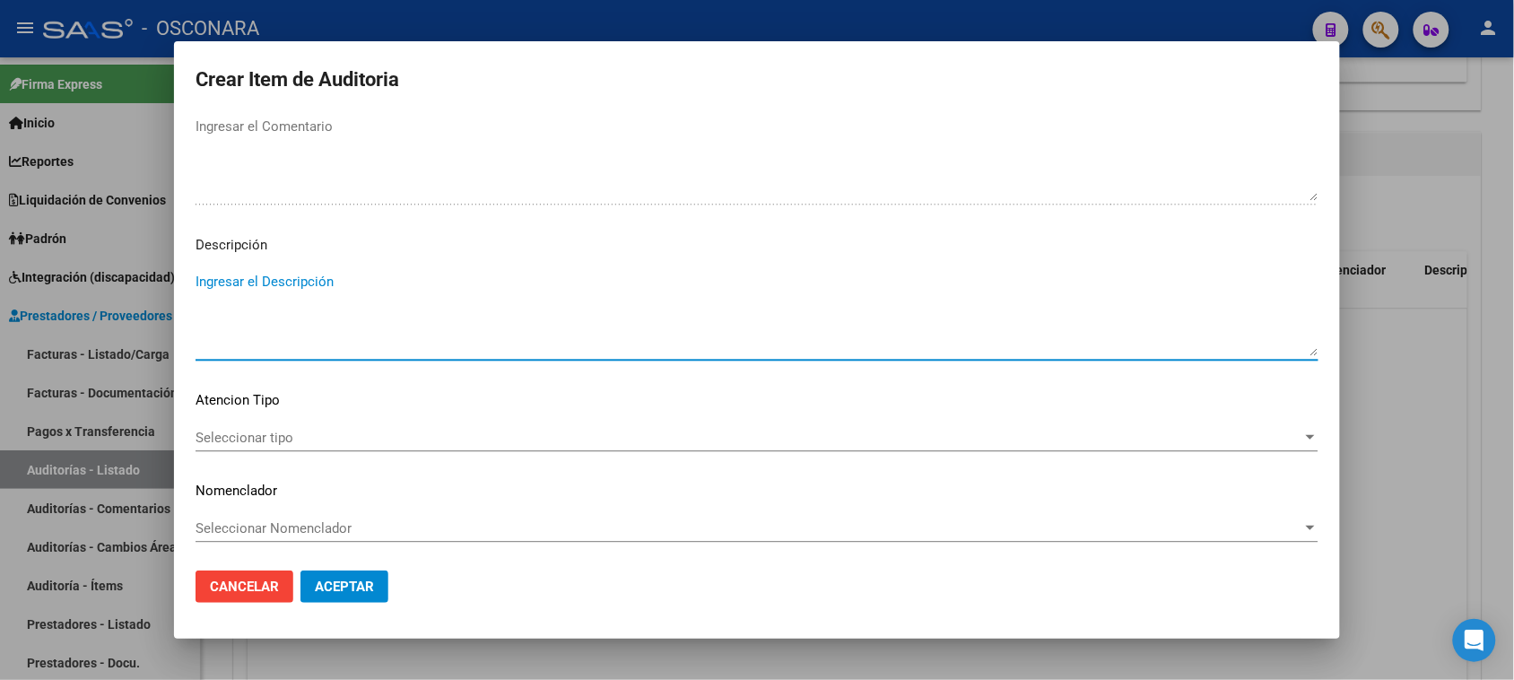
click at [292, 281] on textarea "Ingresar el Descripción" at bounding box center [756, 314] width 1123 height 84
type textarea "REINTEGRO CONSULTA OFTALMOLOGICA A VALOR $ 25000.00"
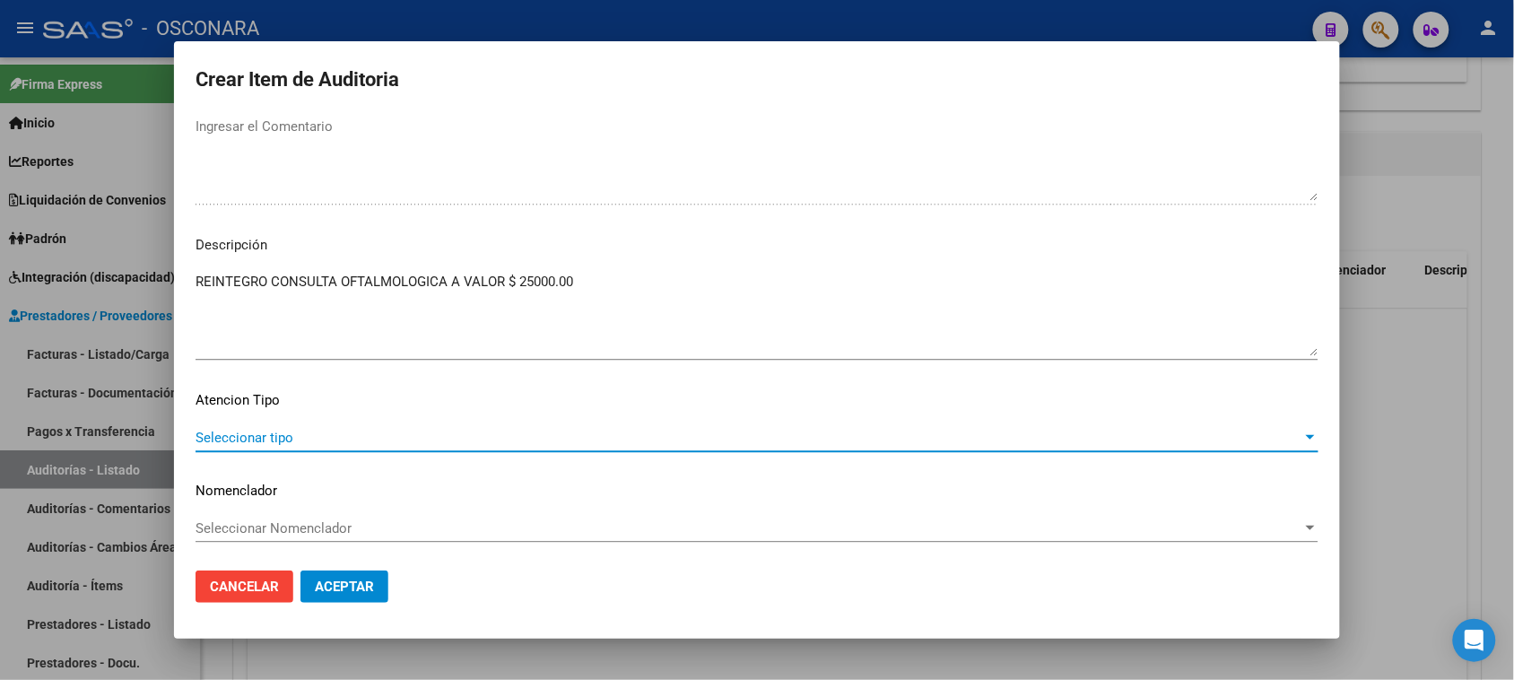
click at [230, 435] on span "Seleccionar tipo" at bounding box center [748, 438] width 1107 height 16
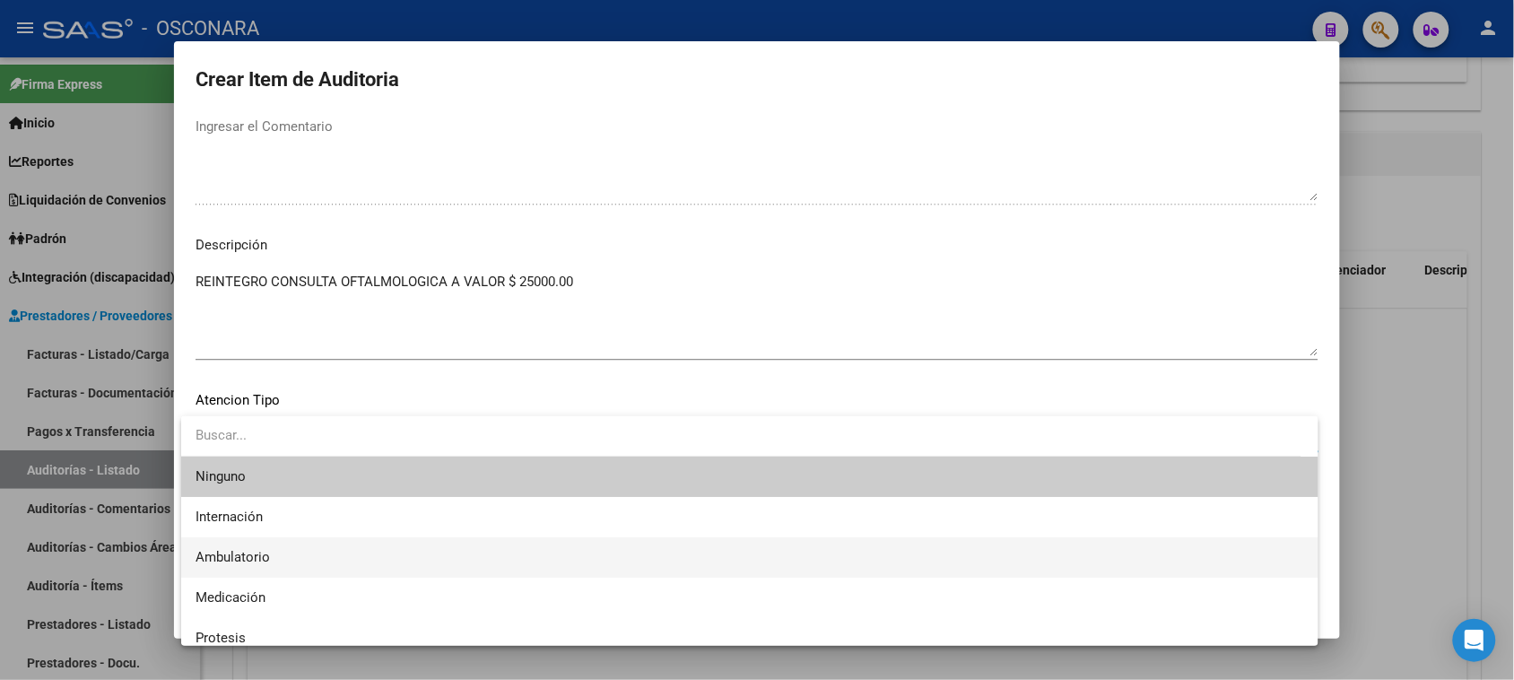
drag, startPoint x: 230, startPoint y: 548, endPoint x: 278, endPoint y: 523, distance: 53.7
click at [230, 549] on span "Ambulatorio" at bounding box center [749, 557] width 1108 height 40
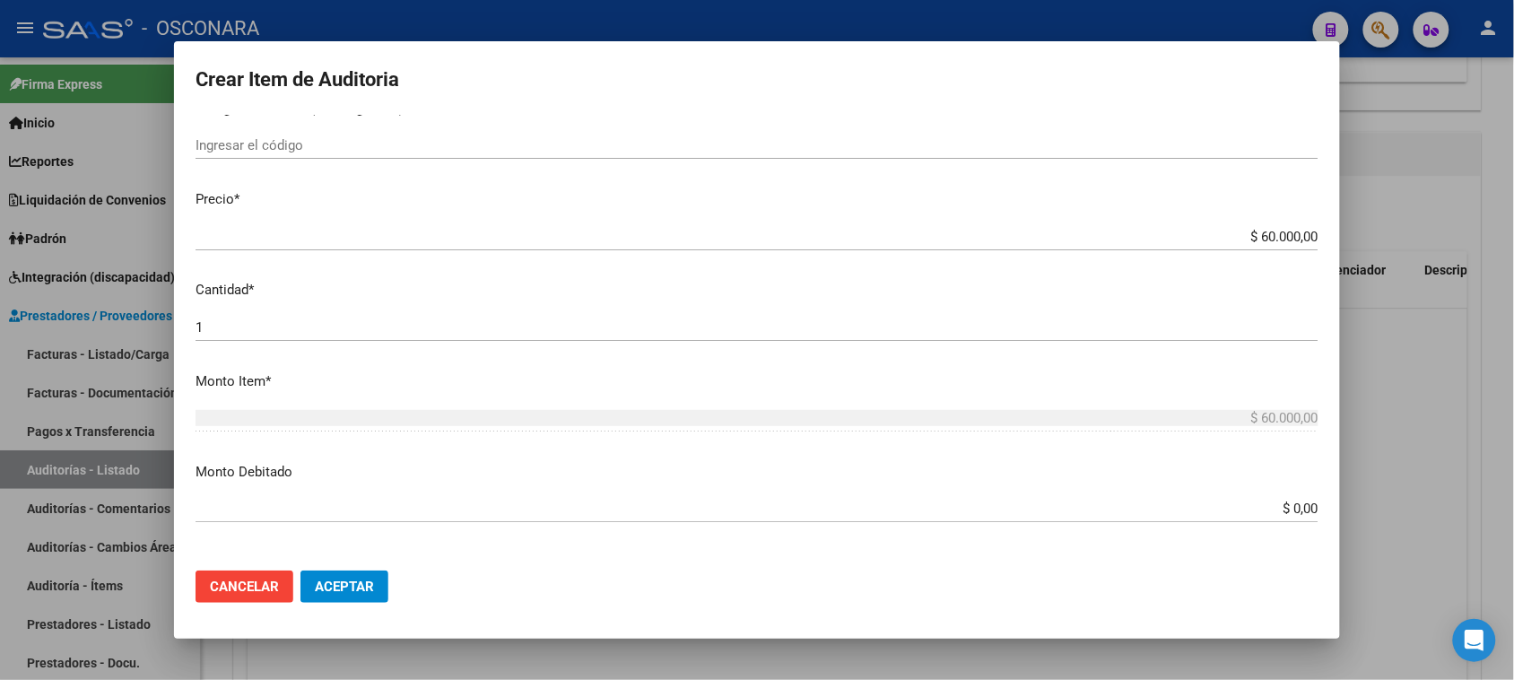
scroll to position [386, 0]
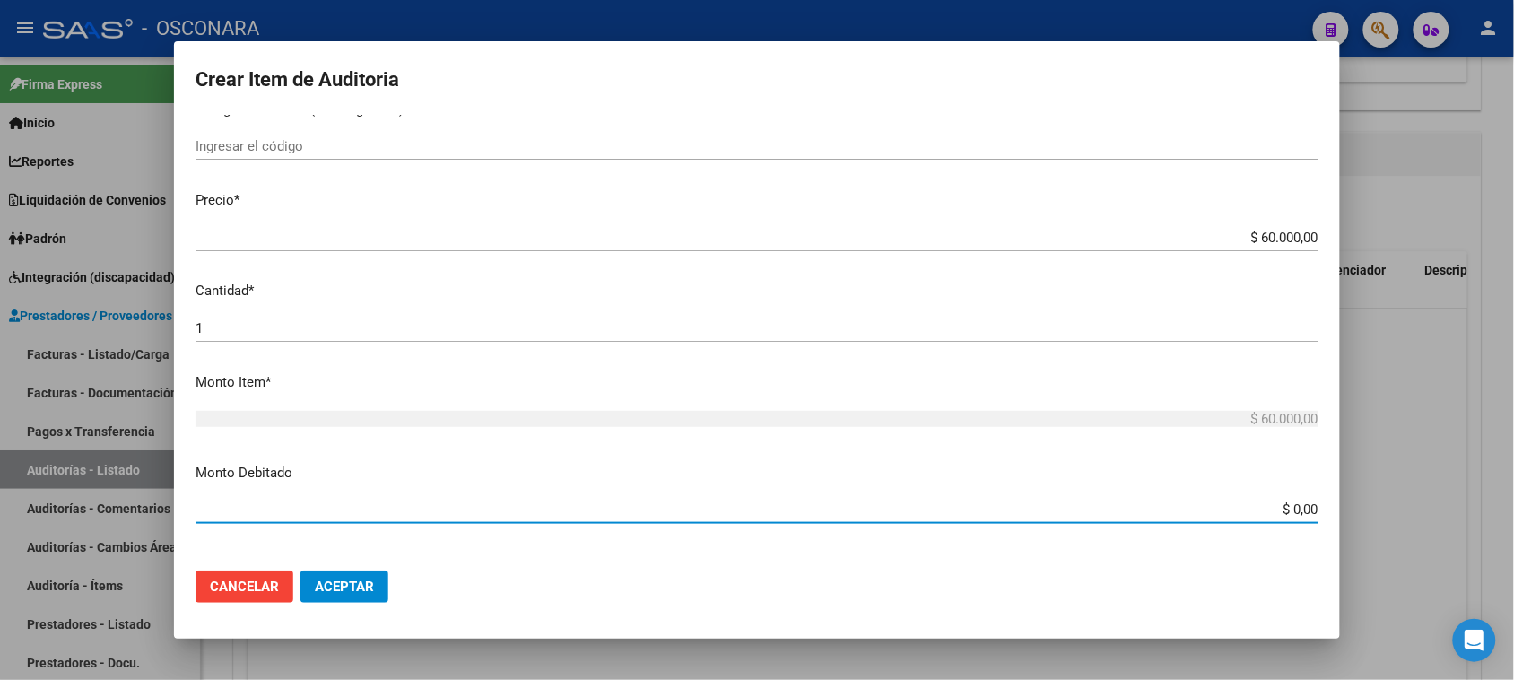
drag, startPoint x: 1282, startPoint y: 509, endPoint x: 1412, endPoint y: 491, distance: 131.2
click at [1400, 495] on div "Crear Item de Auditoria 55911322 Nro Documento 20559113221 CUIL Afiliado Activo…" at bounding box center [757, 340] width 1514 height 680
type input "$ 35.000,00"
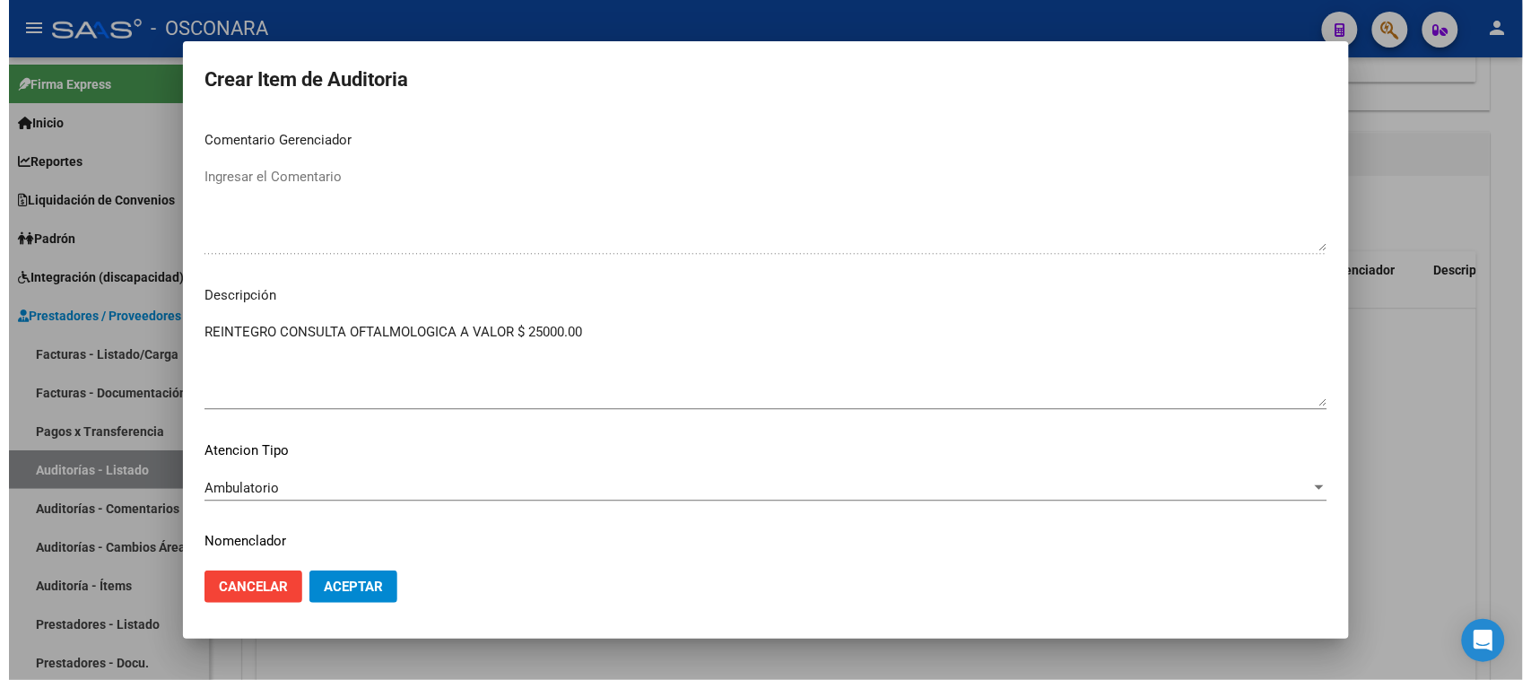
scroll to position [1171, 0]
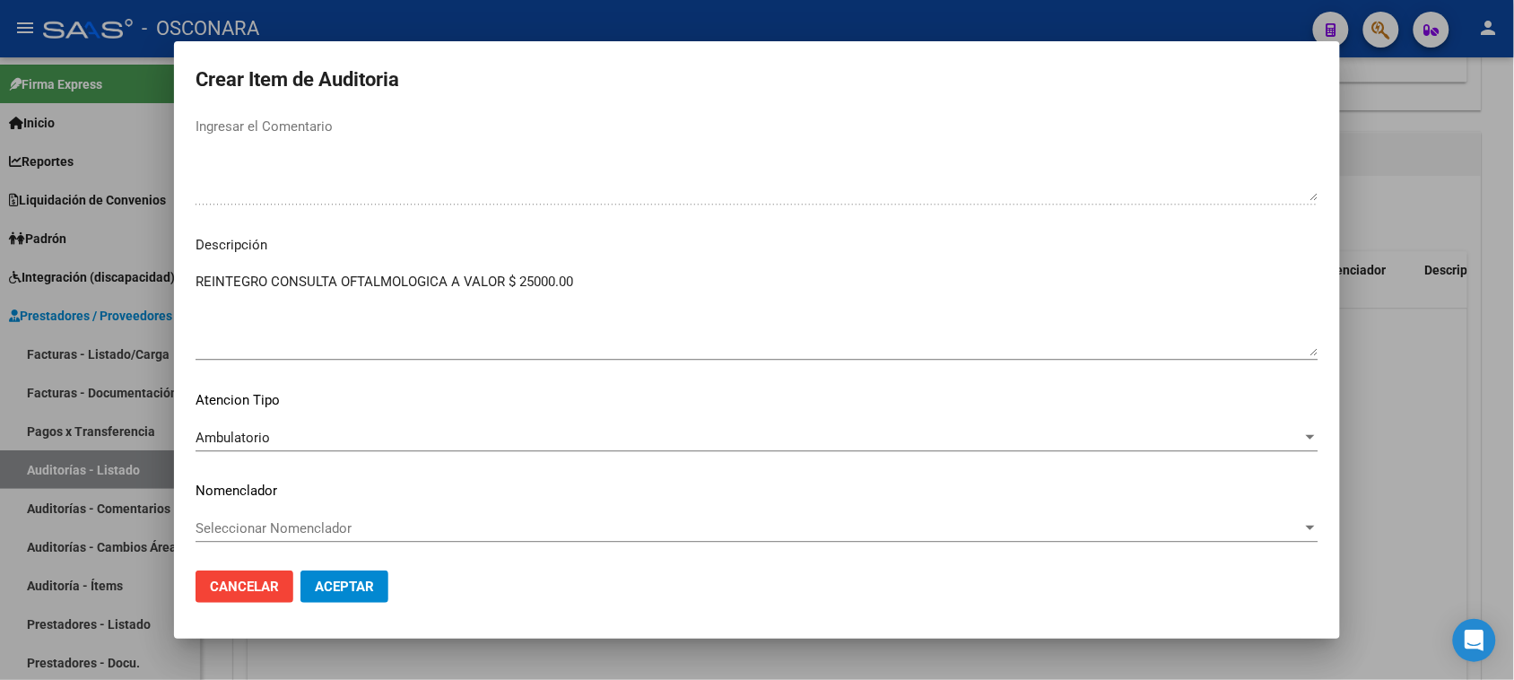
click at [345, 598] on button "Aceptar" at bounding box center [344, 586] width 88 height 32
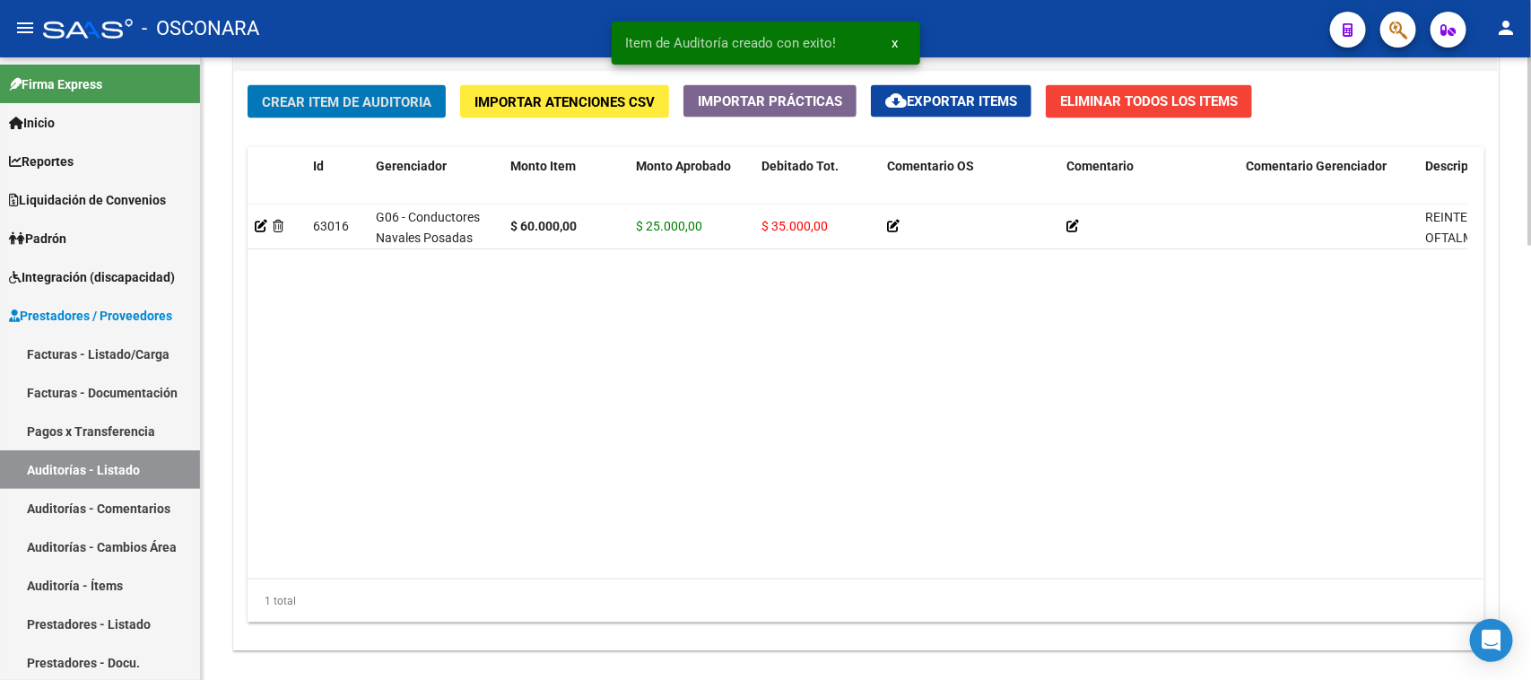
scroll to position [1436, 0]
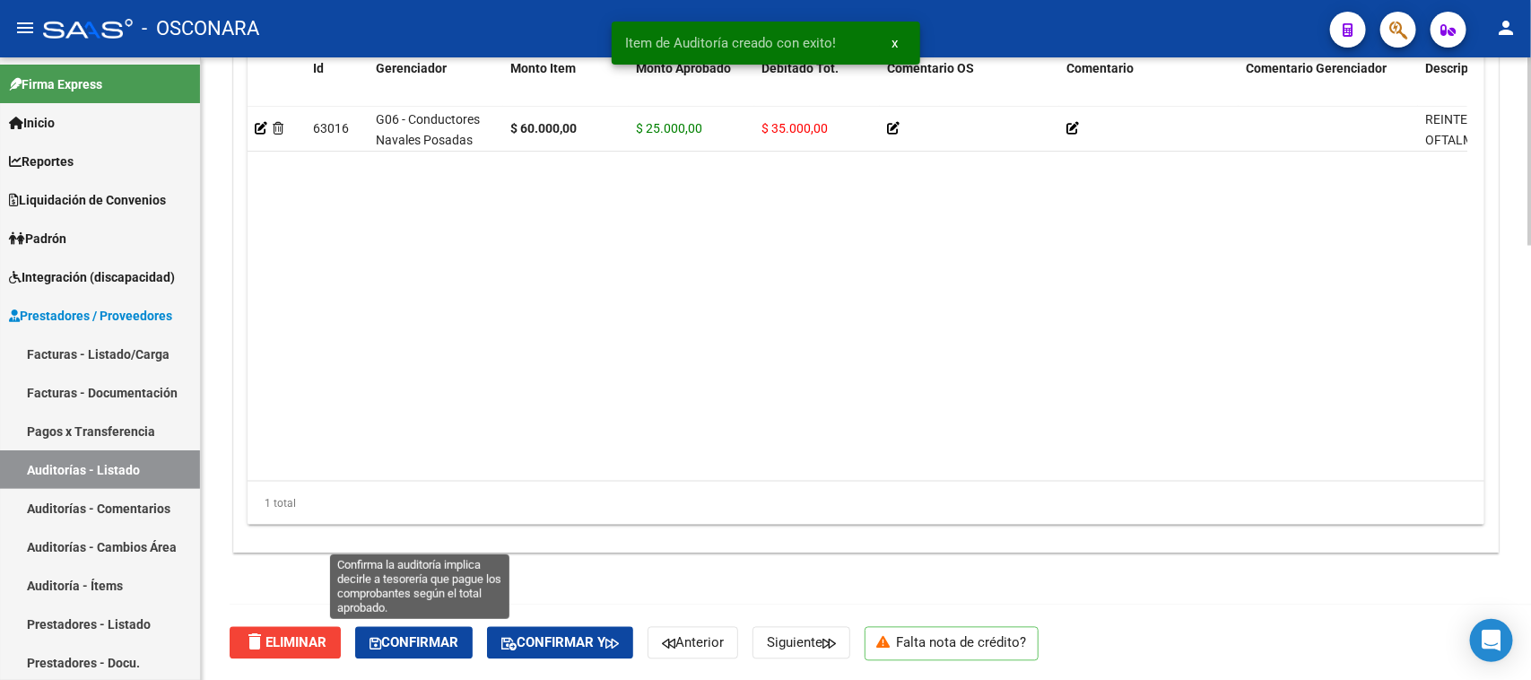
click at [437, 638] on span "Confirmar" at bounding box center [413, 643] width 89 height 16
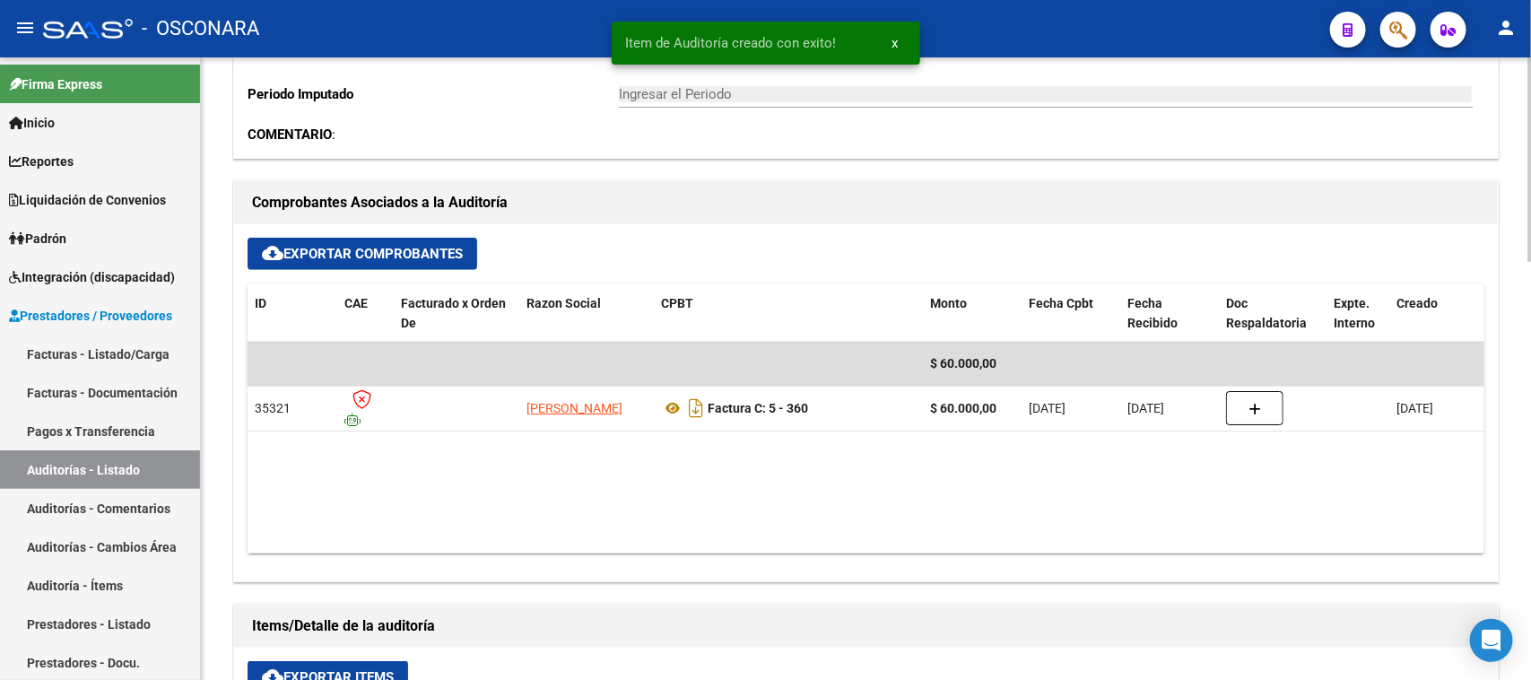
type input "202509"
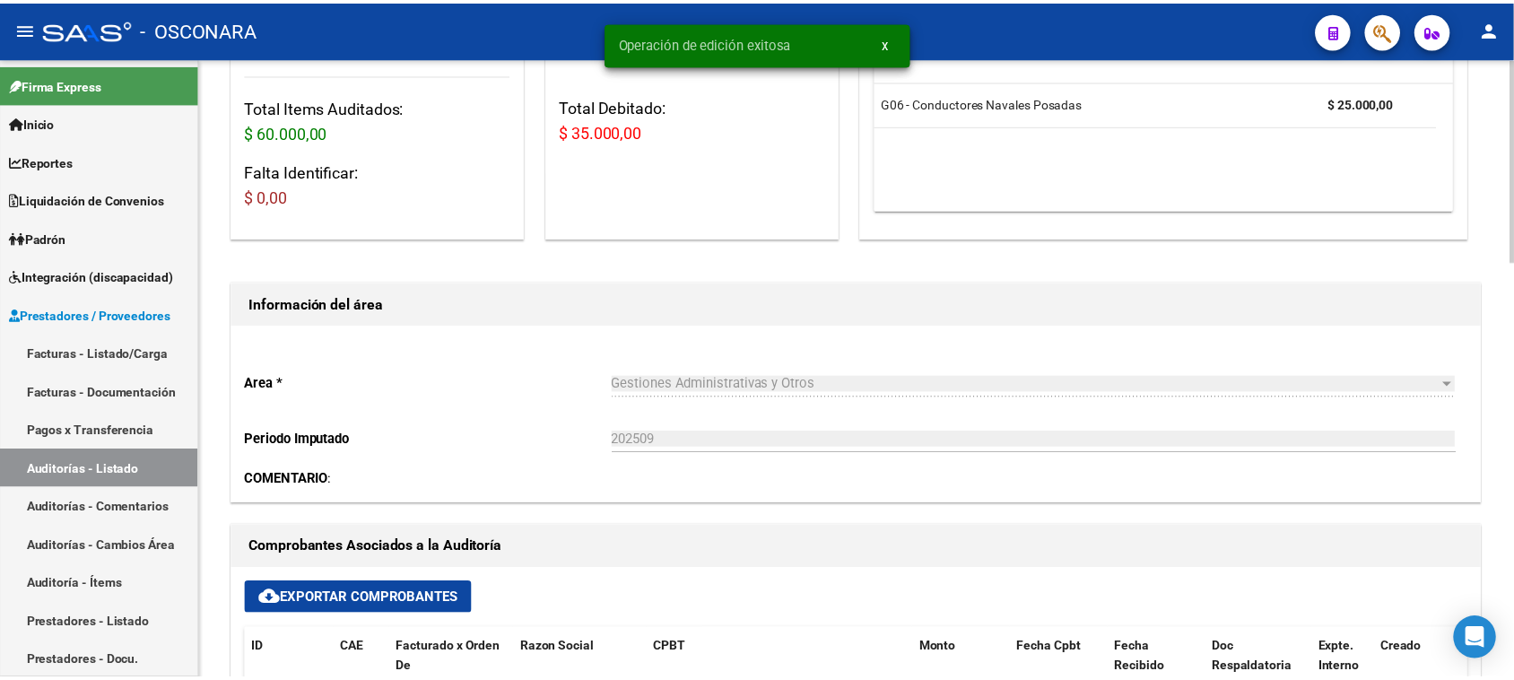
scroll to position [0, 0]
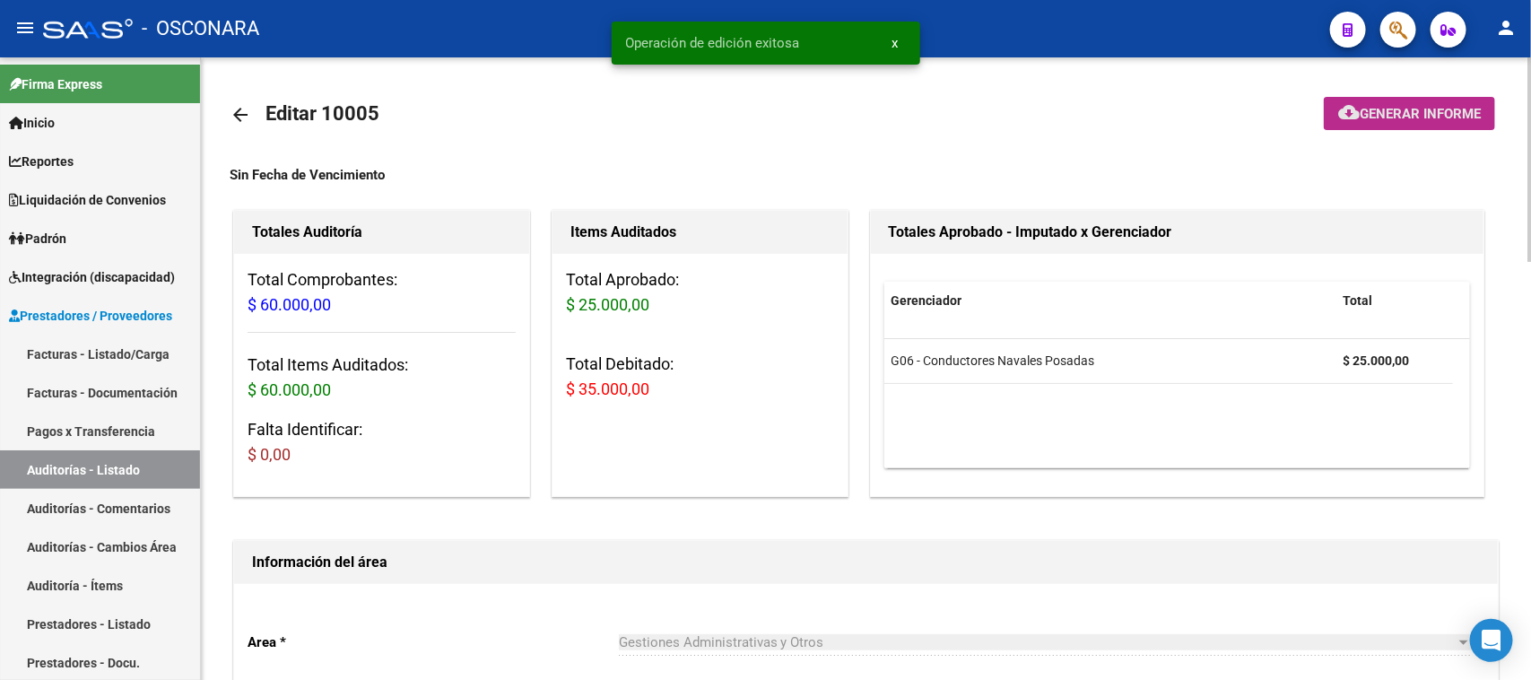
click at [1361, 106] on span "Generar informe" at bounding box center [1419, 114] width 121 height 16
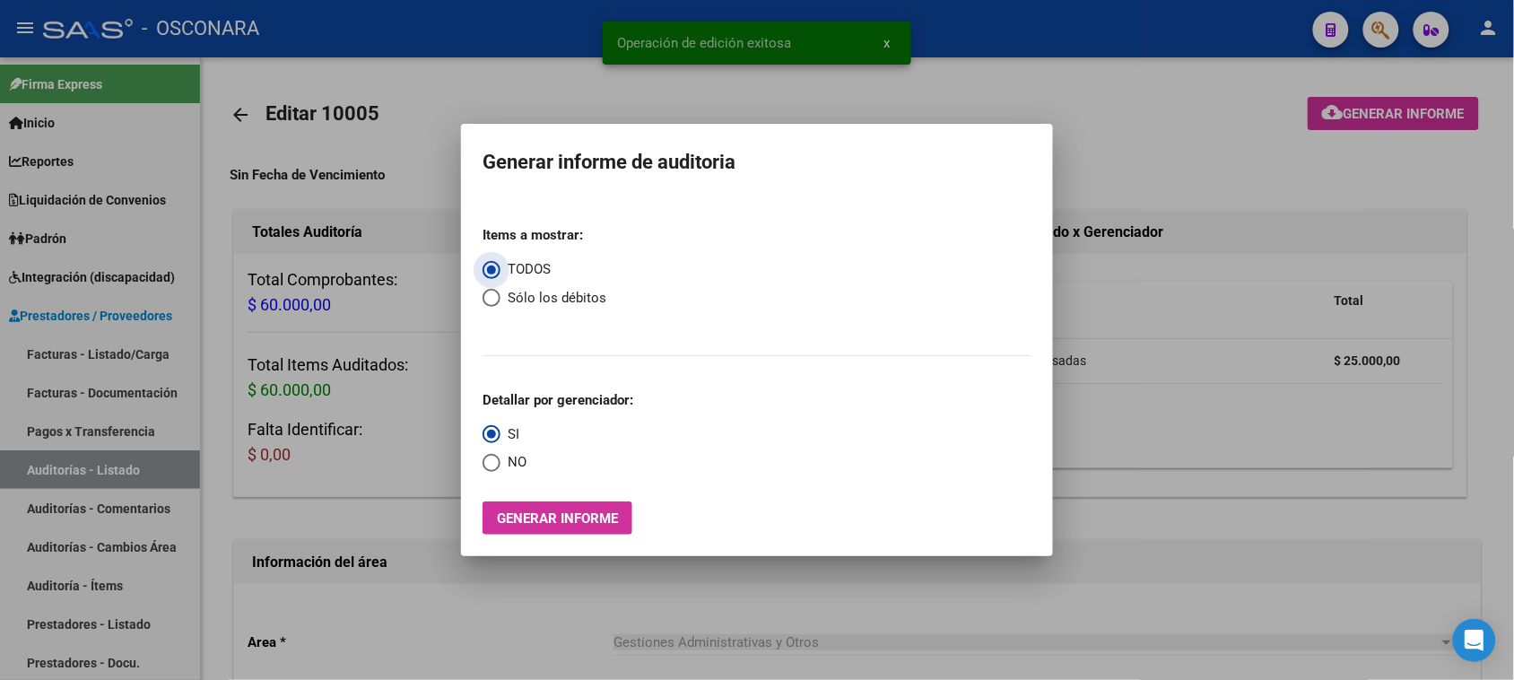
click at [559, 527] on button "Generar informe" at bounding box center [557, 517] width 150 height 33
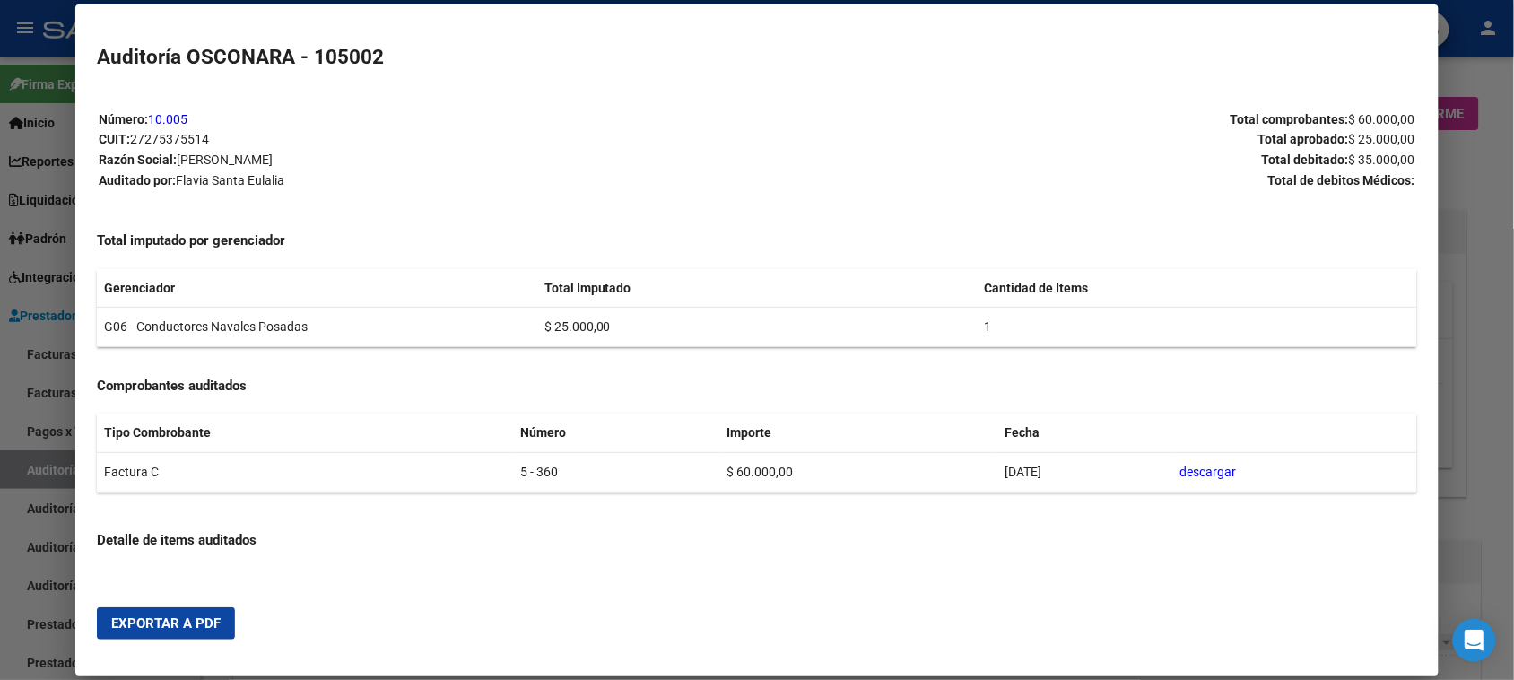
click at [162, 619] on span "Exportar a PDF" at bounding box center [165, 623] width 109 height 16
click at [1482, 139] on div at bounding box center [757, 340] width 1514 height 680
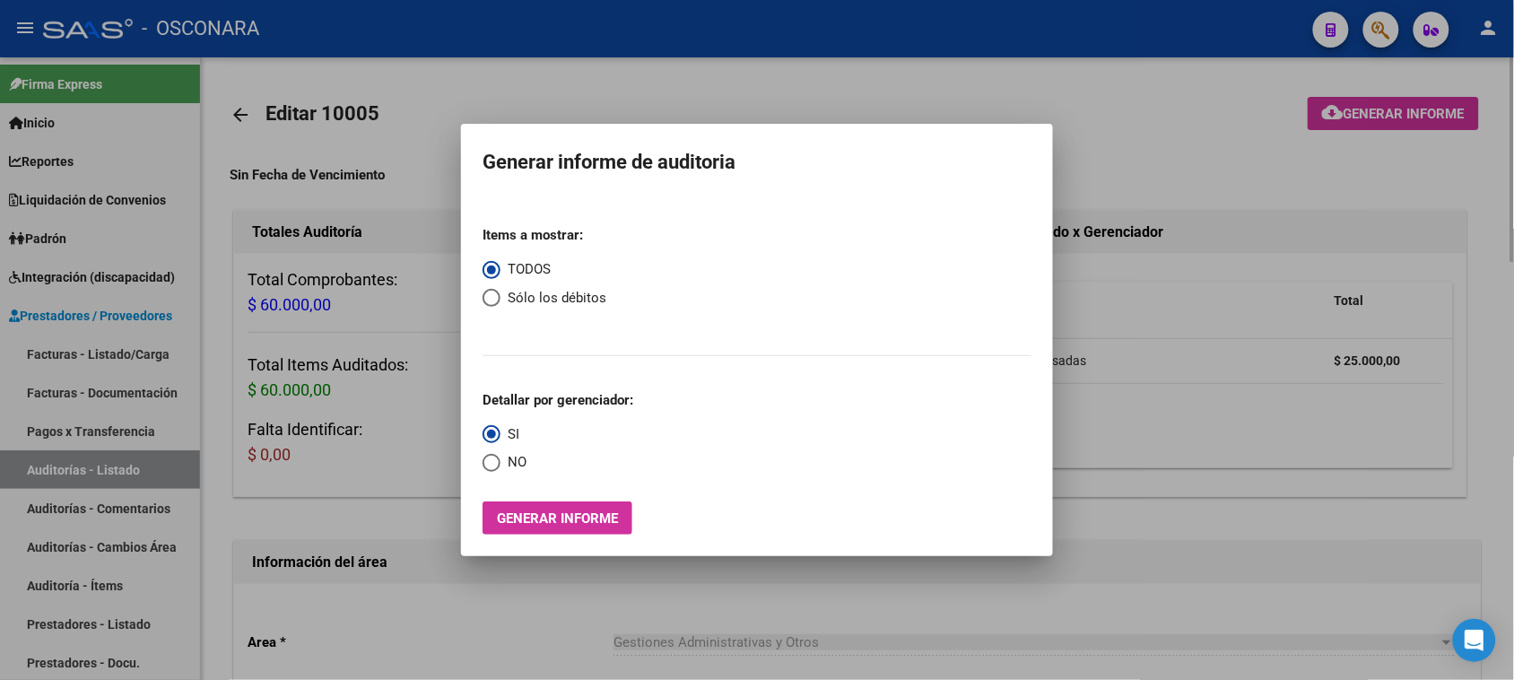
click at [1346, 59] on div at bounding box center [757, 340] width 1514 height 680
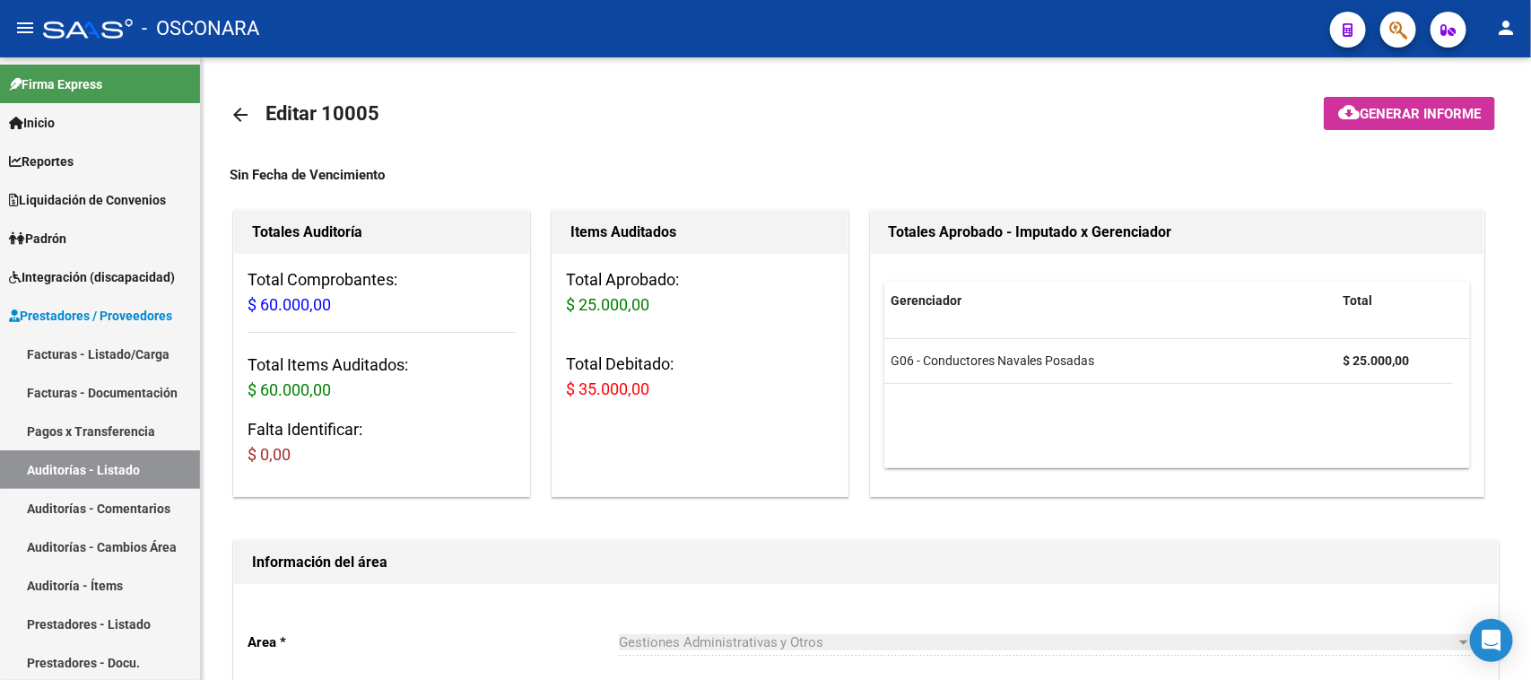
click at [1401, 30] on icon "button" at bounding box center [1398, 30] width 18 height 21
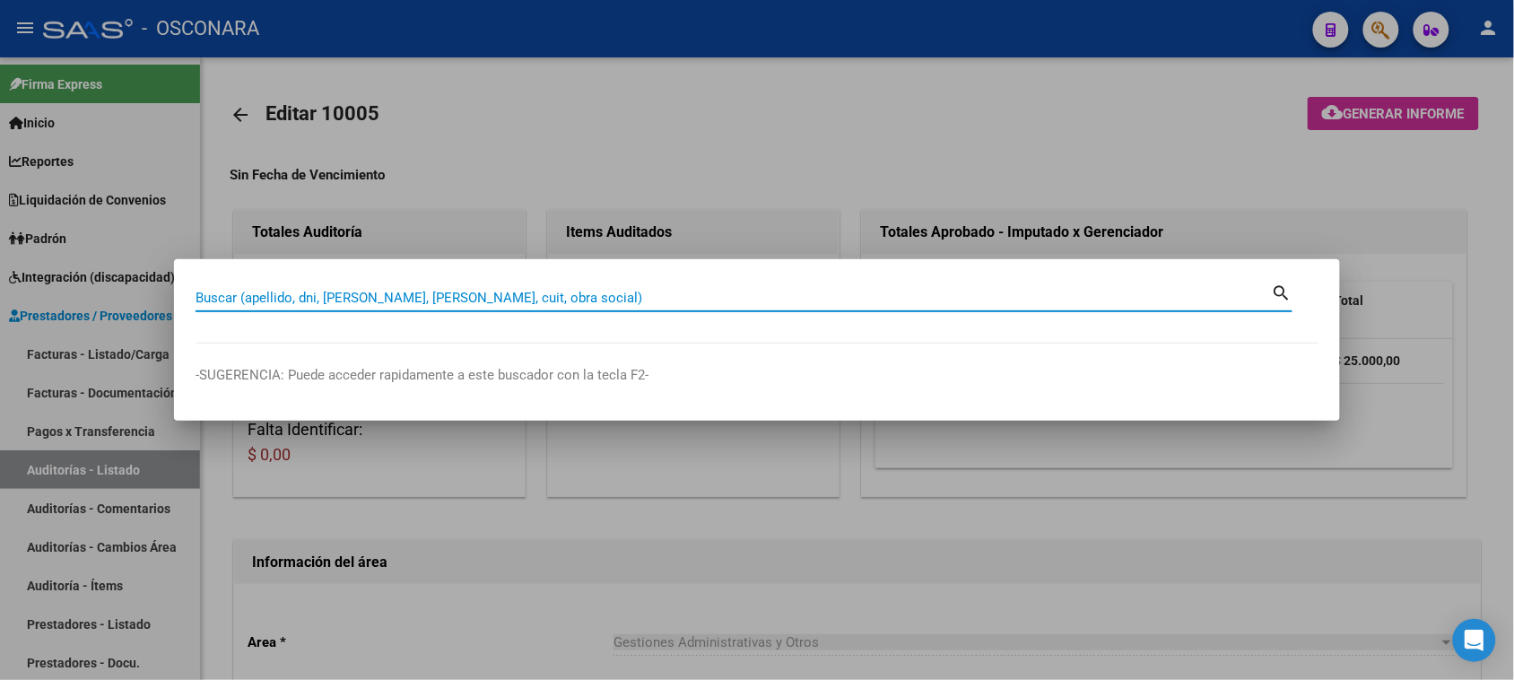
drag, startPoint x: 392, startPoint y: 285, endPoint x: 364, endPoint y: 294, distance: 29.2
paste input "26124901"
type input "26124901"
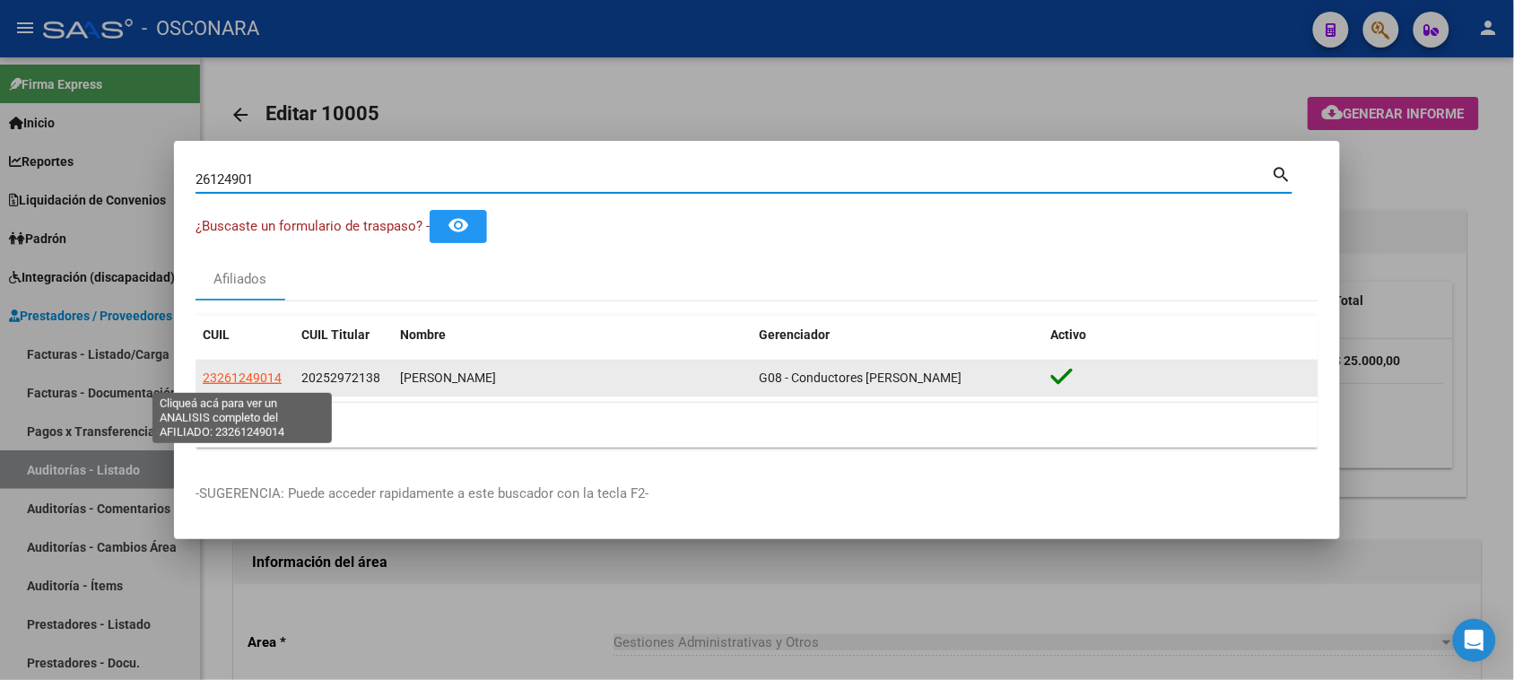
click at [247, 379] on span "23261249014" at bounding box center [242, 377] width 79 height 14
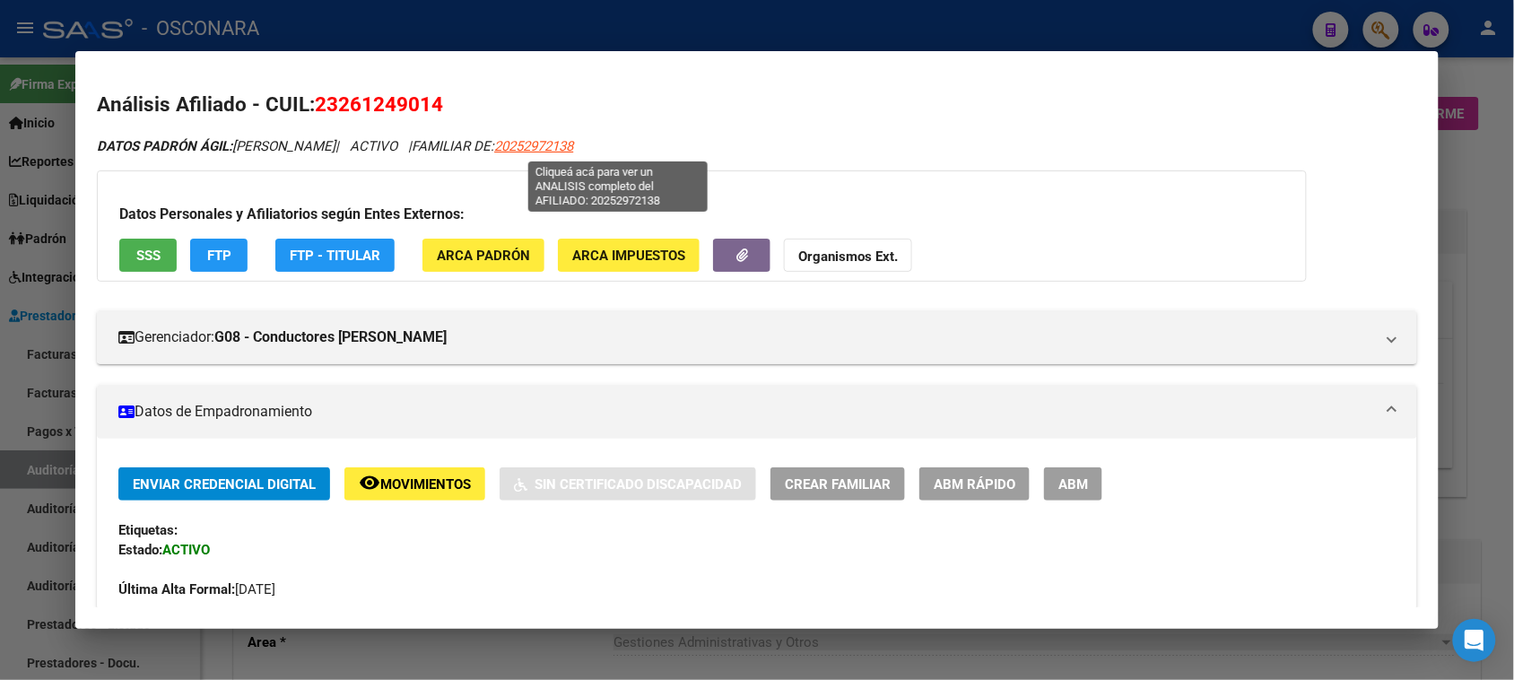
click at [573, 145] on span "20252972138" at bounding box center [533, 146] width 79 height 16
type textarea "20252972138"
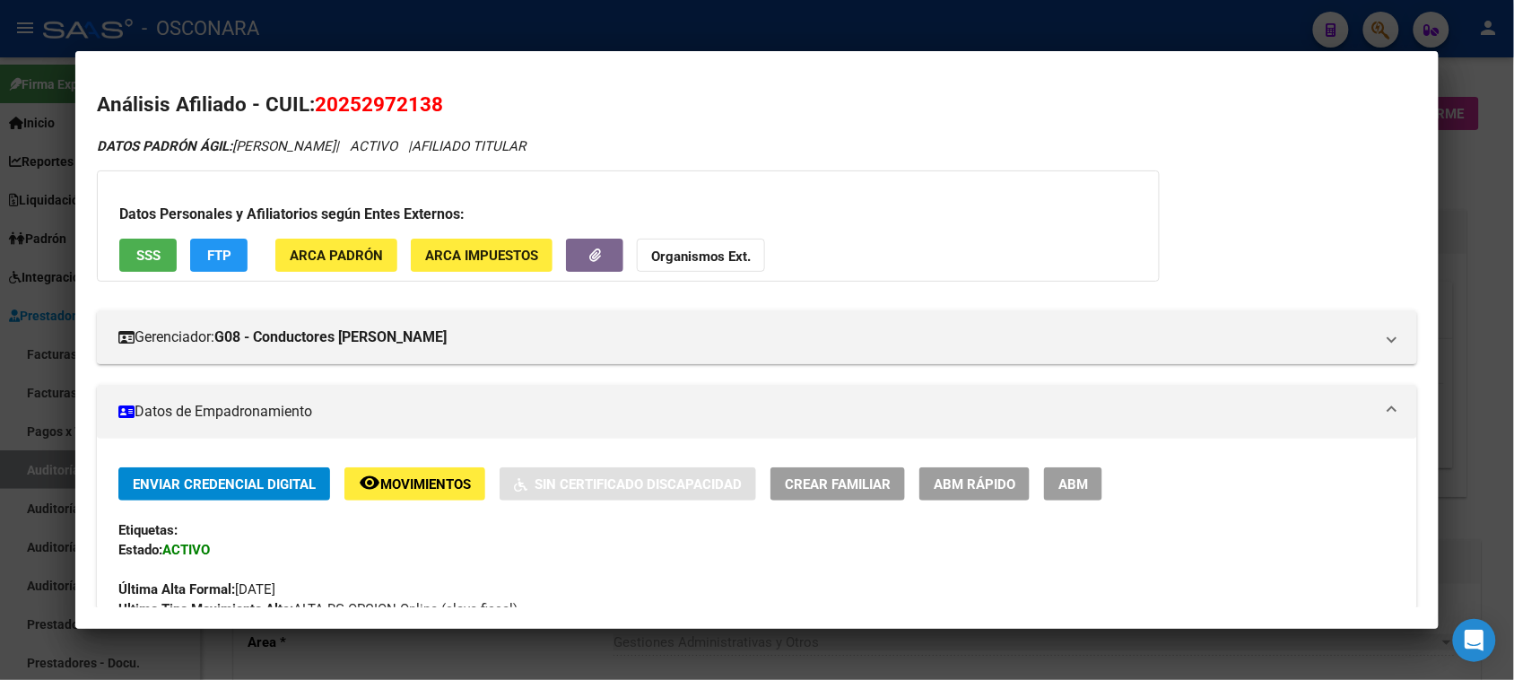
drag, startPoint x: 332, startPoint y: 100, endPoint x: 420, endPoint y: 100, distance: 87.9
click at [420, 100] on span "20252972138" at bounding box center [379, 103] width 128 height 23
copy span "25297213"
click at [341, 30] on div at bounding box center [757, 340] width 1514 height 680
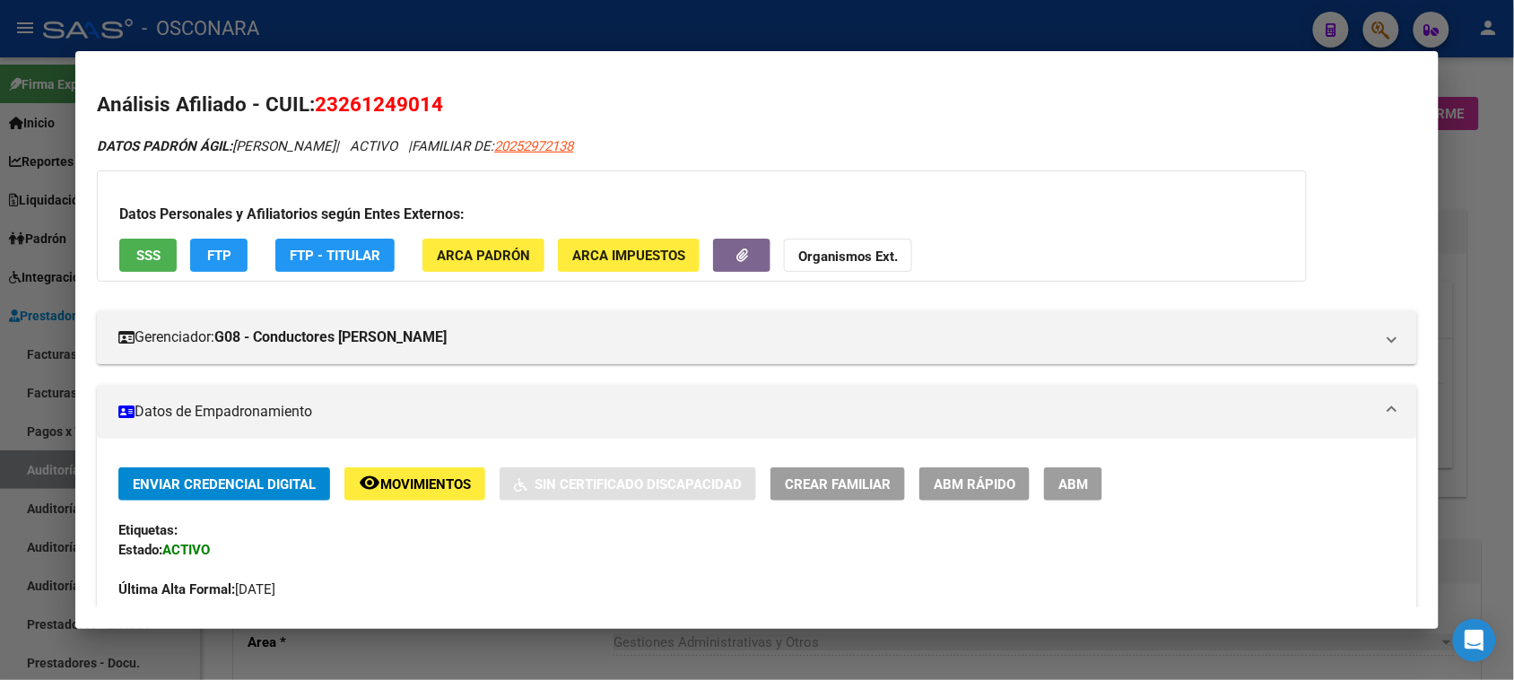
click at [0, 404] on div at bounding box center [757, 340] width 1514 height 680
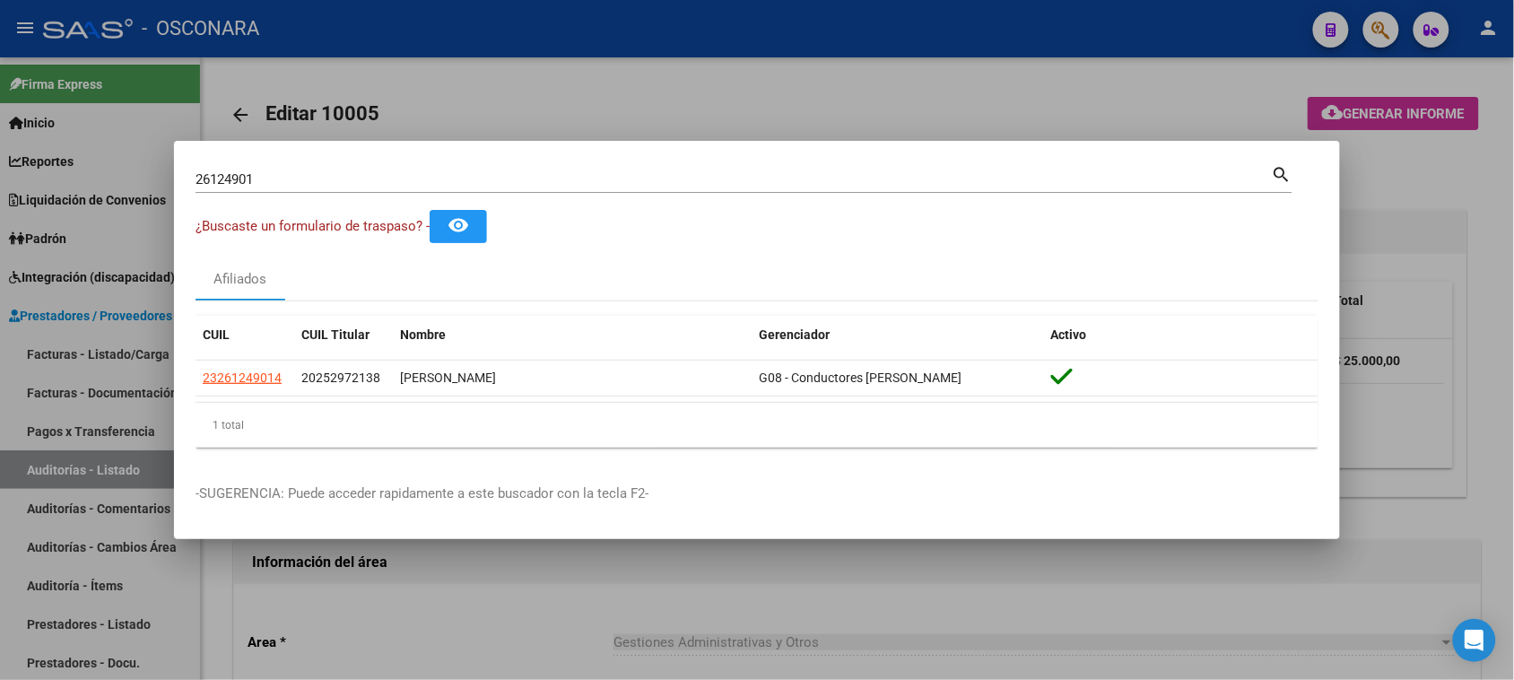
click at [48, 355] on div at bounding box center [757, 340] width 1514 height 680
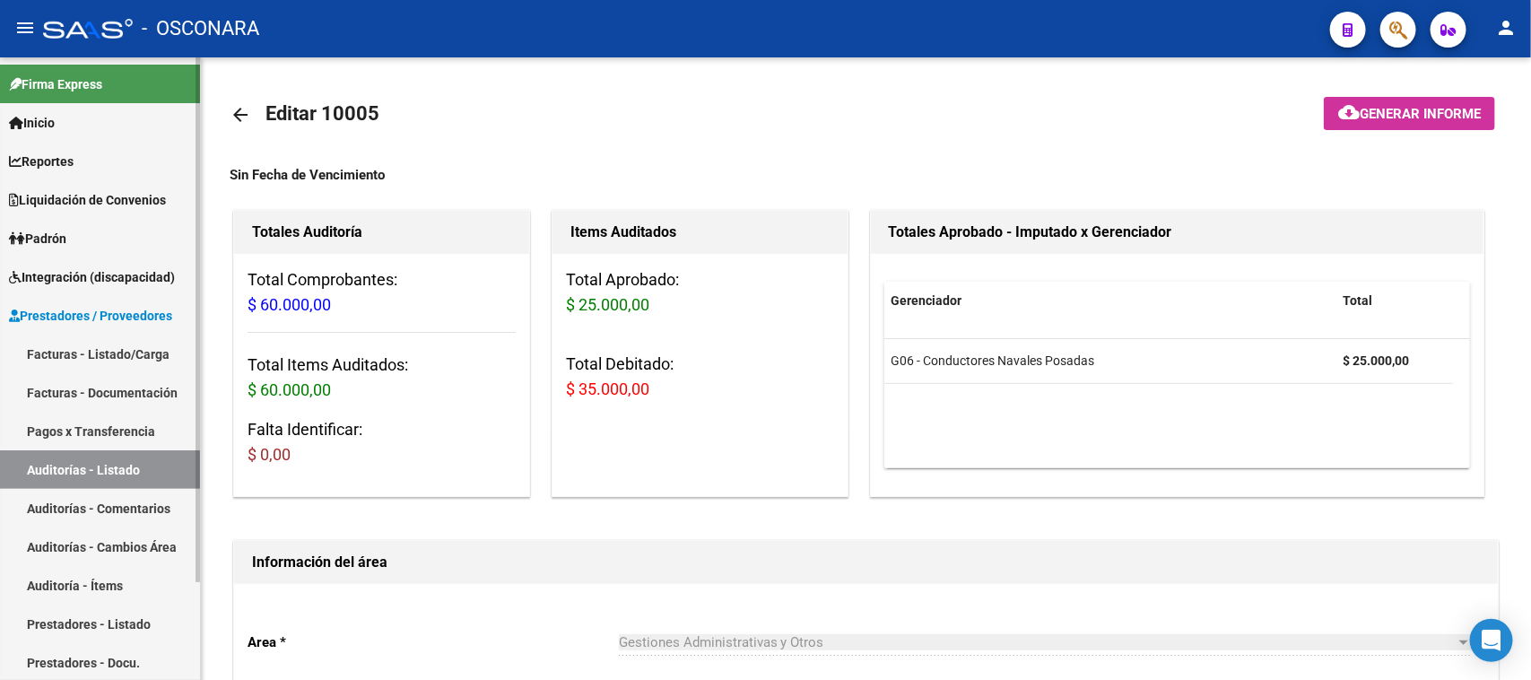
click at [49, 354] on link "Facturas - Listado/Carga" at bounding box center [100, 353] width 200 height 39
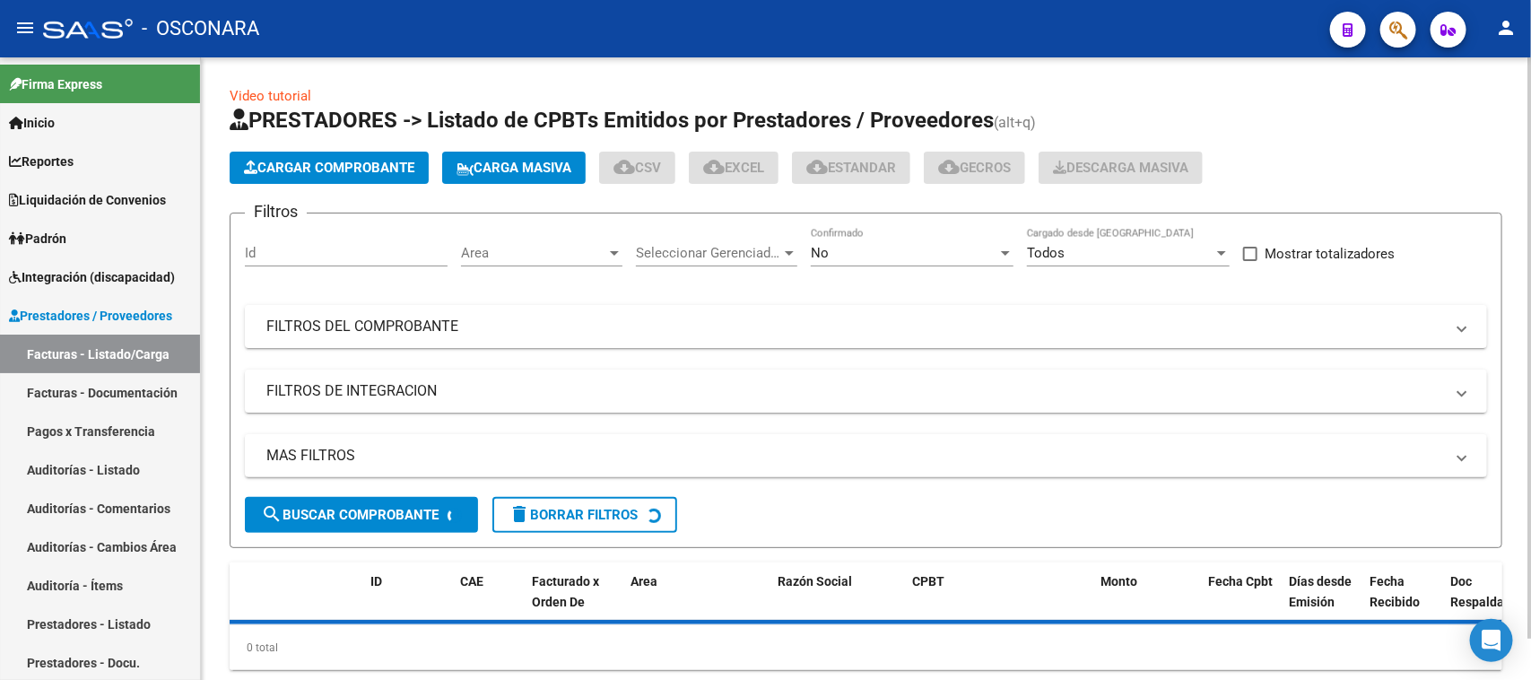
click at [361, 169] on span "Cargar Comprobante" at bounding box center [329, 168] width 170 height 16
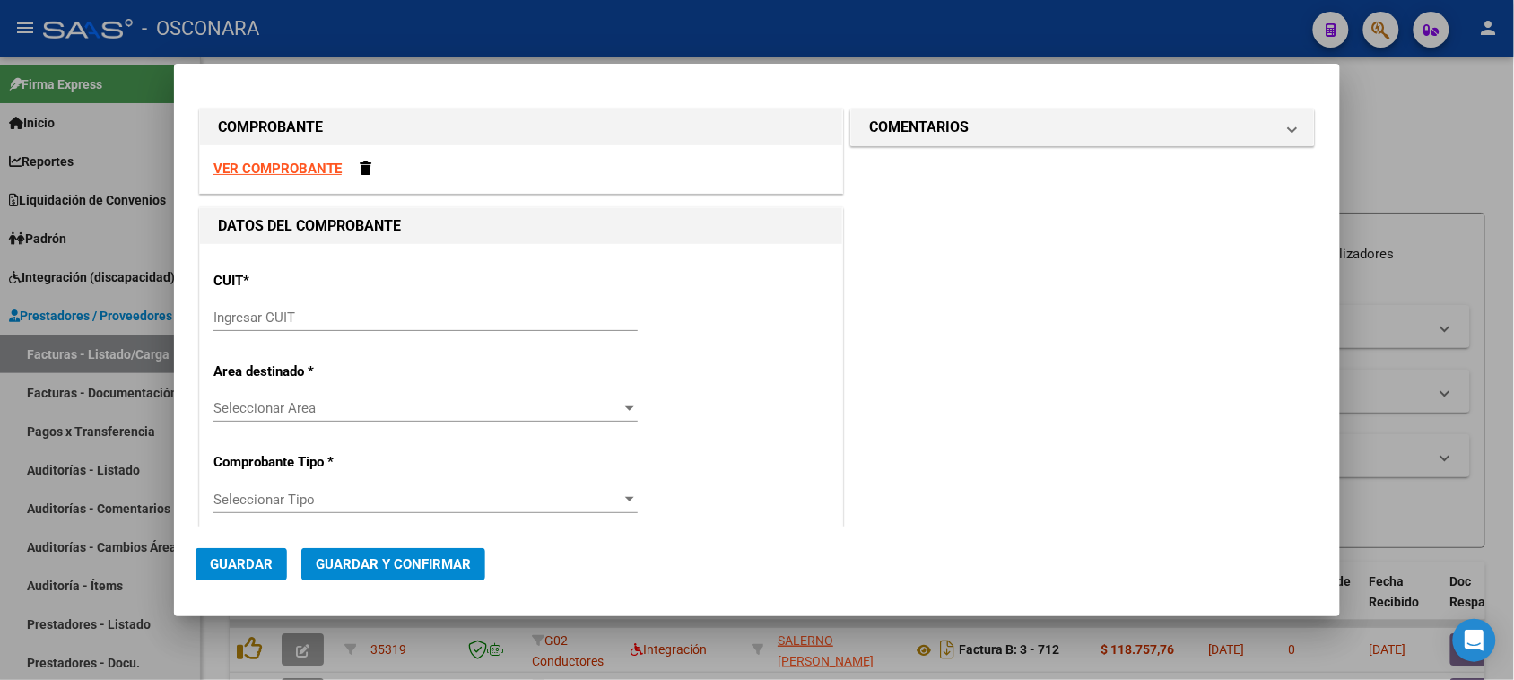
click at [352, 315] on input "Ingresar CUIT" at bounding box center [425, 317] width 424 height 16
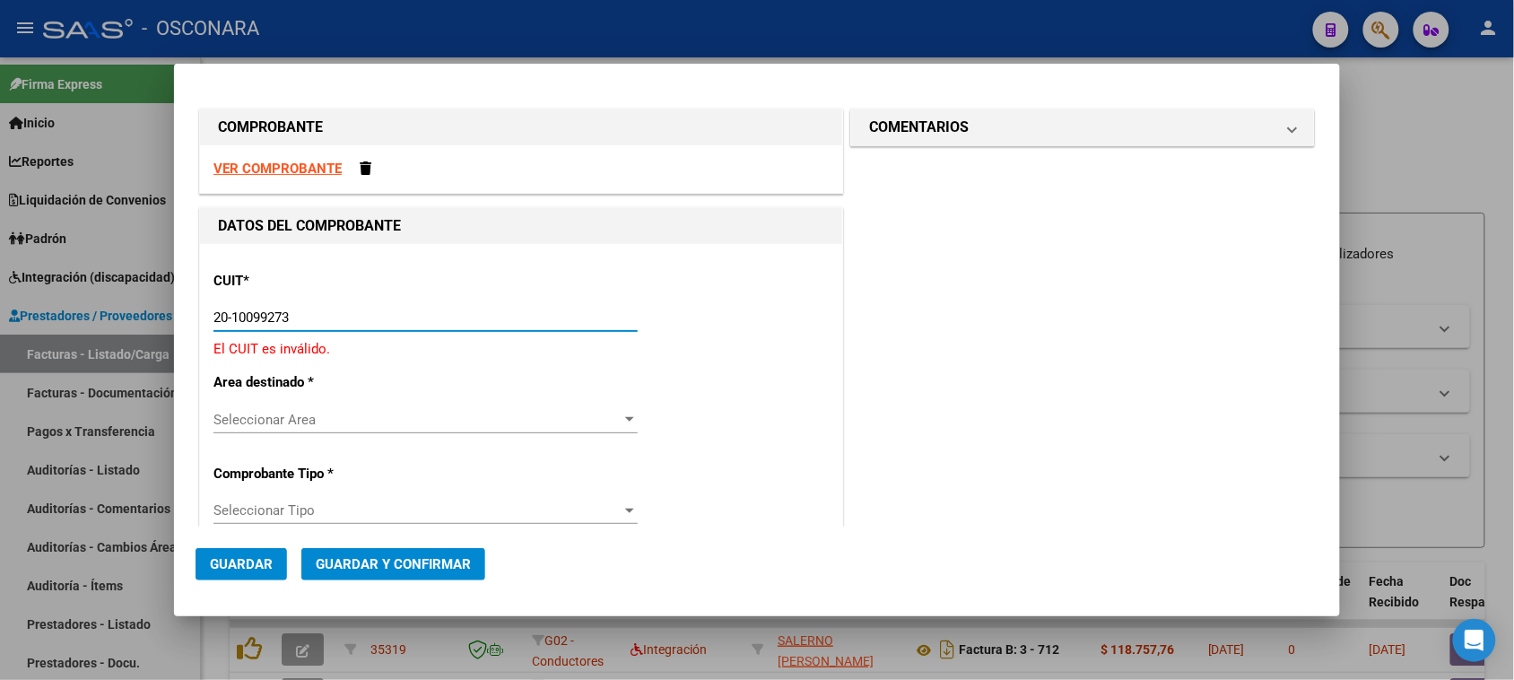
type input "20-10099273-7"
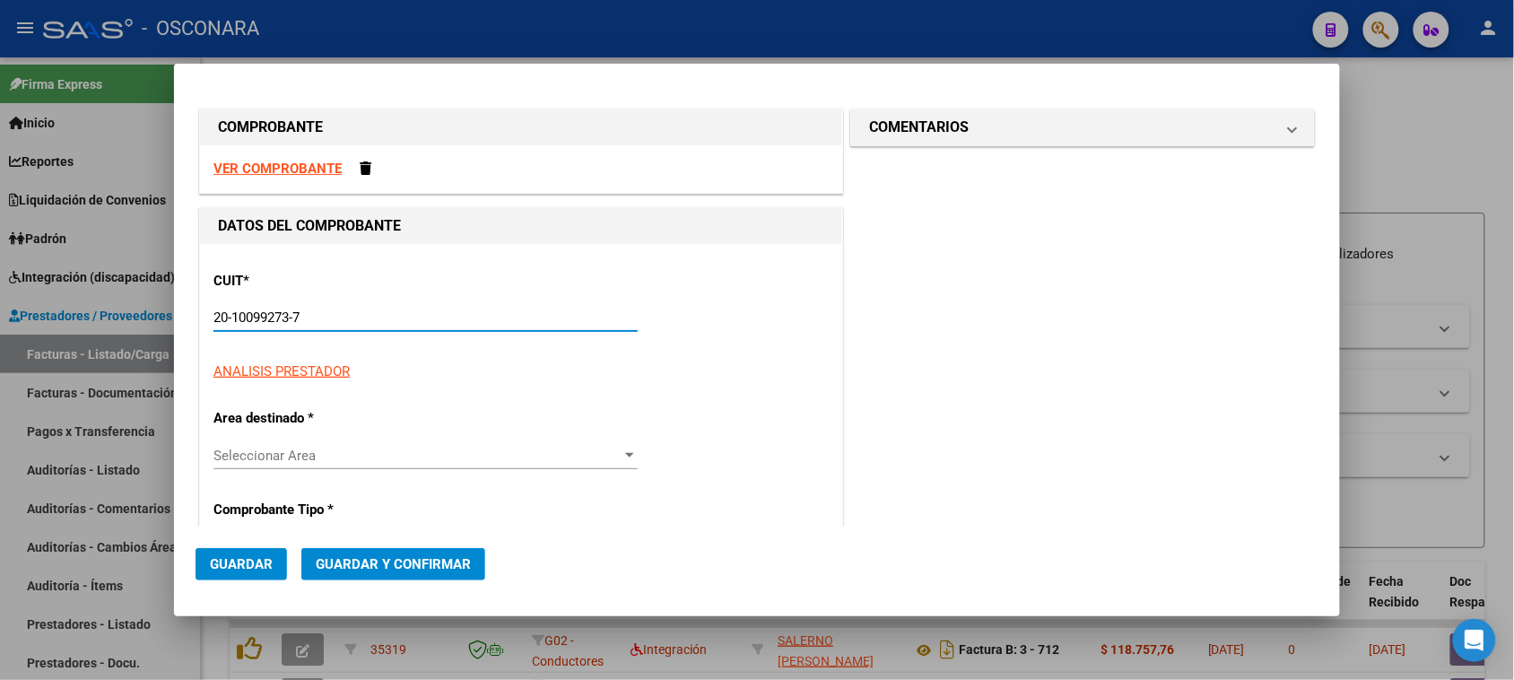
type input "2"
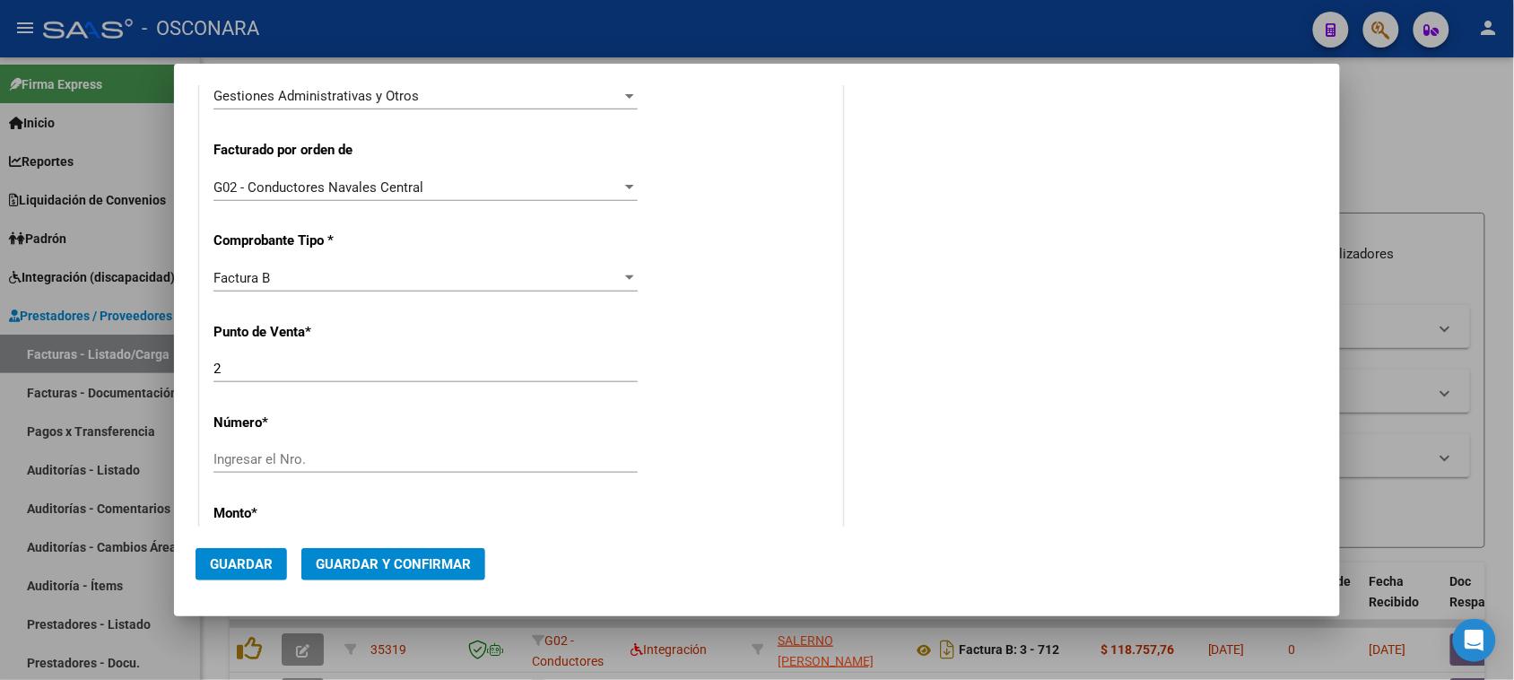
scroll to position [448, 0]
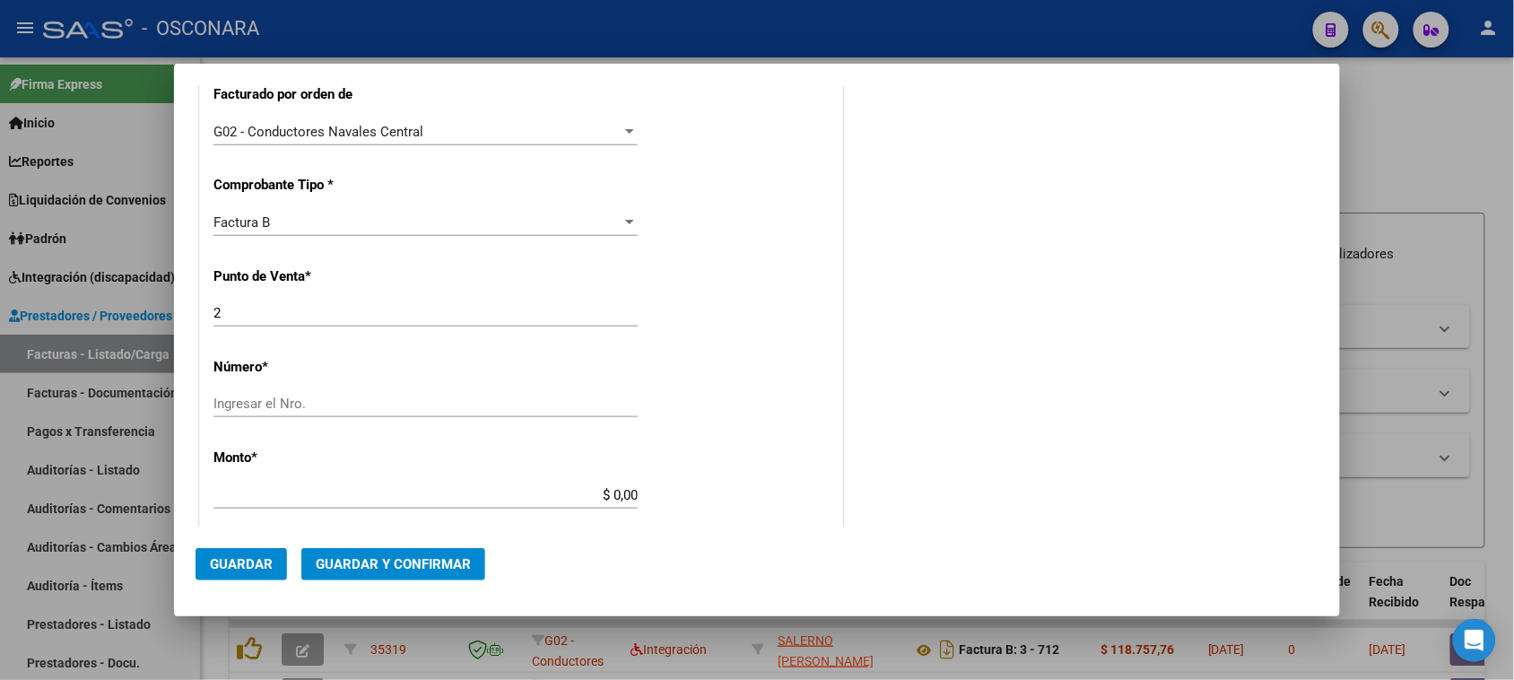
type input "20-10099273-7"
click at [282, 408] on input "Ingresar el Nro." at bounding box center [425, 403] width 424 height 16
type input "342"
drag, startPoint x: 602, startPoint y: 494, endPoint x: 725, endPoint y: 484, distance: 123.2
click at [725, 484] on div "CUIT * 20-10099273-7 Ingresar CUIT ANALISIS PRESTADOR [PERSON_NAME] [PERSON_NAM…" at bounding box center [521, 477] width 642 height 1362
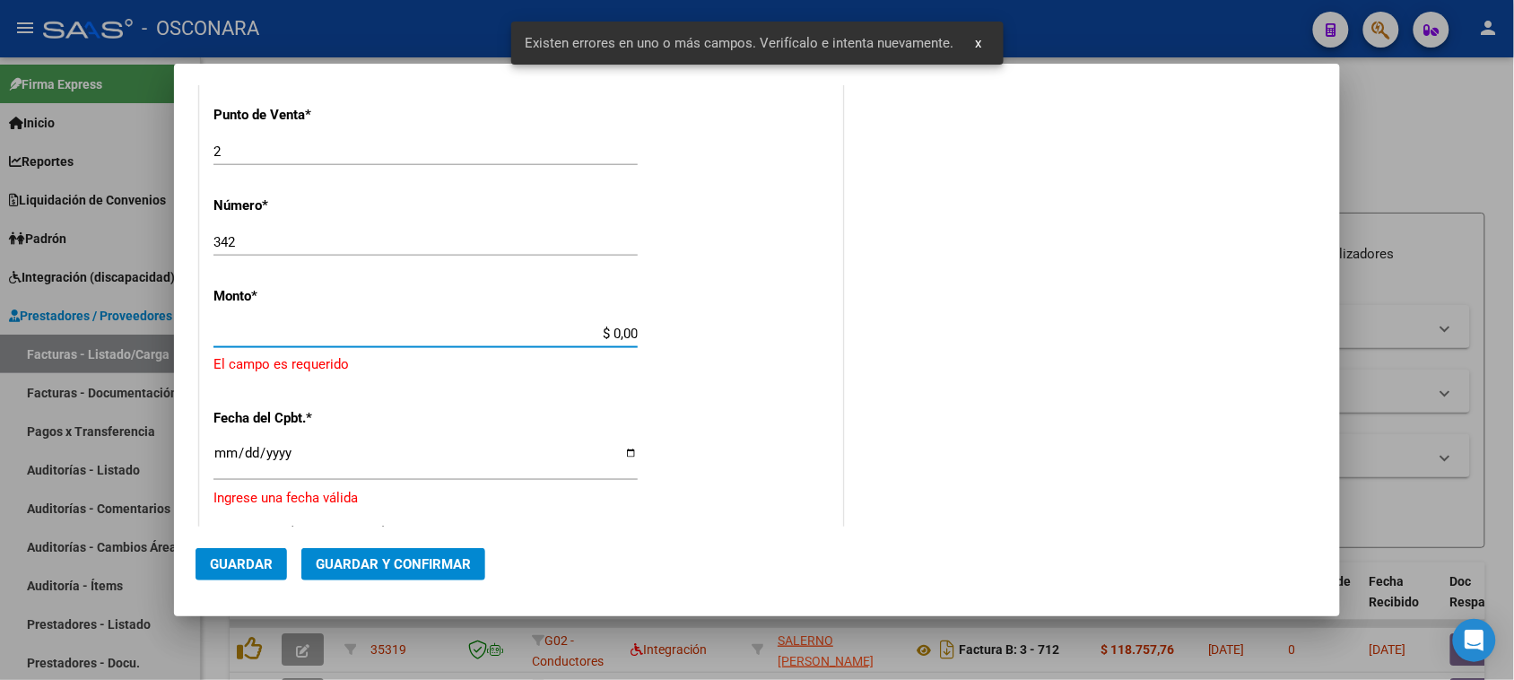
scroll to position [629, 0]
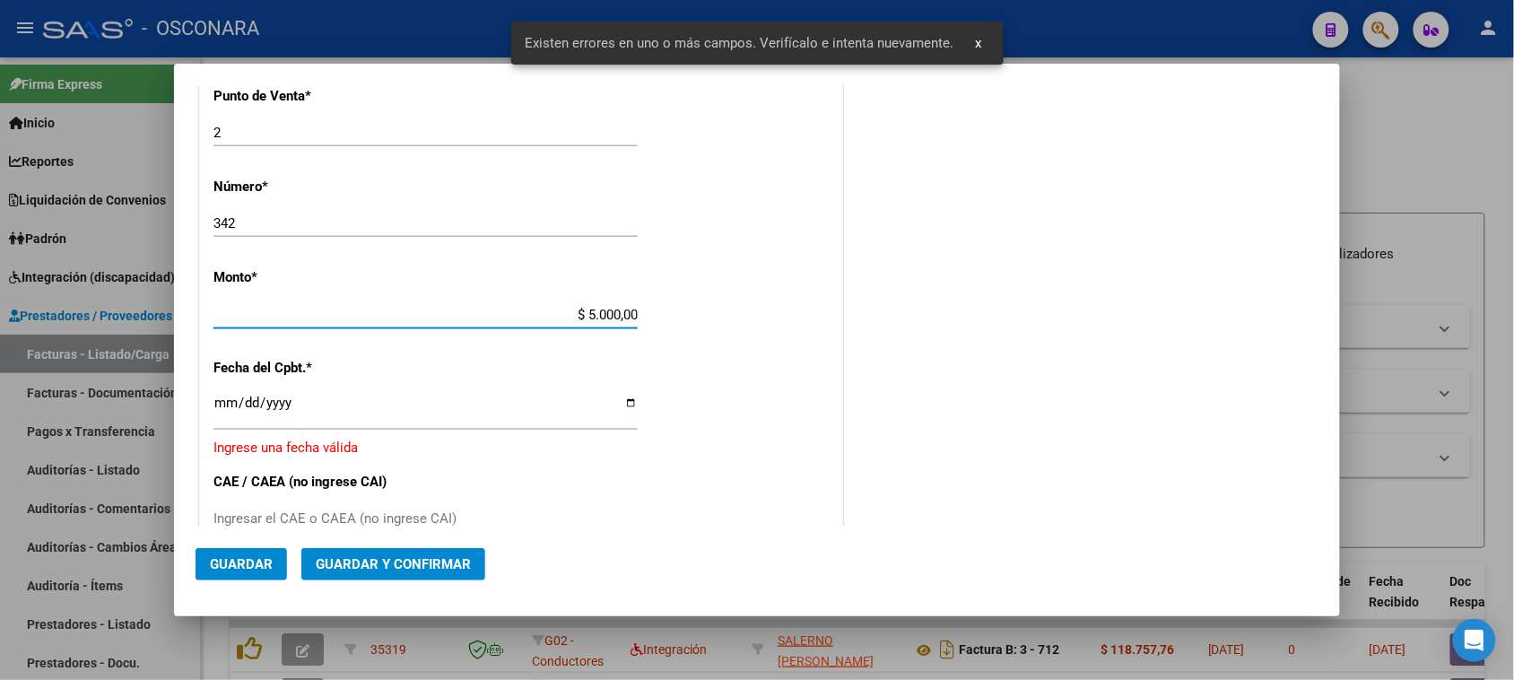
type input "$ 50.000,00"
click at [213, 404] on input "Ingresar la fecha" at bounding box center [425, 409] width 424 height 29
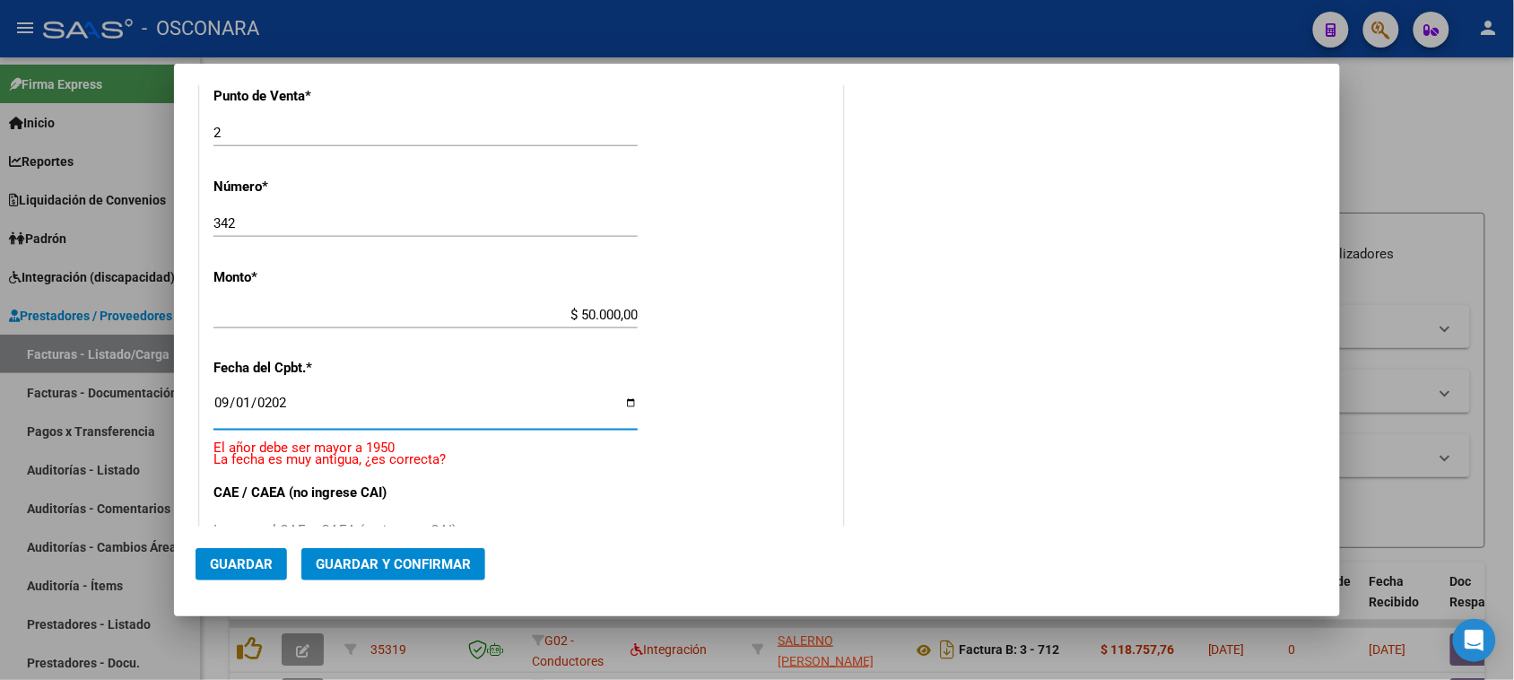
type input "[DATE]"
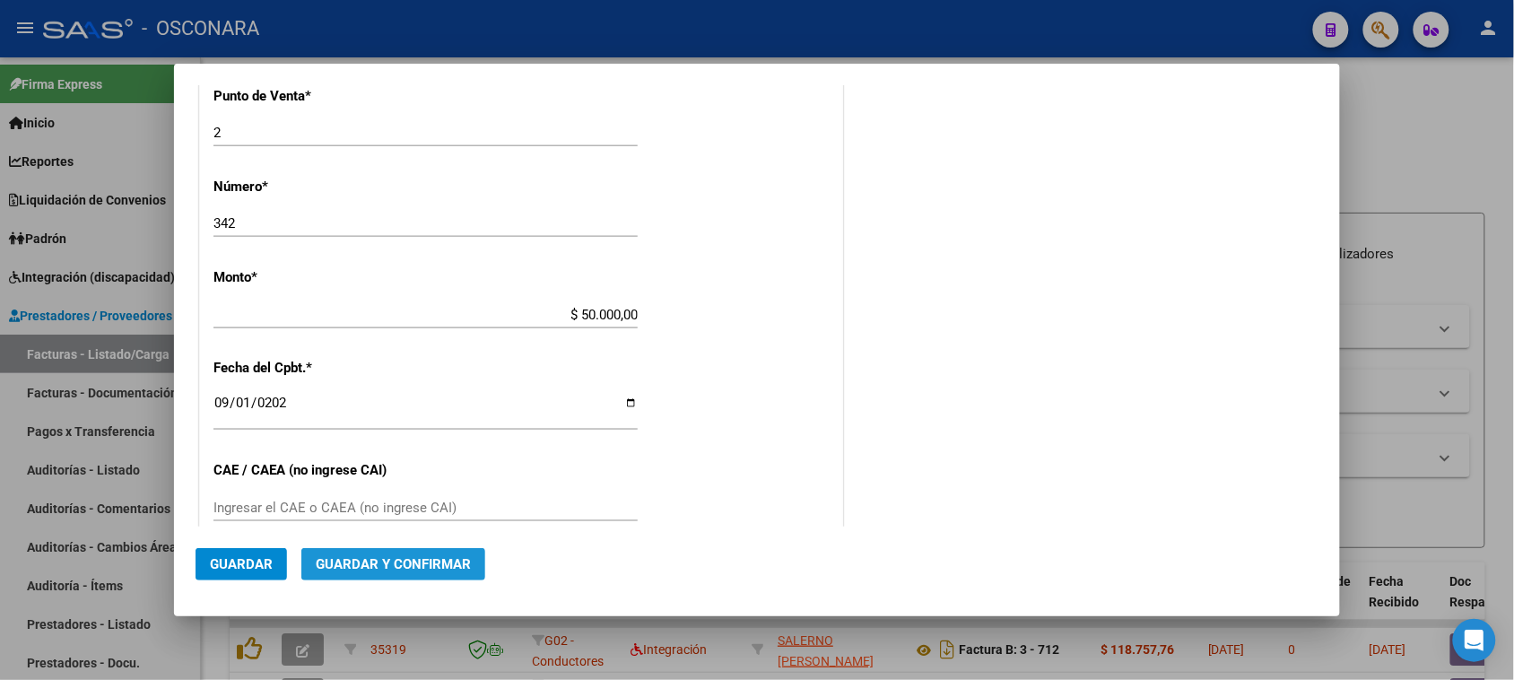
click at [424, 569] on span "Guardar y Confirmar" at bounding box center [393, 564] width 155 height 16
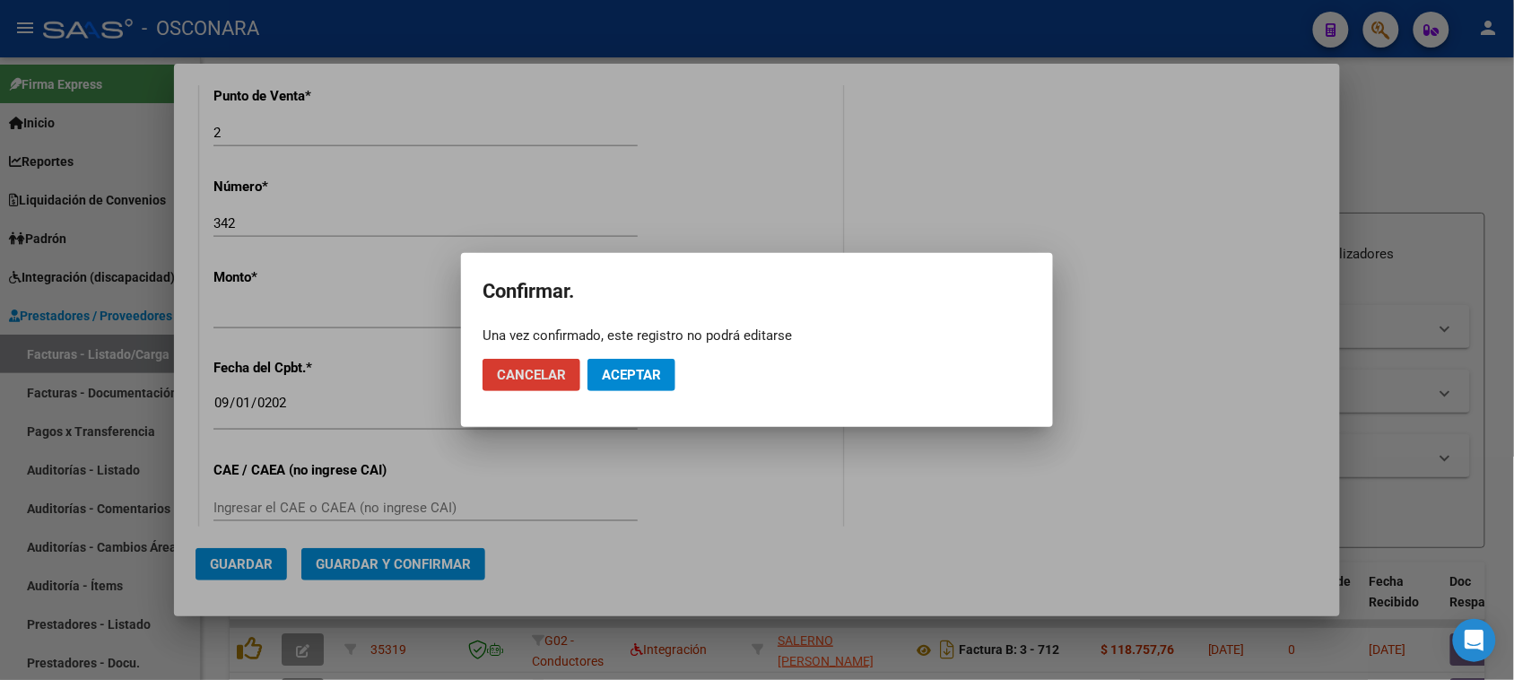
click at [638, 367] on span "Aceptar" at bounding box center [631, 375] width 59 height 16
click at [673, 375] on span "Guardar igualmente." at bounding box center [678, 375] width 152 height 16
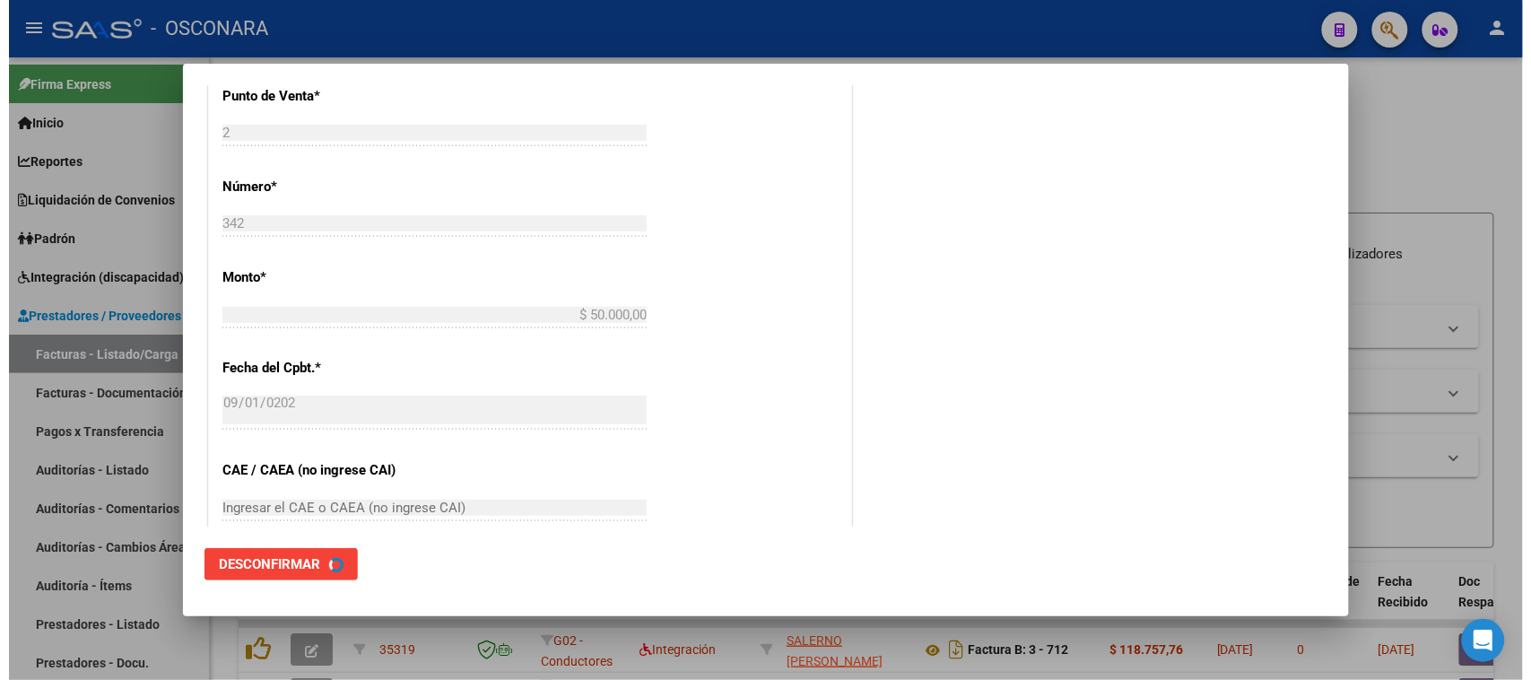
scroll to position [0, 0]
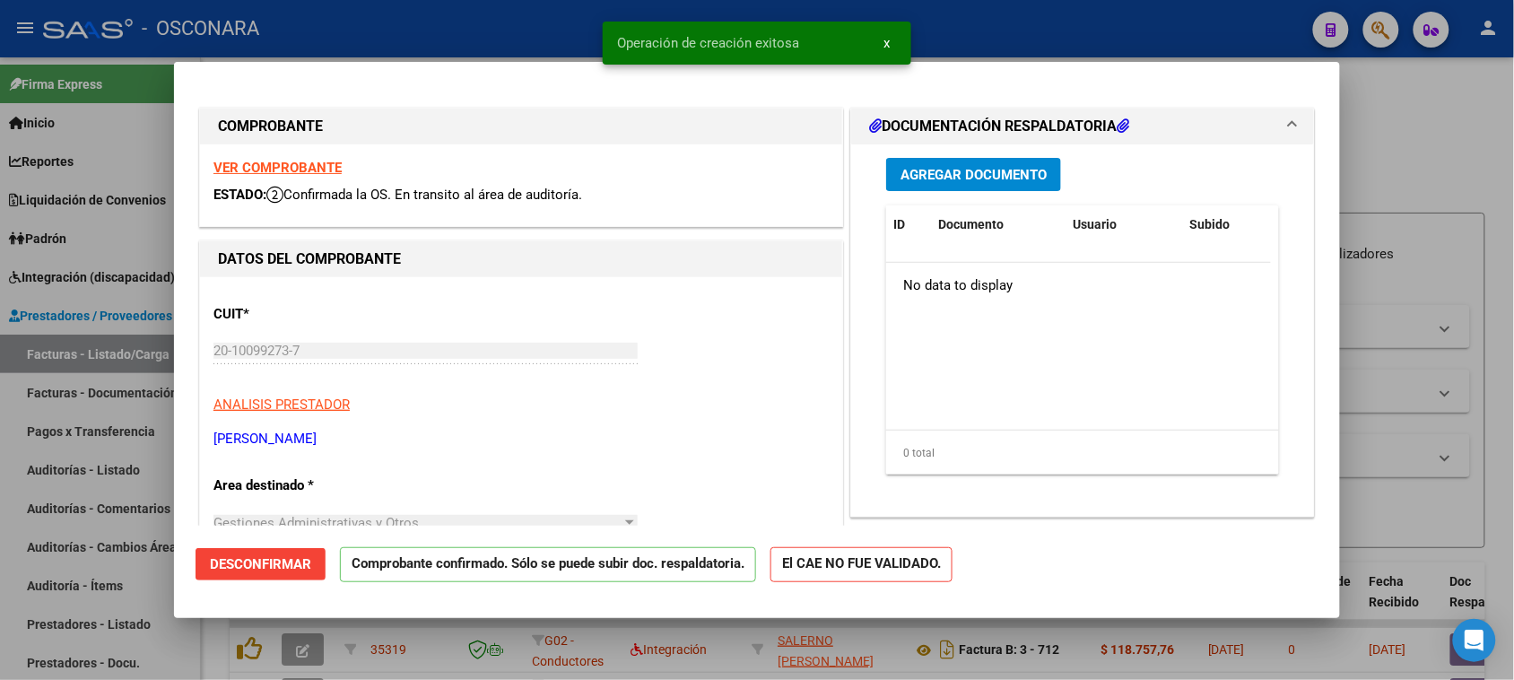
click at [0, 486] on div at bounding box center [757, 340] width 1514 height 680
type input "$ 0,00"
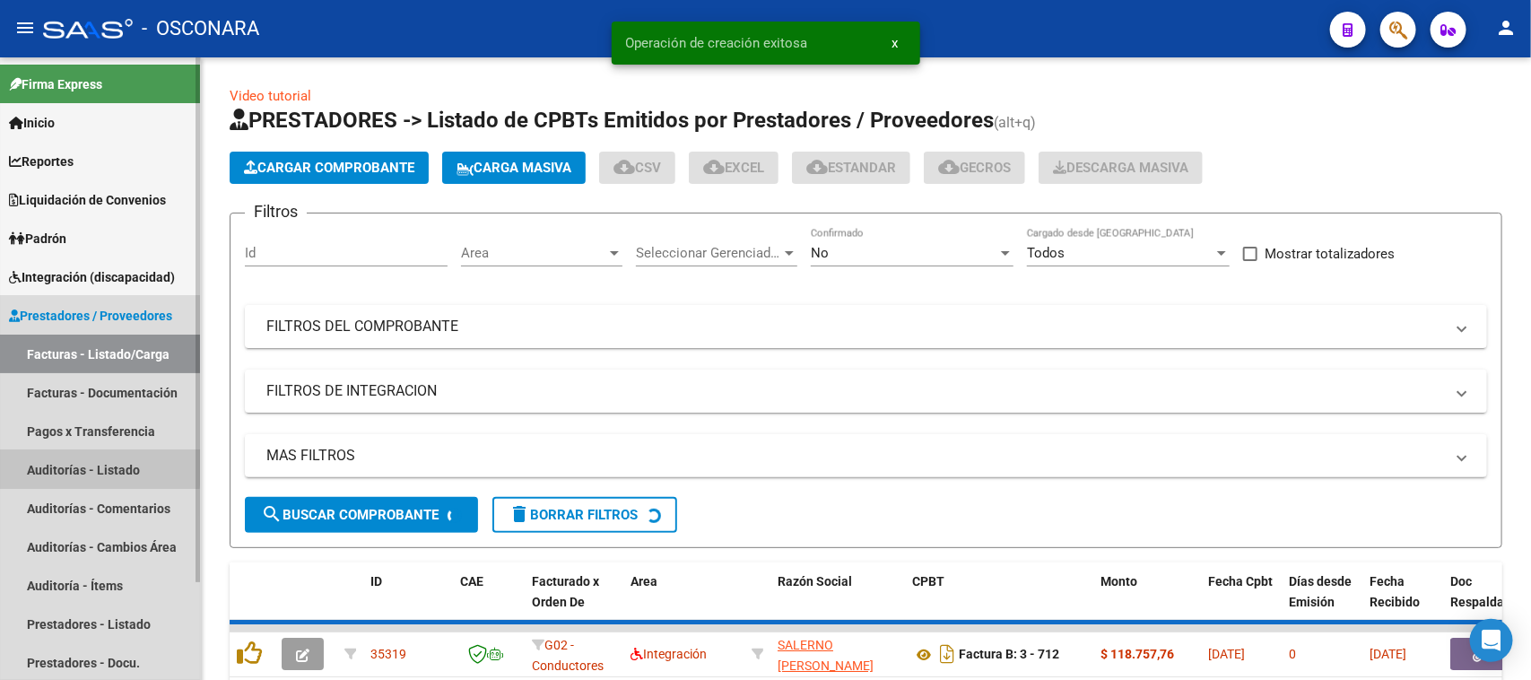
click at [50, 464] on link "Auditorías - Listado" at bounding box center [100, 469] width 200 height 39
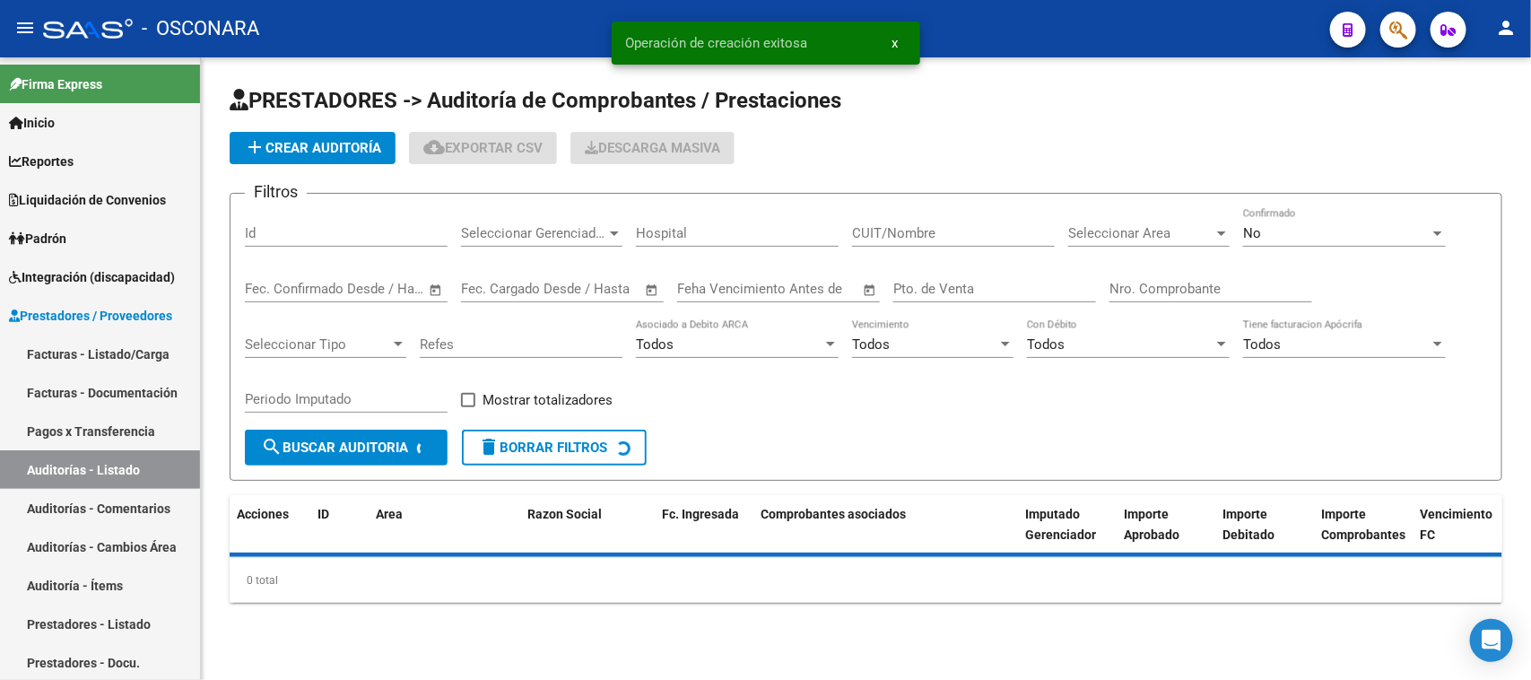
click at [310, 152] on span "add Crear Auditoría" at bounding box center [312, 148] width 137 height 16
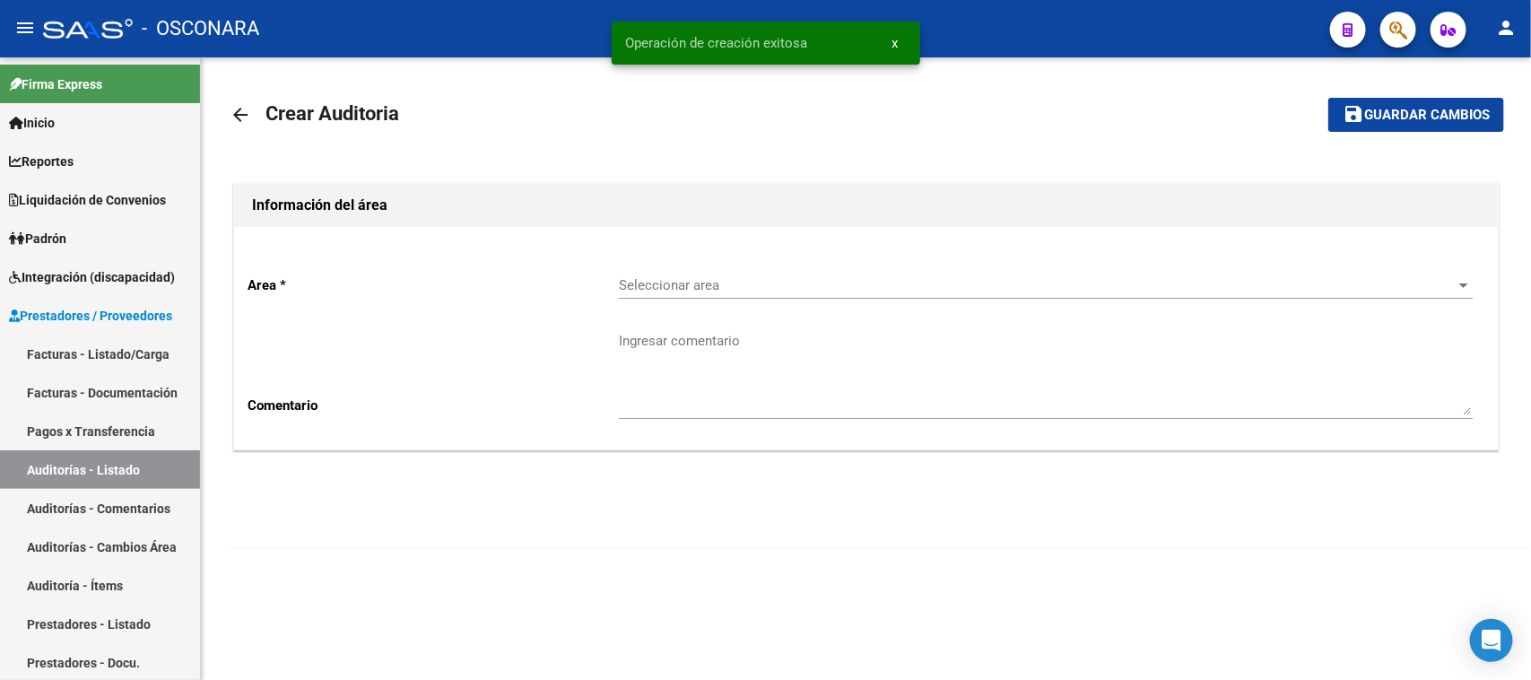
click at [708, 302] on div "Seleccionar area Seleccionar area" at bounding box center [1046, 288] width 854 height 56
click at [713, 284] on span "Seleccionar area" at bounding box center [1038, 285] width 838 height 16
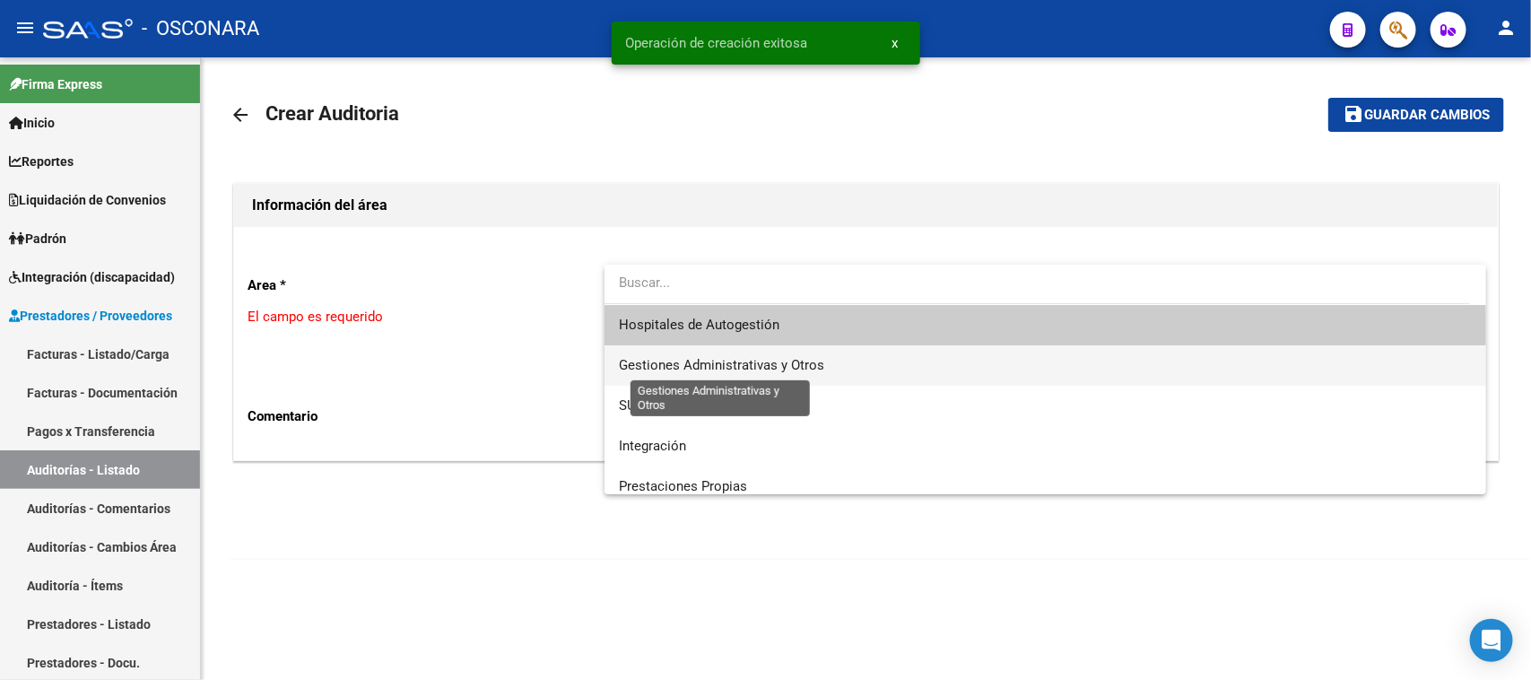
click at [716, 360] on span "Gestiones Administrativas y Otros" at bounding box center [721, 365] width 205 height 16
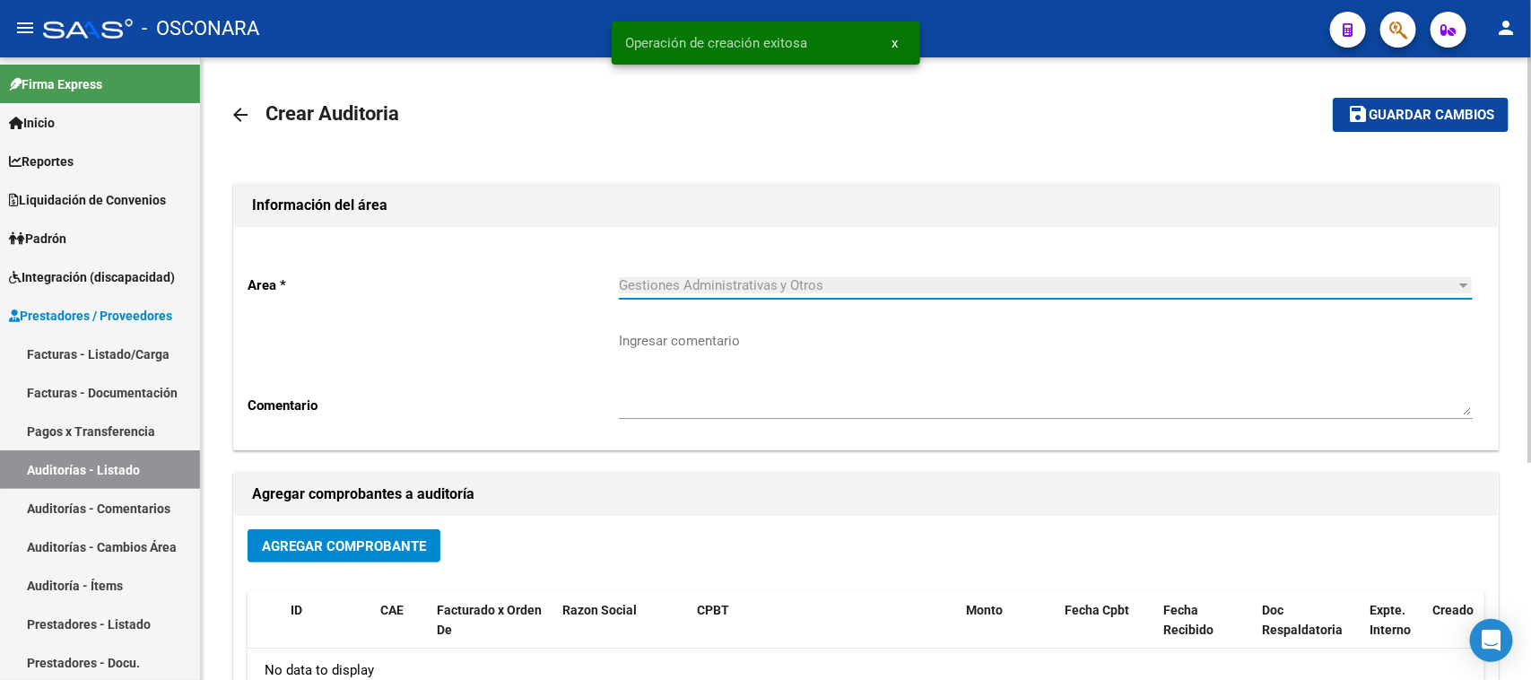
click at [369, 545] on span "Agregar Comprobante" at bounding box center [344, 546] width 164 height 16
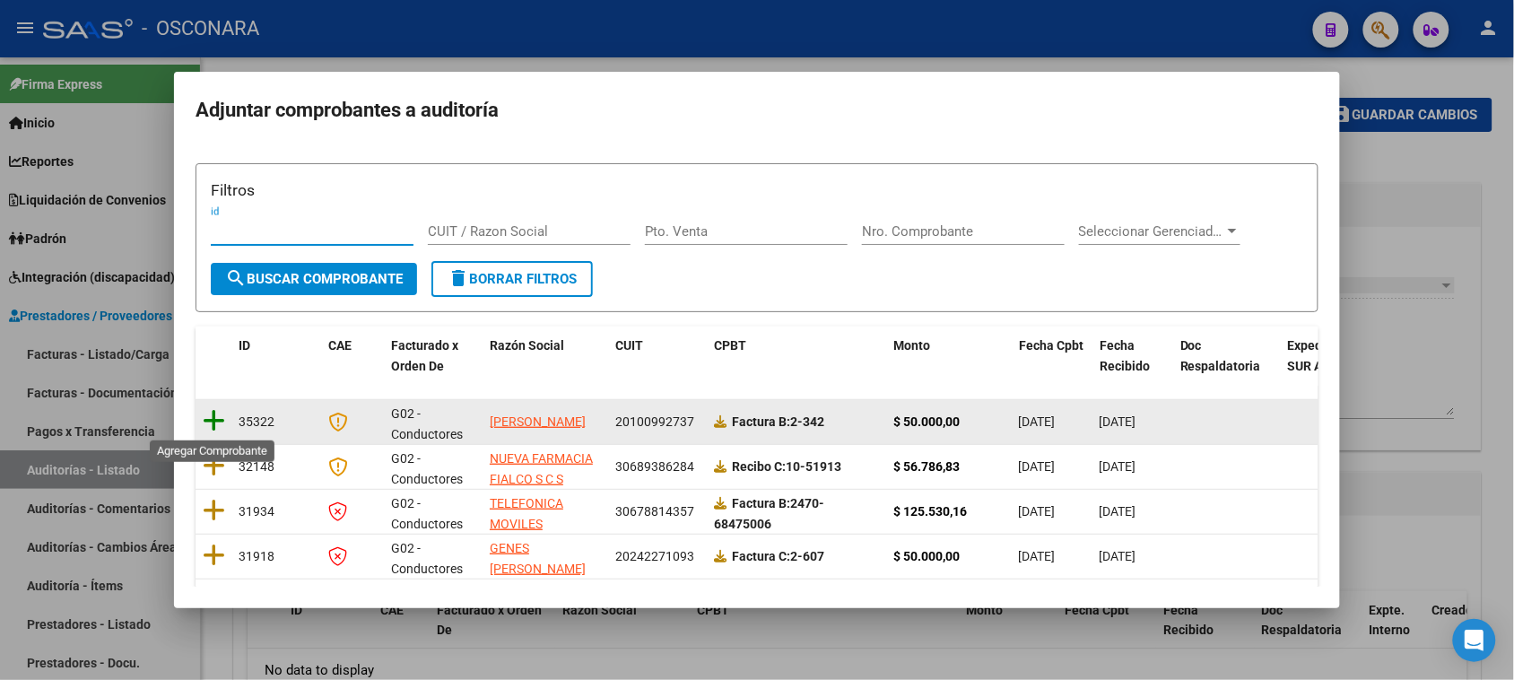
click at [216, 418] on icon at bounding box center [214, 420] width 22 height 25
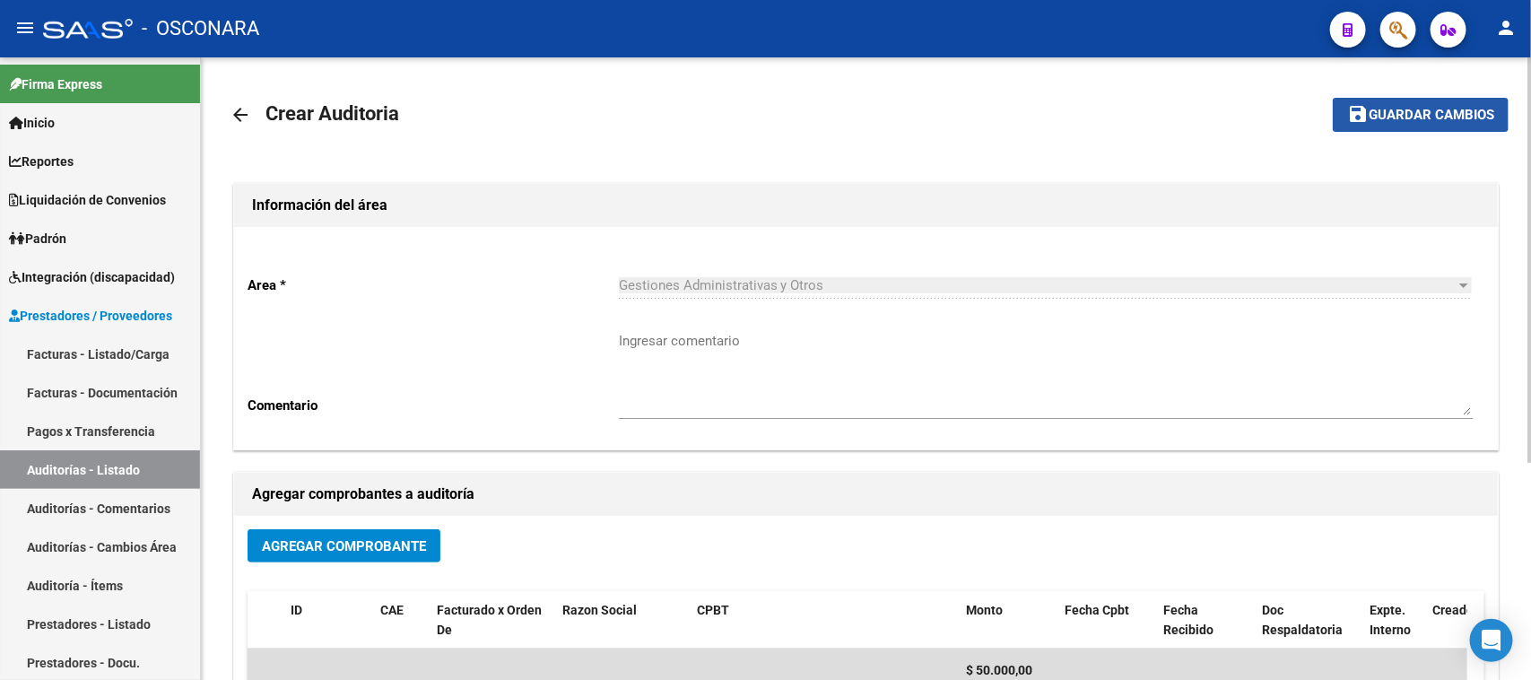
click at [1413, 113] on span "Guardar cambios" at bounding box center [1431, 116] width 126 height 16
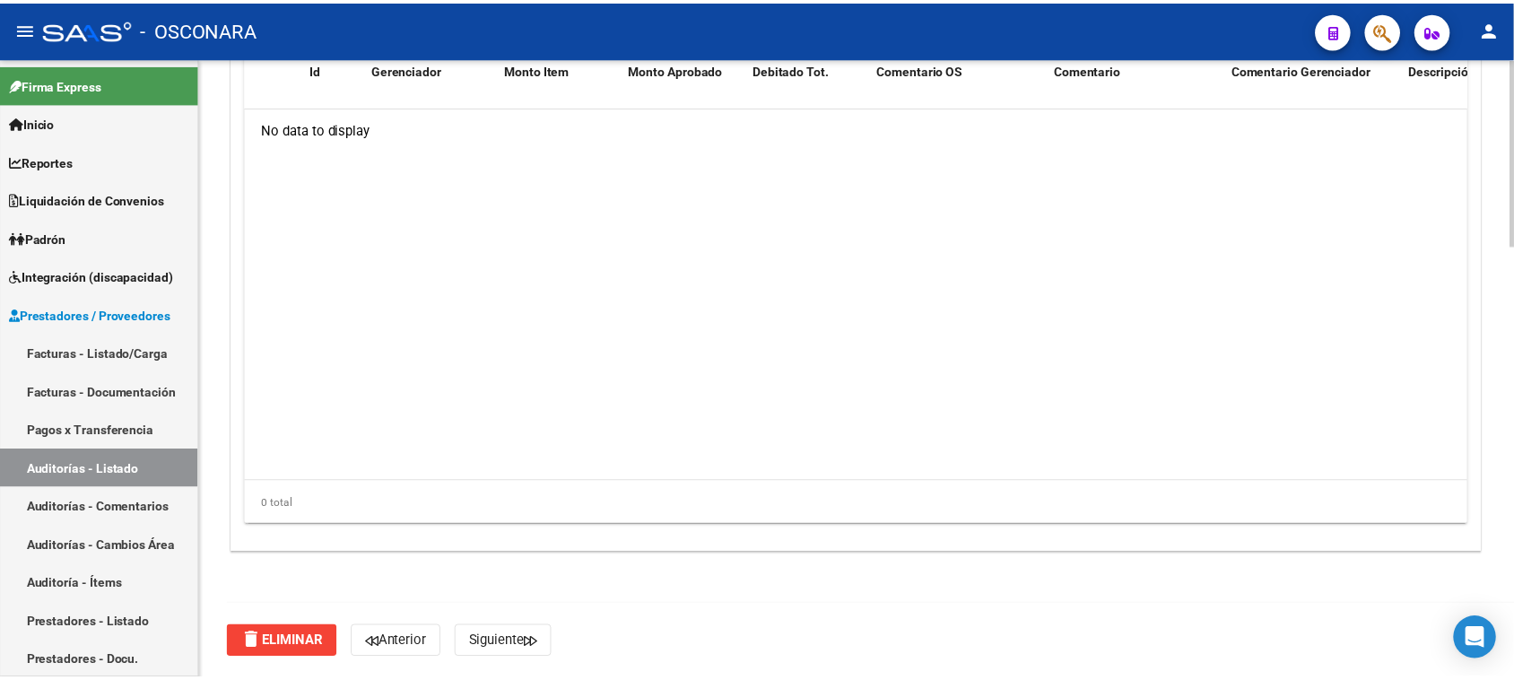
scroll to position [1098, 0]
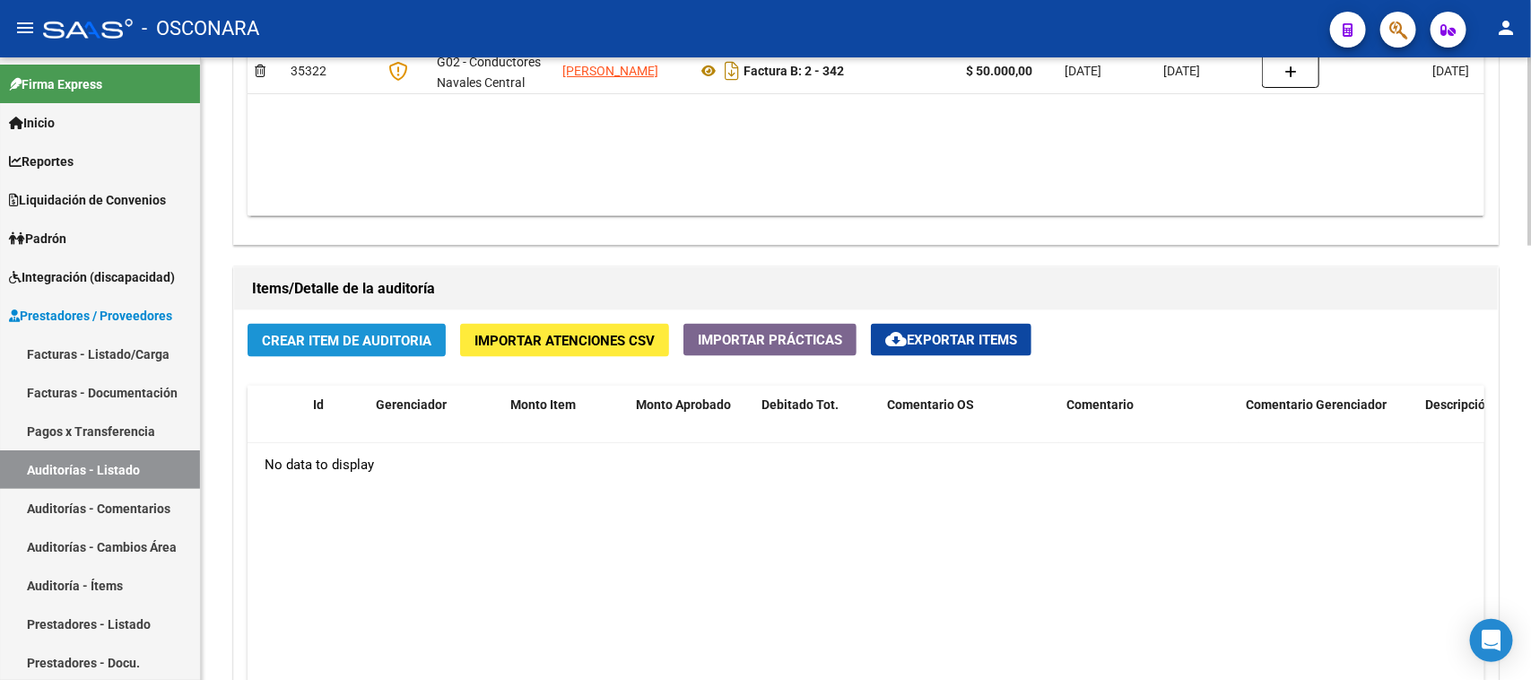
click at [386, 338] on span "Crear Item de Auditoria" at bounding box center [346, 341] width 169 height 16
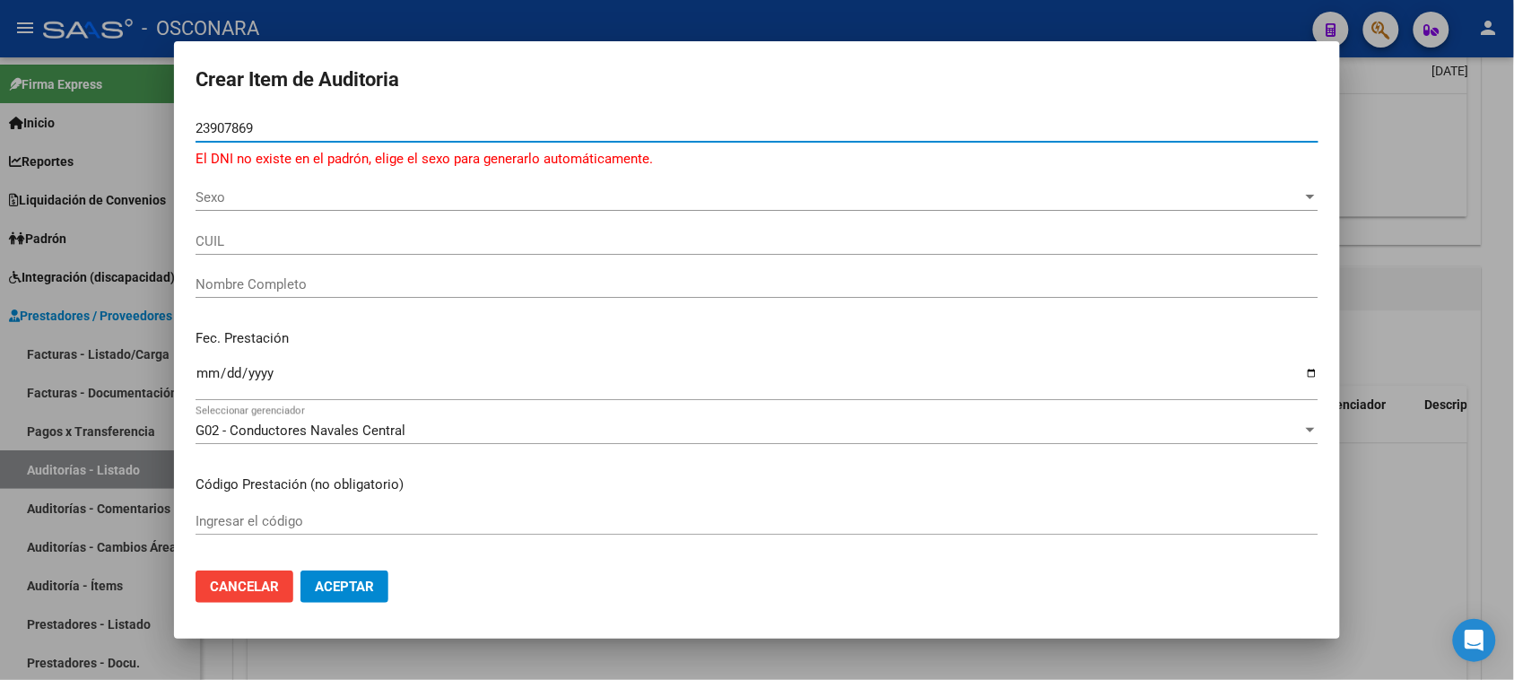
type input "23907869"
click at [238, 203] on span "Sexo" at bounding box center [748, 197] width 1107 height 16
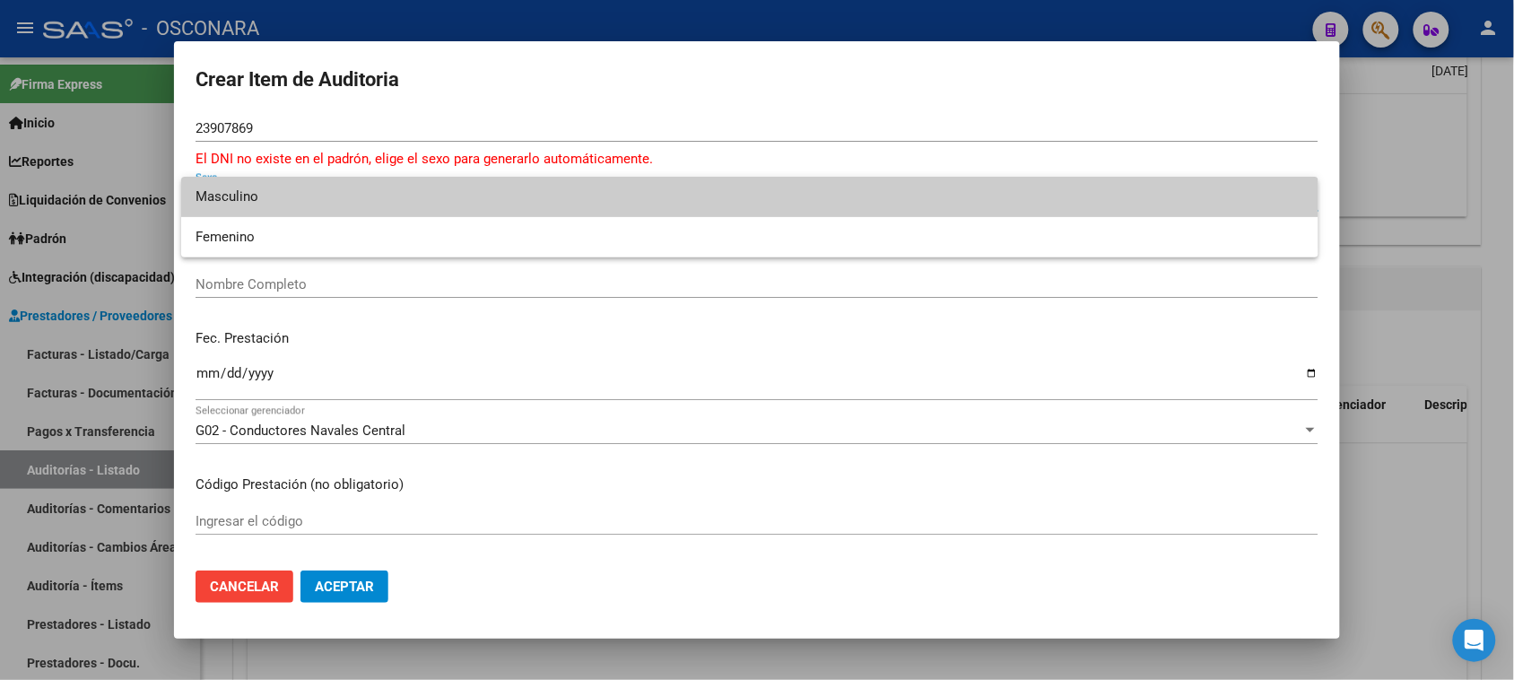
click at [238, 203] on span "Masculino" at bounding box center [749, 197] width 1108 height 40
type input "23239078699"
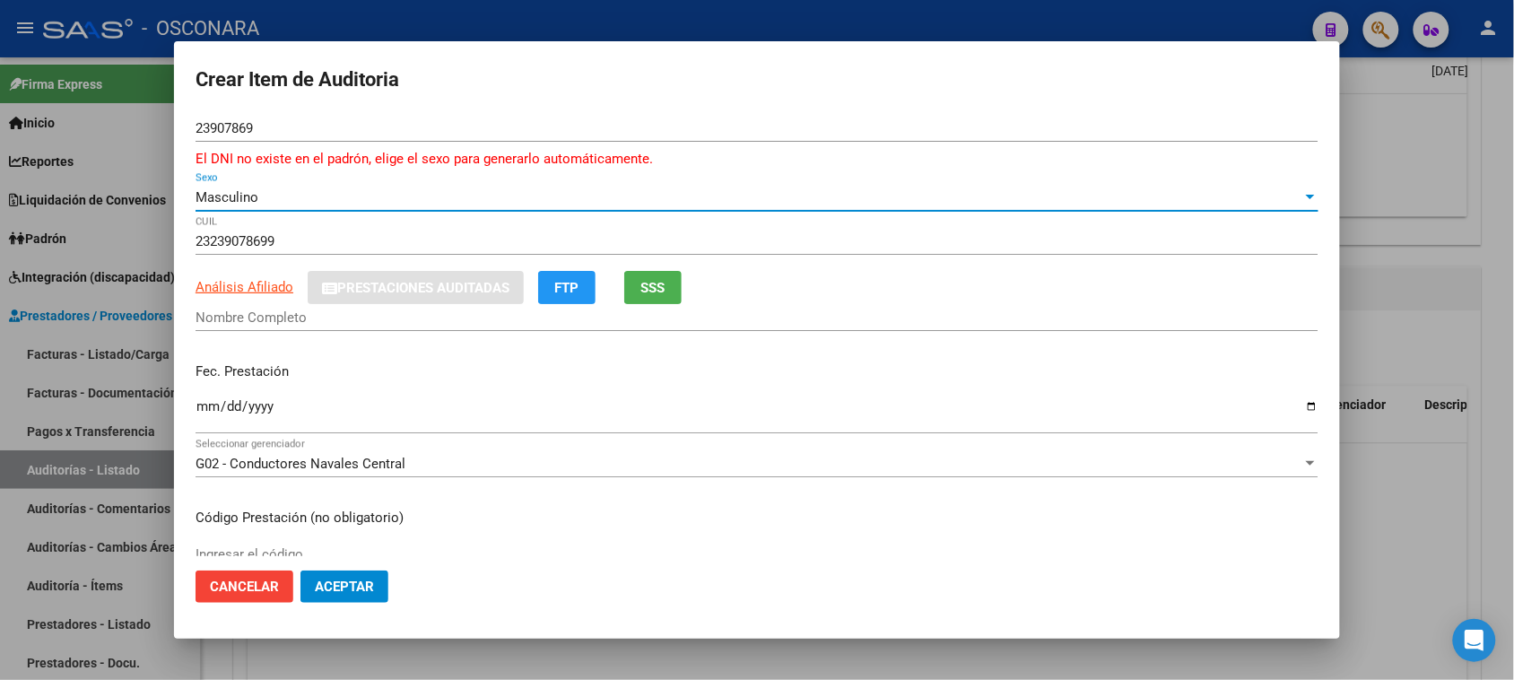
type input "ABATEDAGA [PERSON_NAME]"
click at [213, 409] on input "Ingresar la fecha" at bounding box center [756, 413] width 1123 height 29
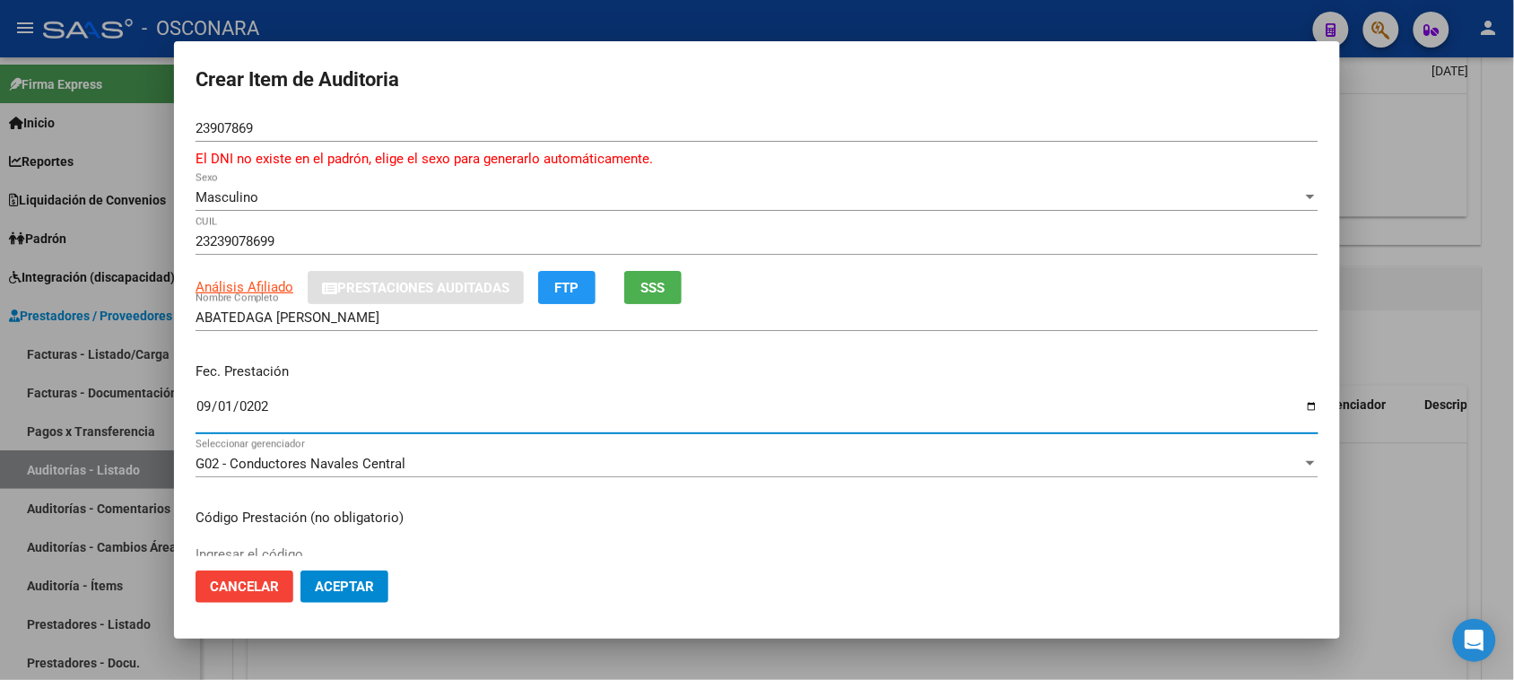
type input "[DATE]"
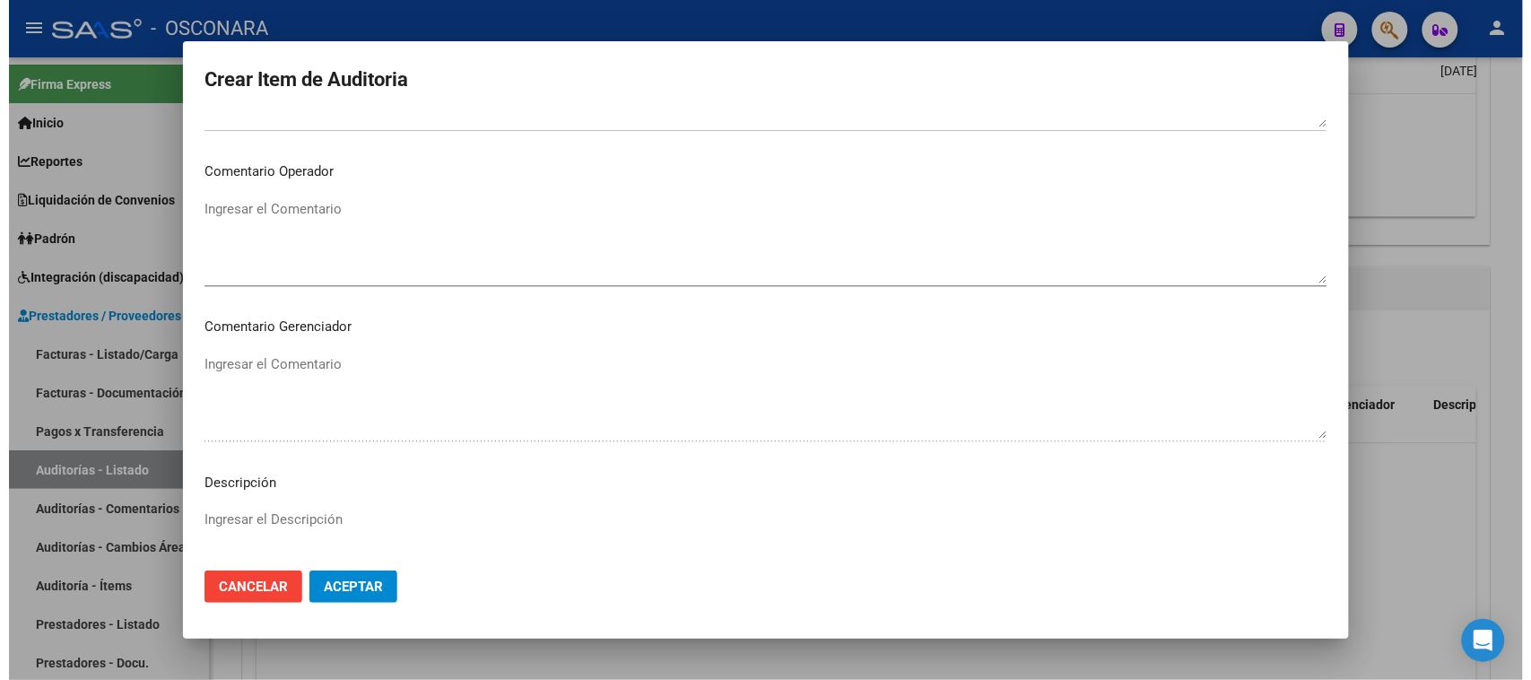
scroll to position [1193, 0]
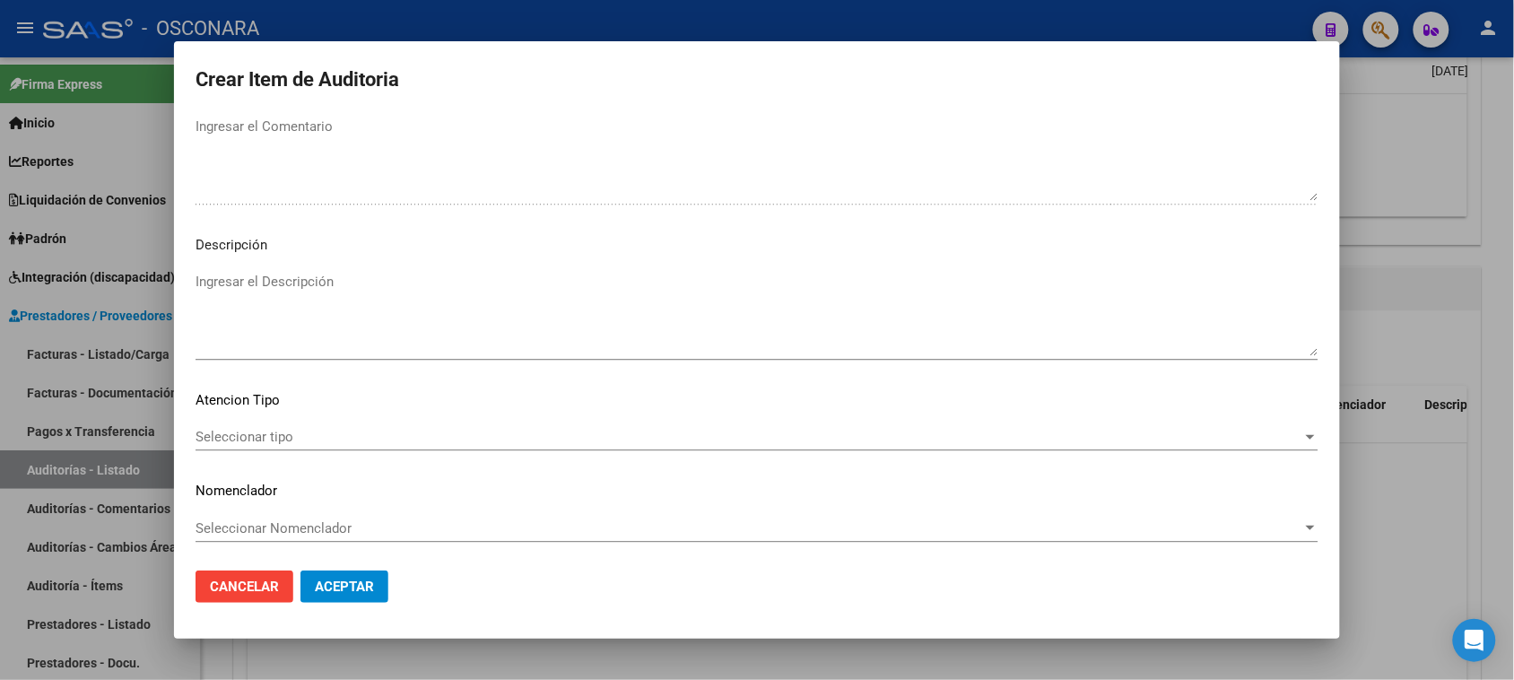
click at [334, 321] on textarea "Ingresar el Descripción" at bounding box center [756, 314] width 1123 height 84
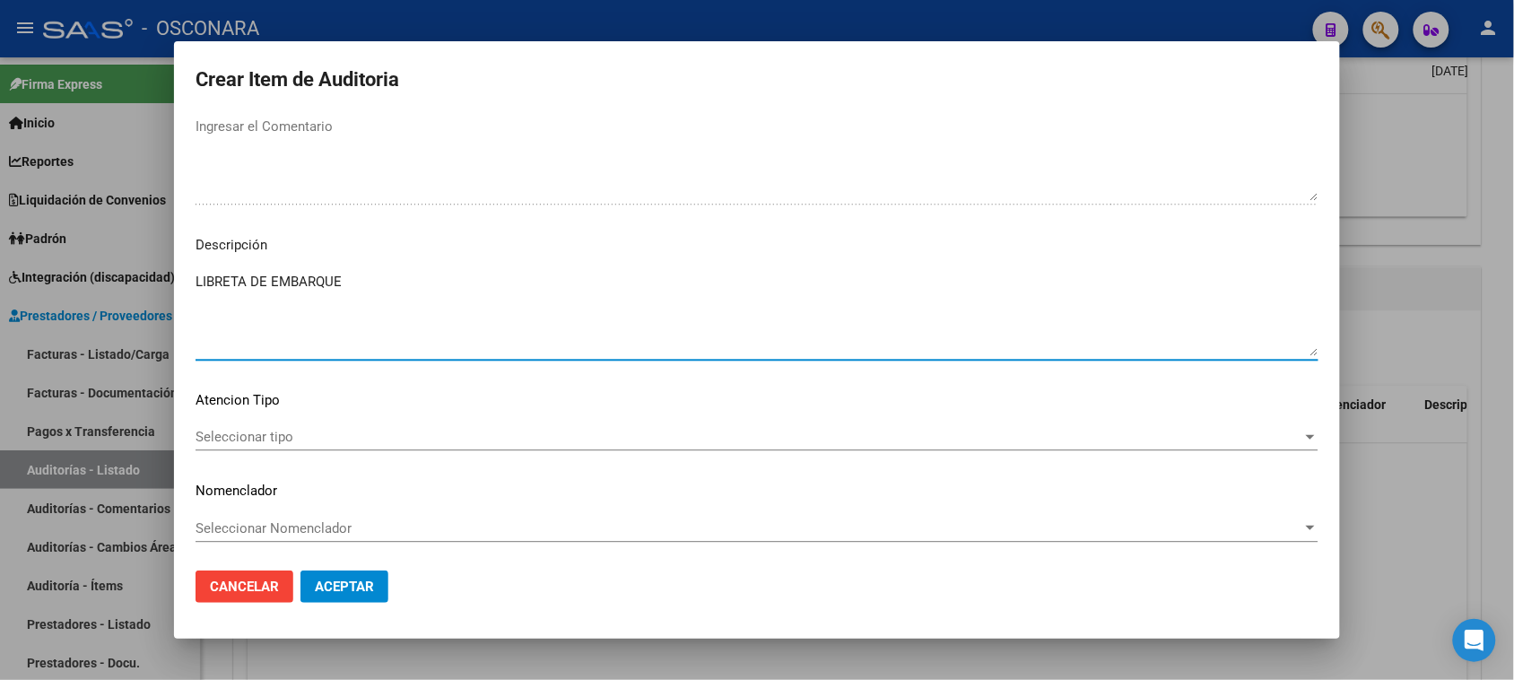
type textarea "LIBRETA DE EMBARQUE"
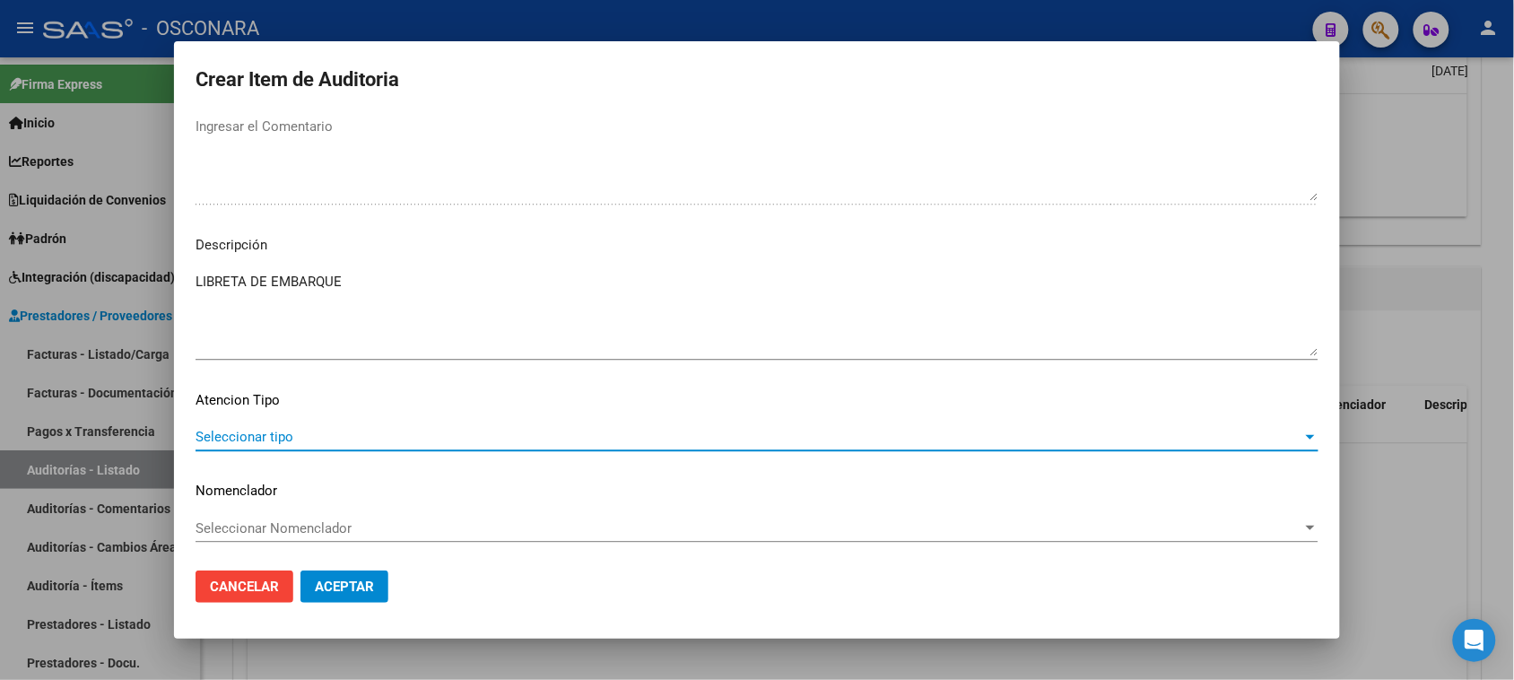
click at [297, 439] on span "Seleccionar tipo" at bounding box center [748, 437] width 1107 height 16
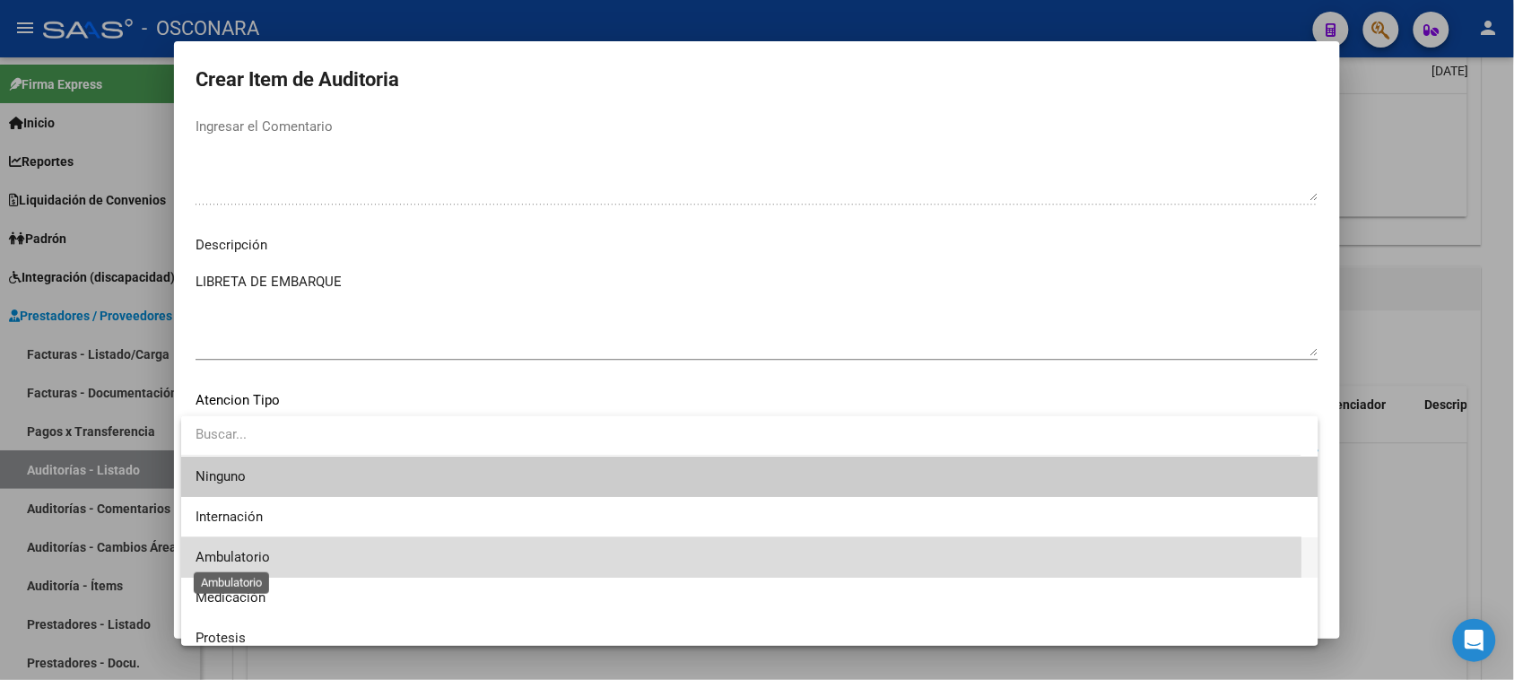
click at [265, 554] on span "Ambulatorio" at bounding box center [232, 557] width 74 height 16
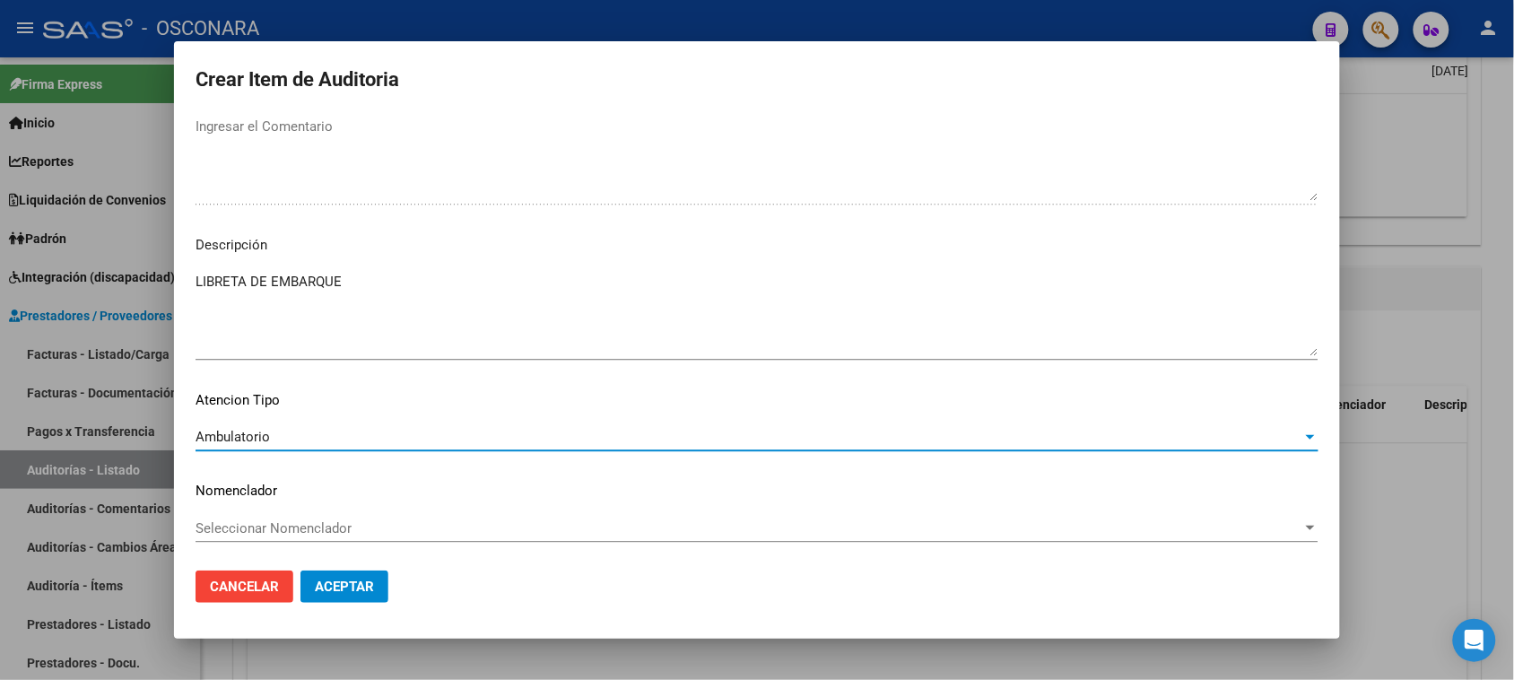
click at [342, 587] on span "Aceptar" at bounding box center [344, 586] width 59 height 16
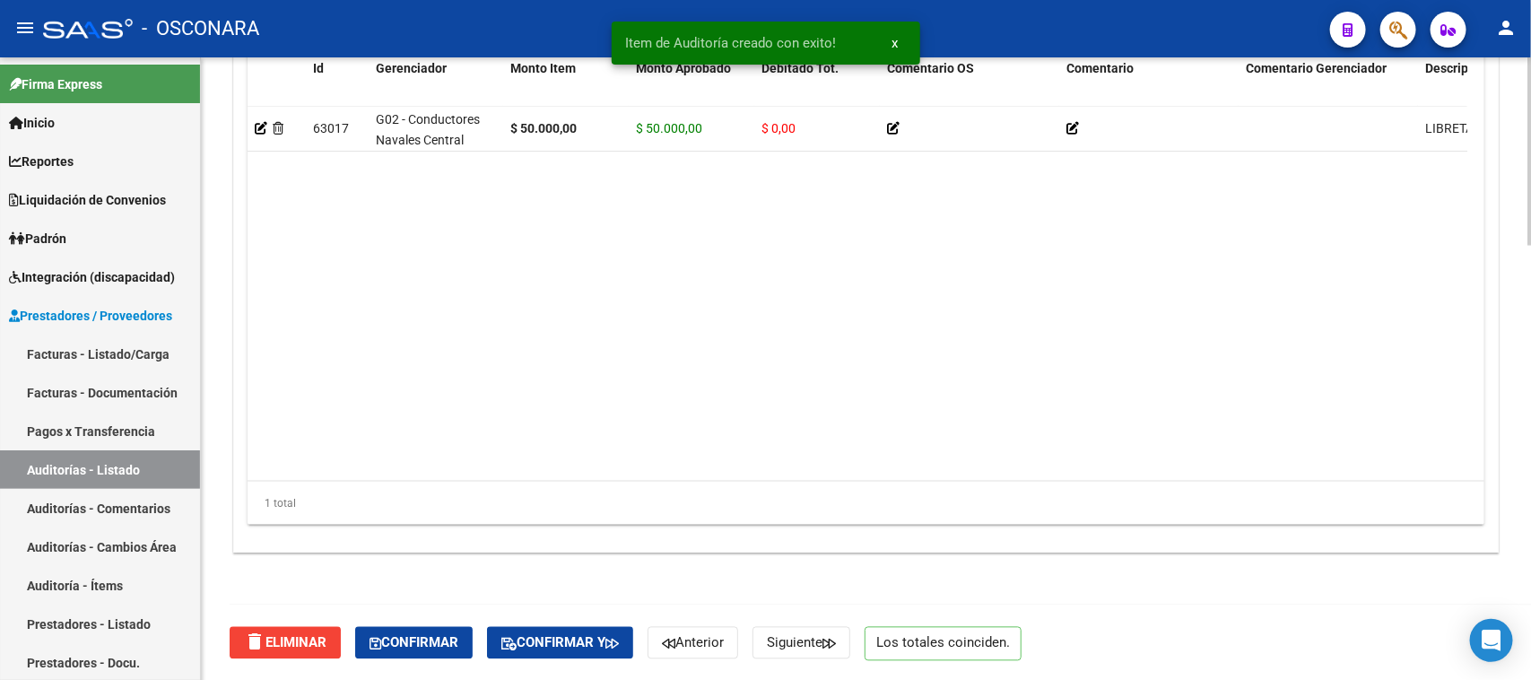
click at [445, 639] on span "Confirmar" at bounding box center [413, 643] width 89 height 16
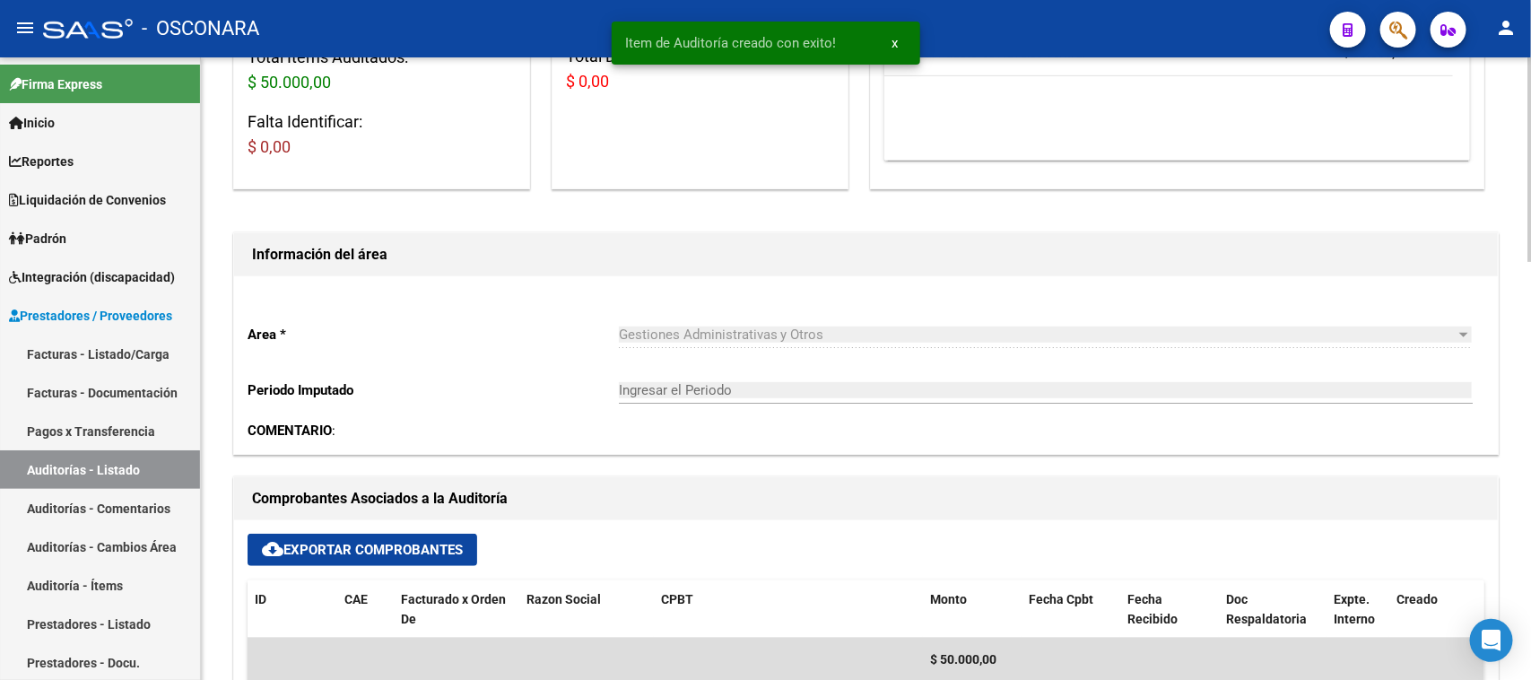
type input "202509"
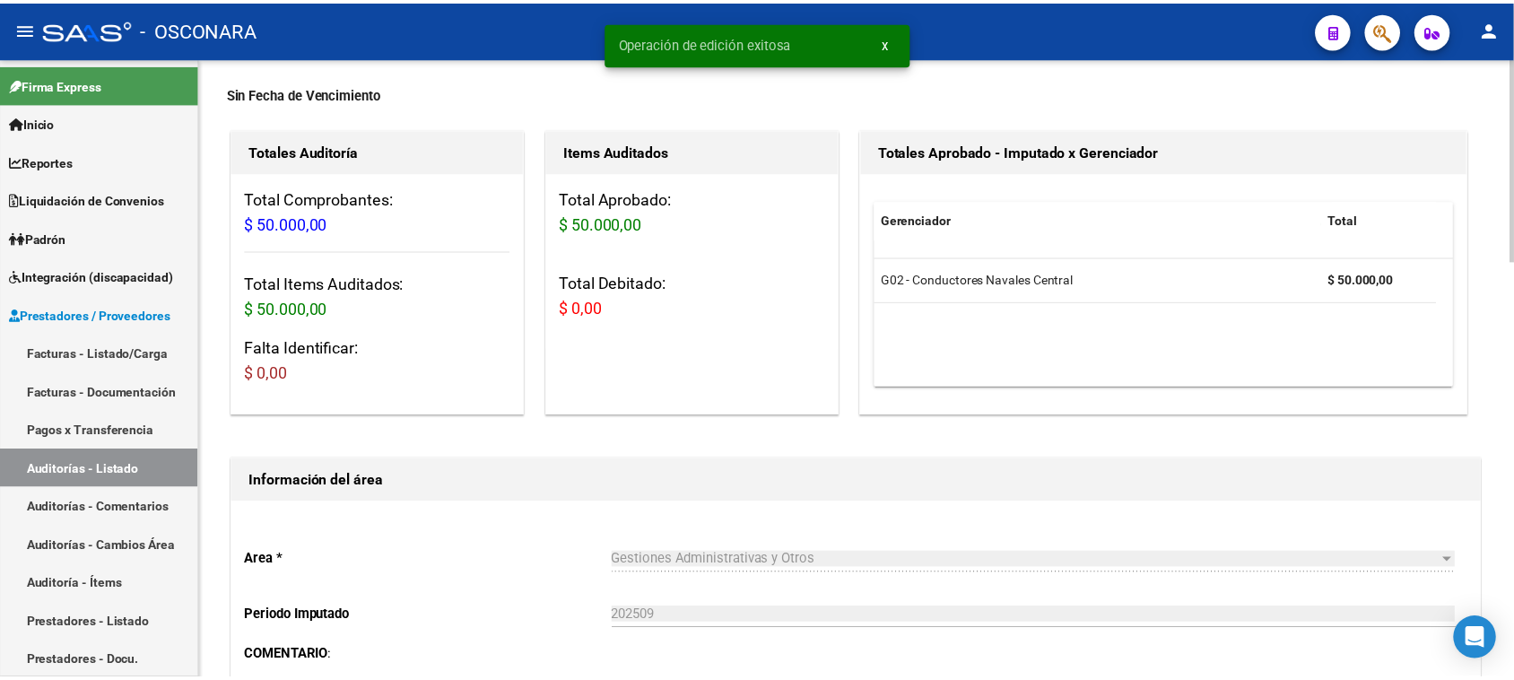
scroll to position [0, 0]
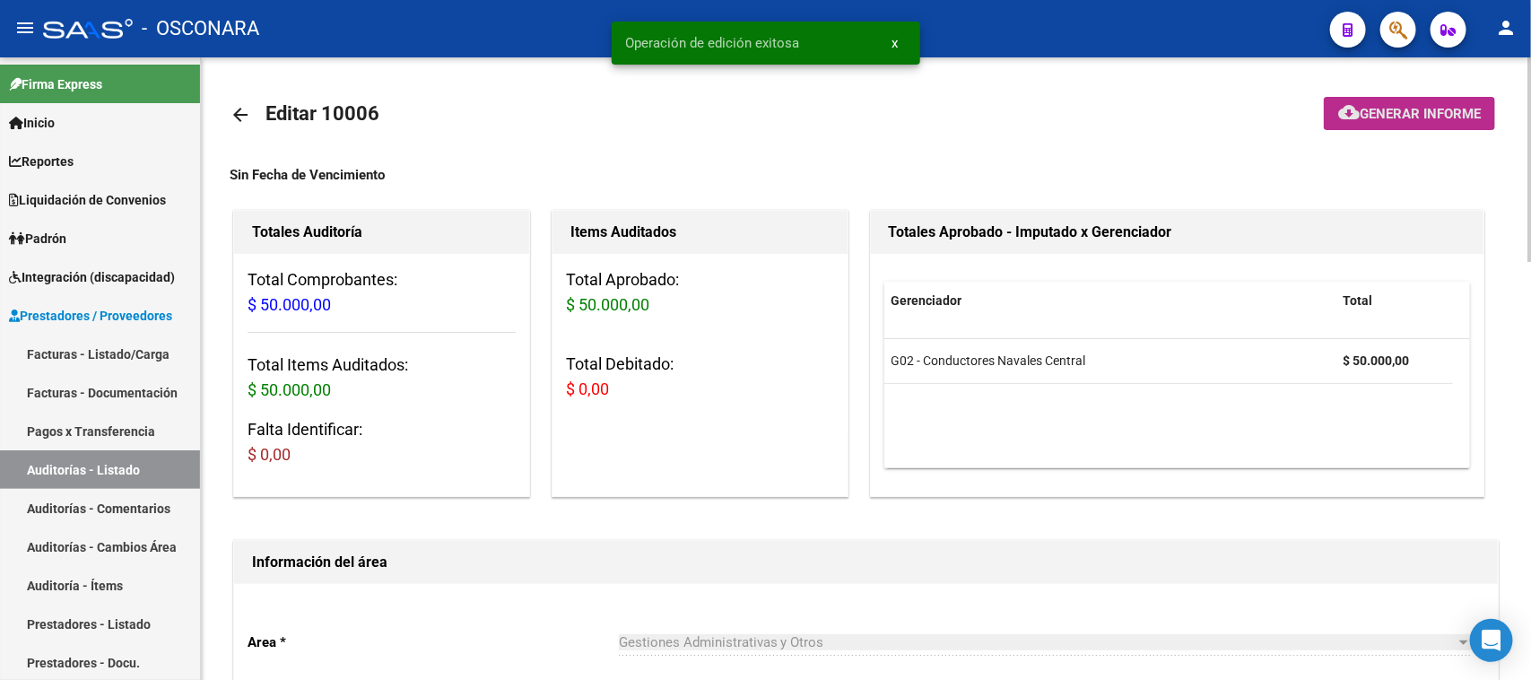
click at [1359, 109] on span "Generar informe" at bounding box center [1419, 114] width 121 height 16
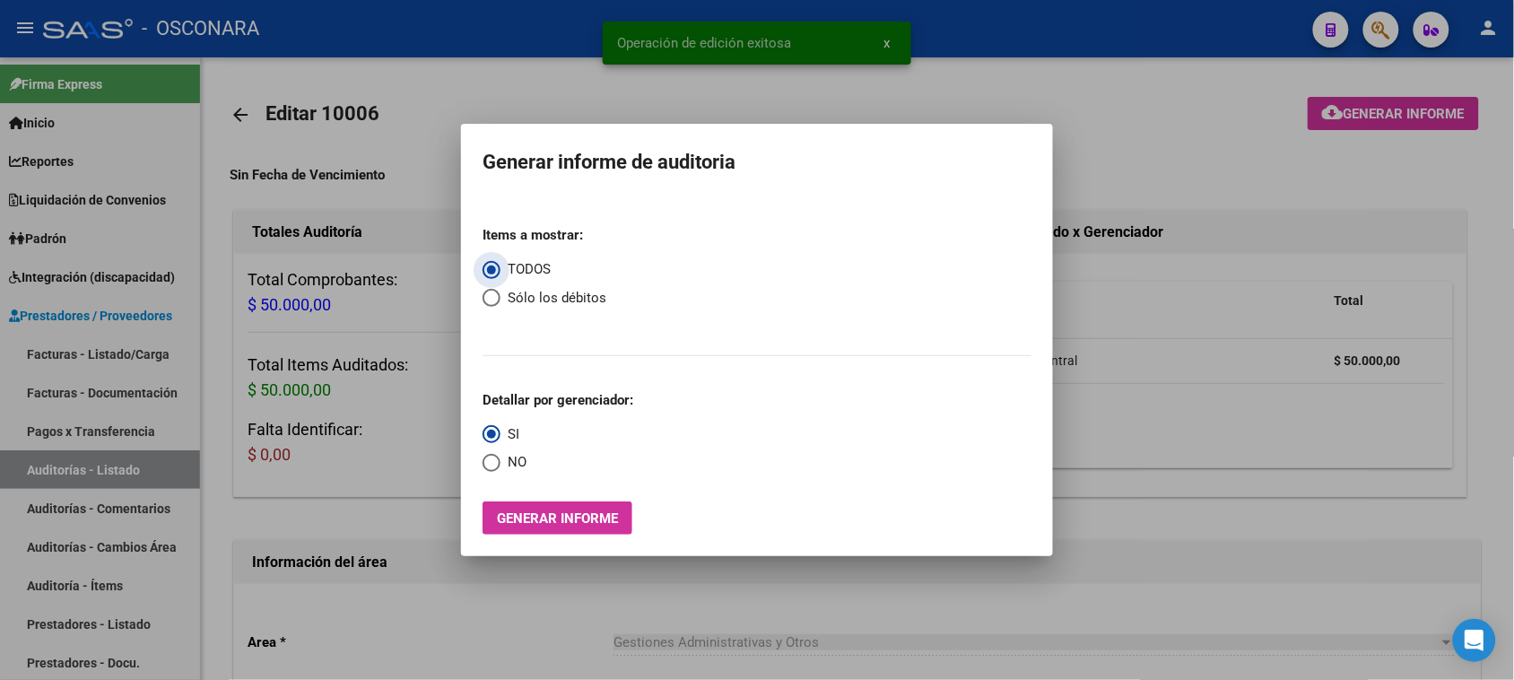
click at [583, 520] on span "Generar informe" at bounding box center [557, 518] width 121 height 16
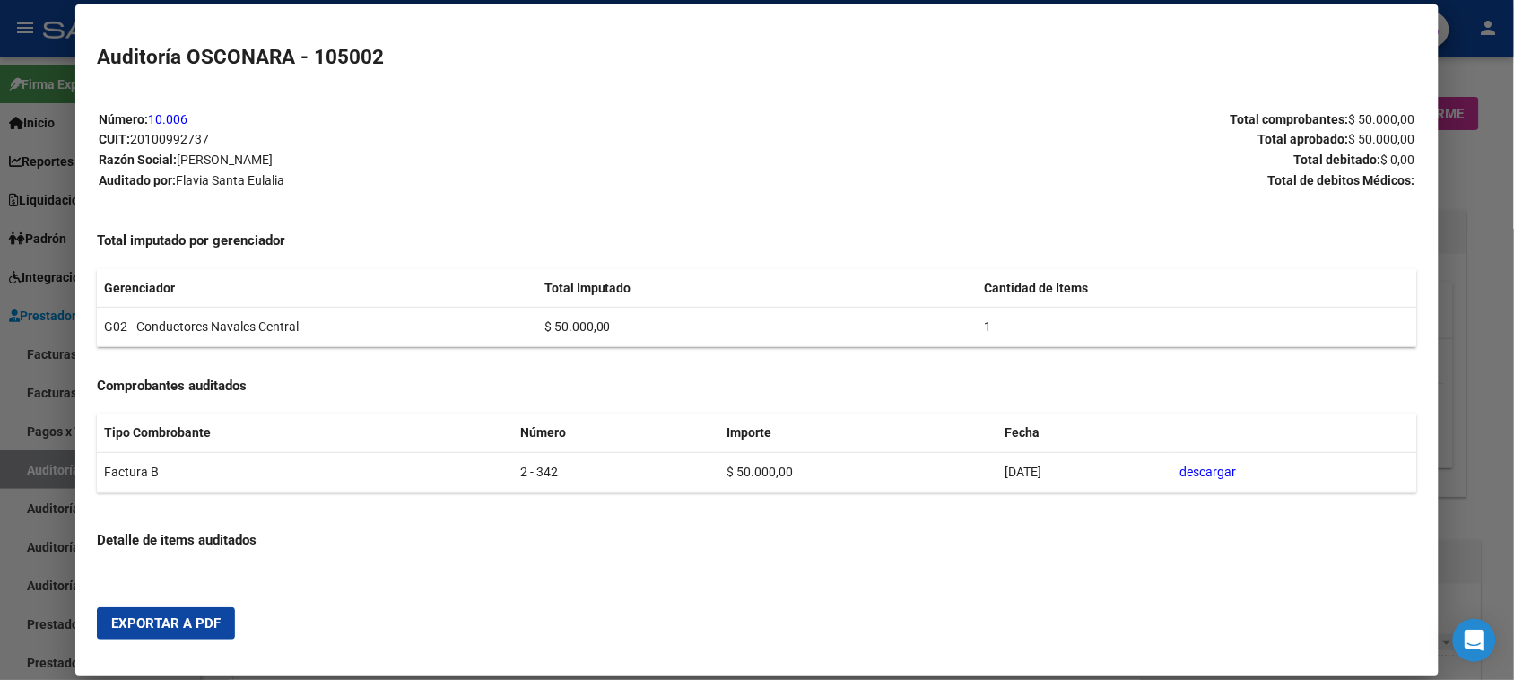
click at [180, 625] on span "Exportar a PDF" at bounding box center [165, 623] width 109 height 16
